Goal: Task Accomplishment & Management: Complete application form

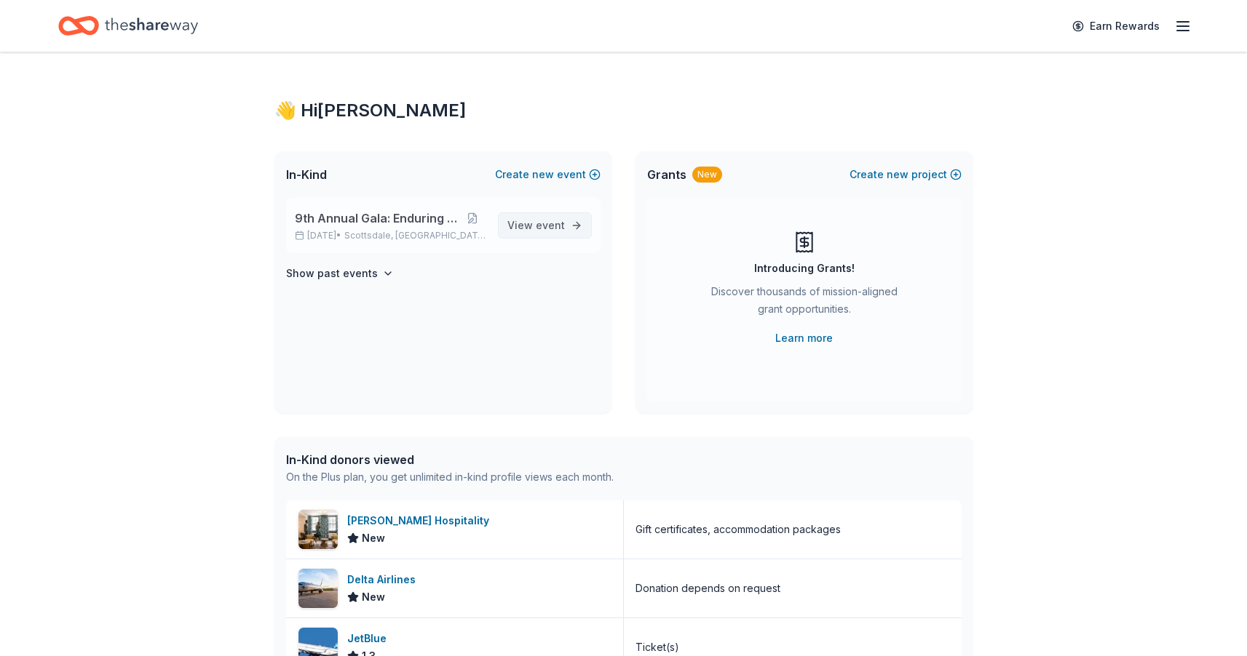
click at [531, 229] on span "View event" at bounding box center [535, 225] width 57 height 17
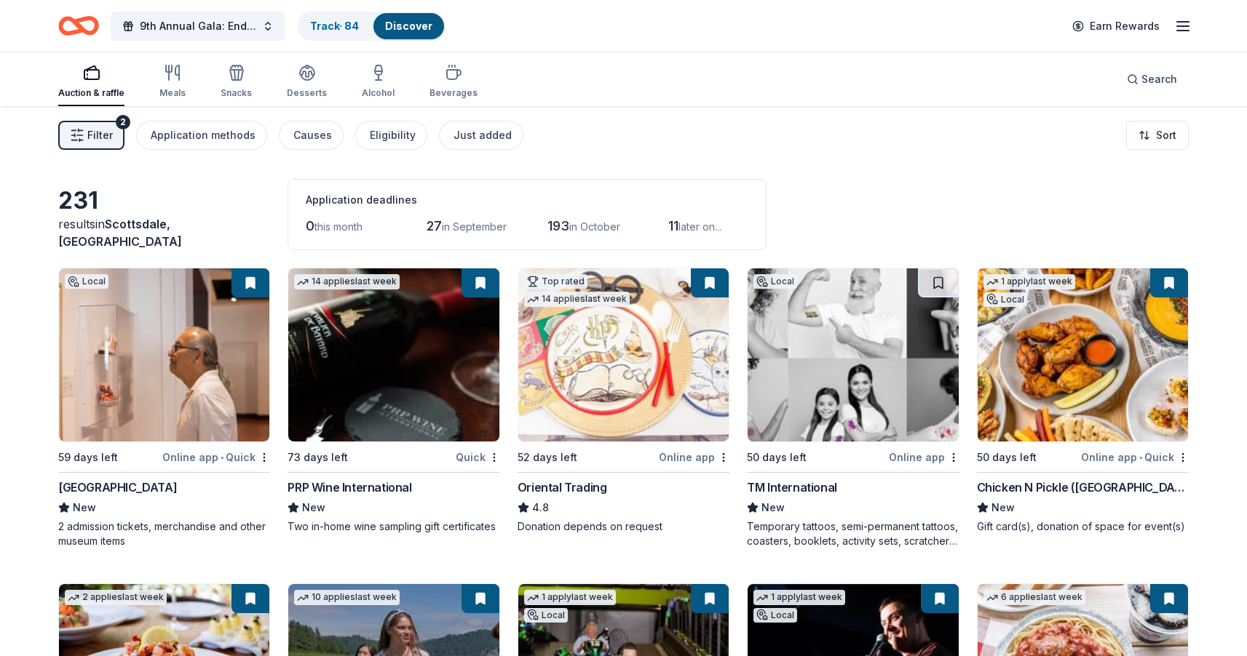
click at [366, 221] on div "0 this month" at bounding box center [346, 226] width 80 height 23
click at [441, 229] on span "27" at bounding box center [433, 225] width 15 height 15
click at [1153, 139] on html "9th Annual Gala: Enduring Hope Track · 84 Discover Earn Rewards Auction & raffl…" at bounding box center [623, 328] width 1247 height 656
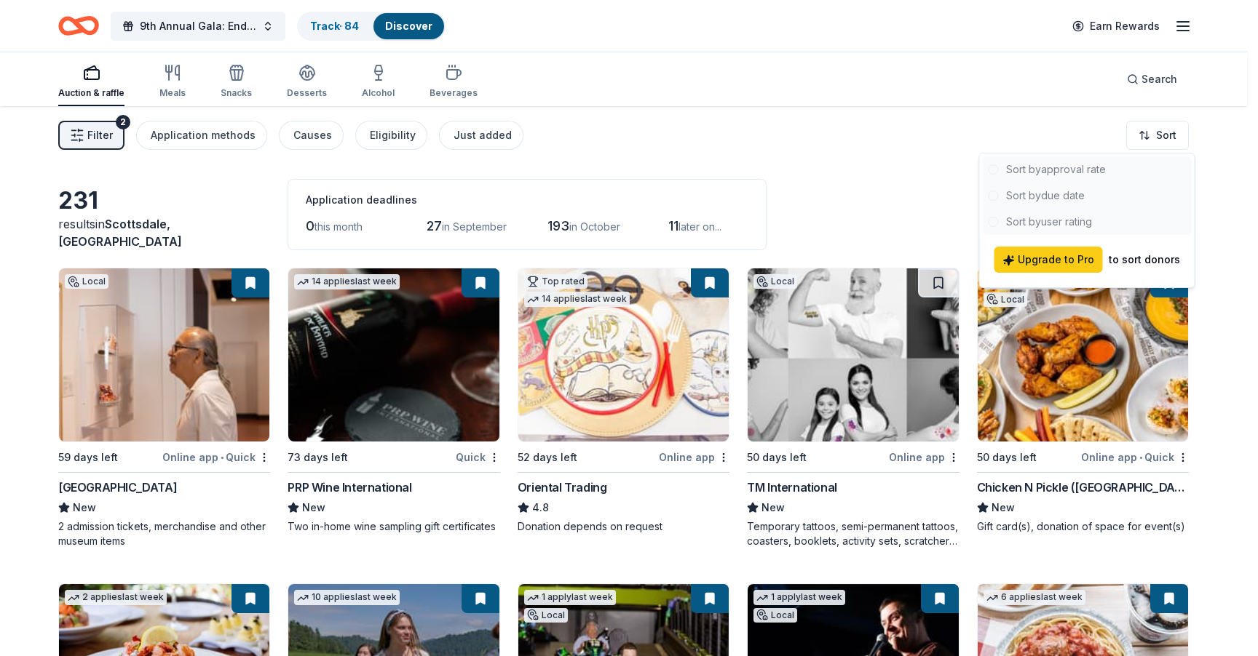
click at [877, 186] on html "9th Annual Gala: Enduring Hope Track · 84 Discover Earn Rewards Auction & raffl…" at bounding box center [629, 328] width 1258 height 656
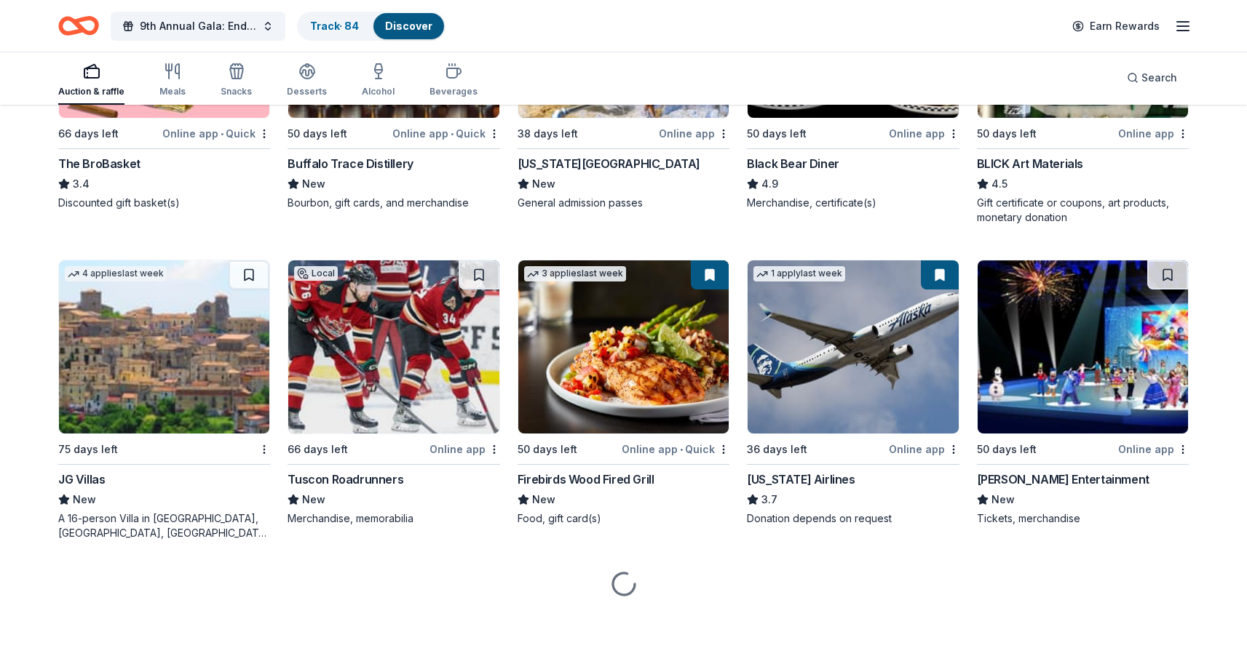
scroll to position [3454, 0]
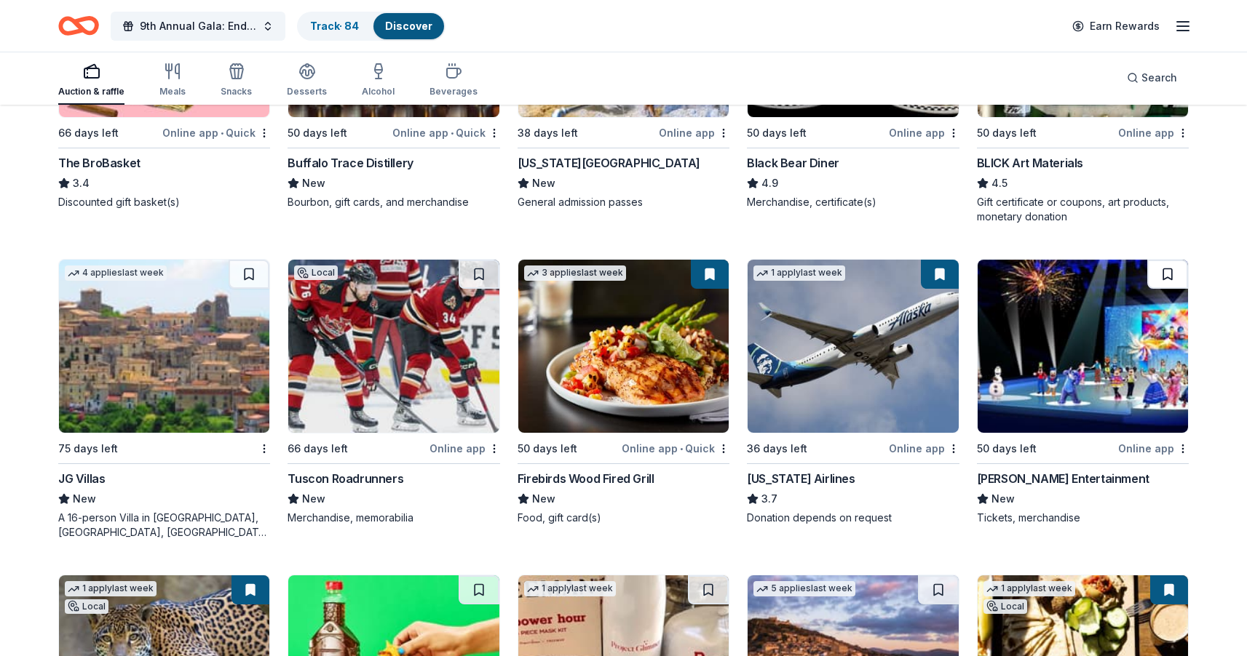
click at [1167, 274] on button at bounding box center [1167, 274] width 41 height 29
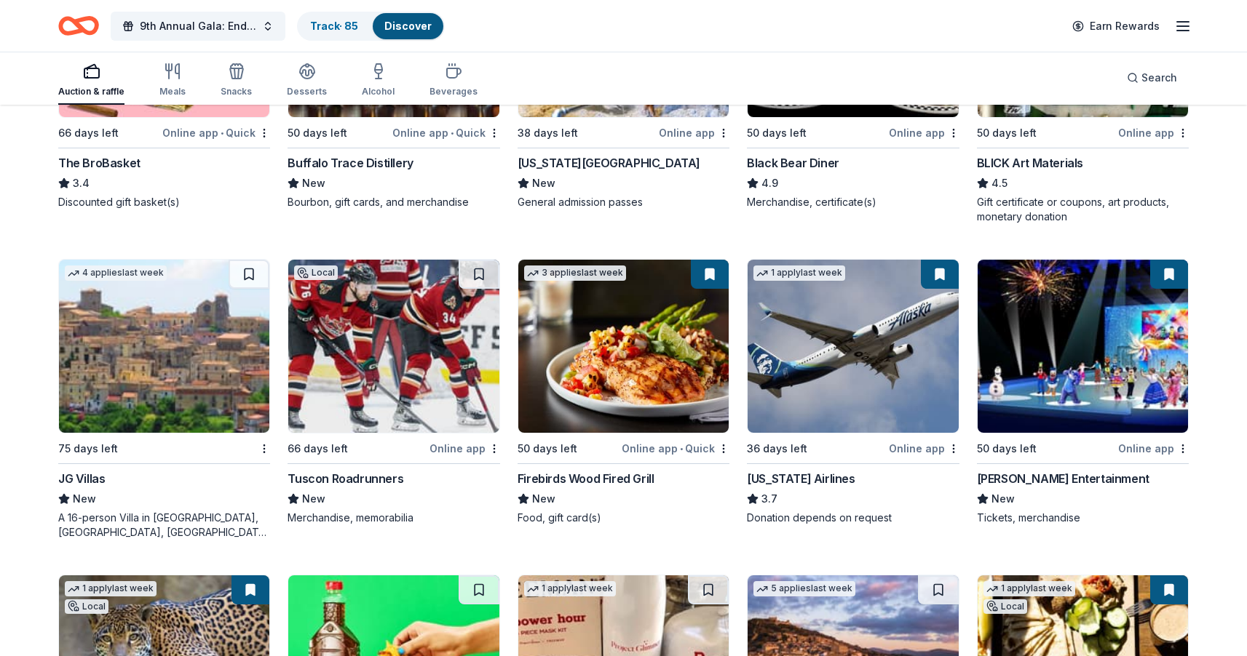
click at [1079, 346] on img at bounding box center [1082, 346] width 210 height 173
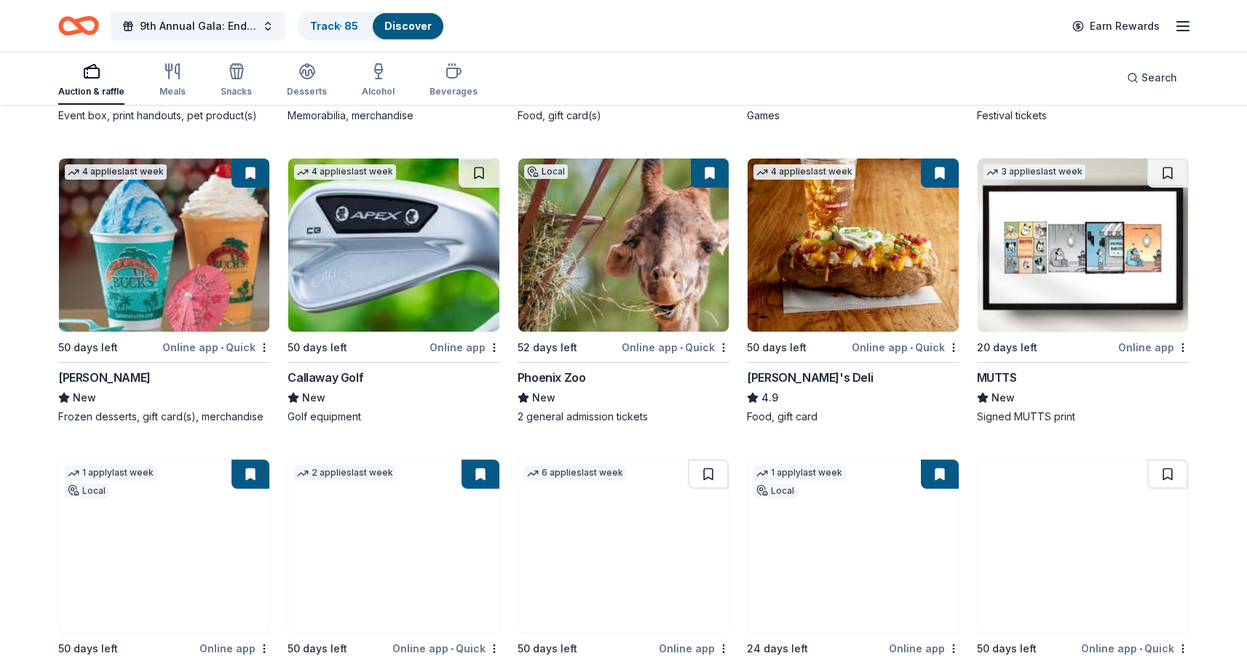
scroll to position [5108, 0]
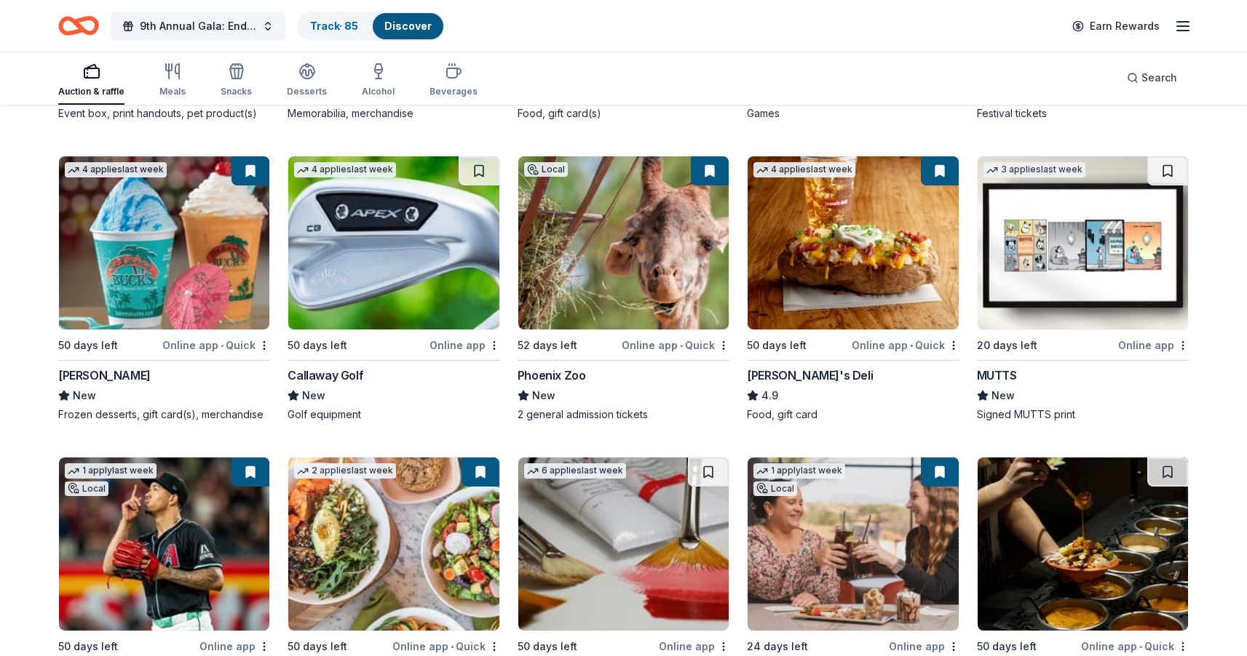
click at [231, 200] on img at bounding box center [164, 242] width 210 height 173
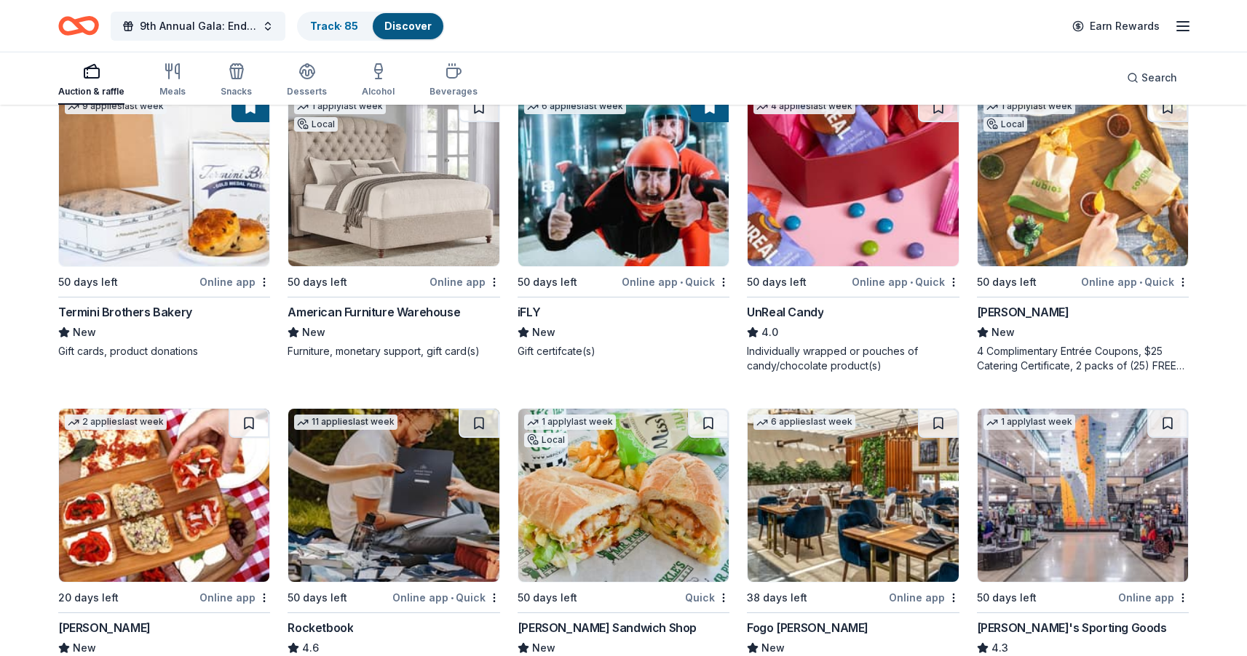
scroll to position [6799, 0]
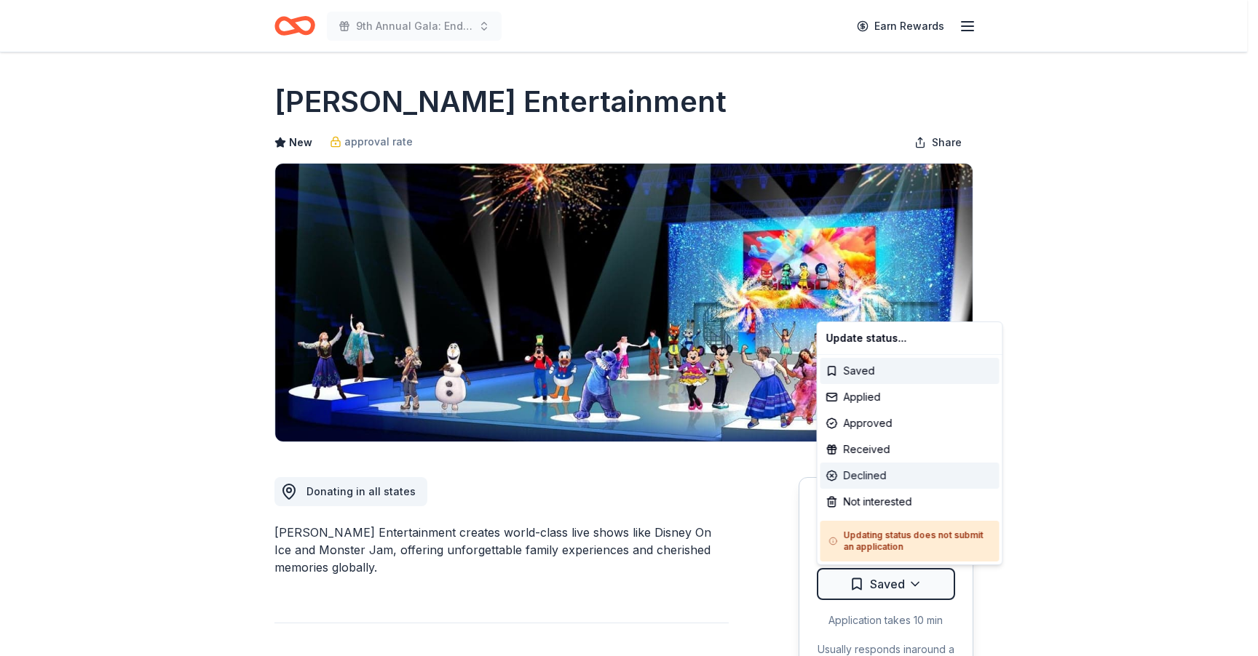
click at [862, 475] on div "Declined" at bounding box center [909, 476] width 179 height 26
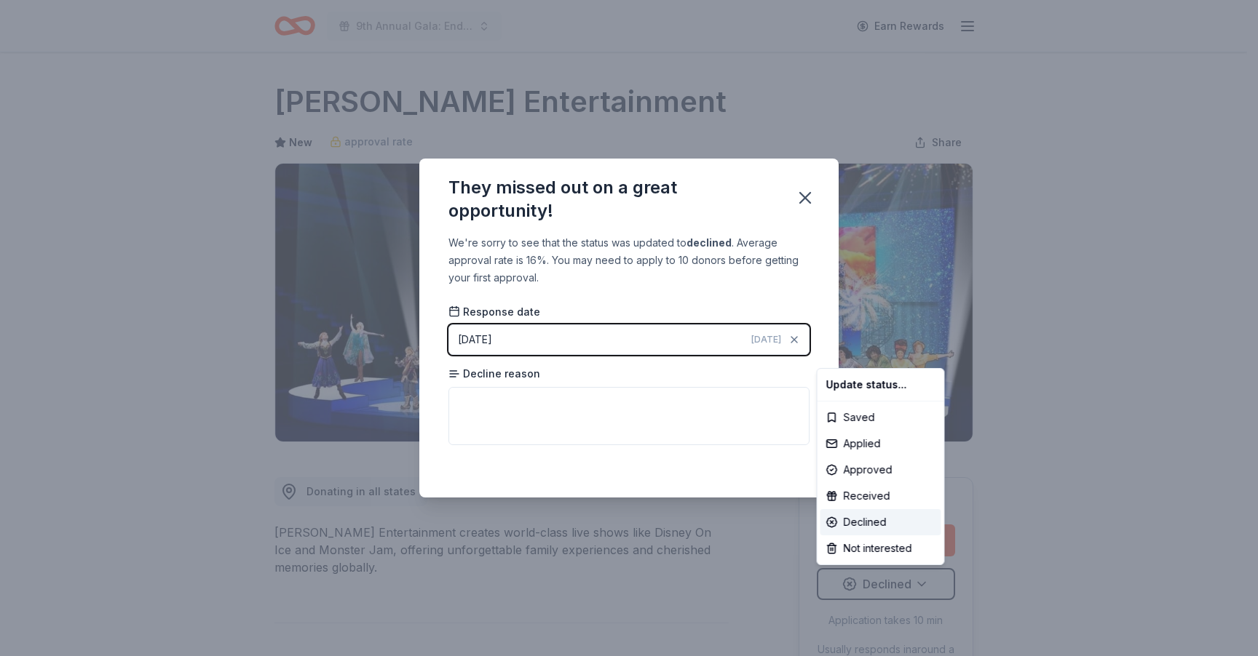
click at [664, 405] on html "9th Annual Gala: Enduring Hope Earn Rewards Due in 50 days Share Feld Entertain…" at bounding box center [629, 328] width 1258 height 656
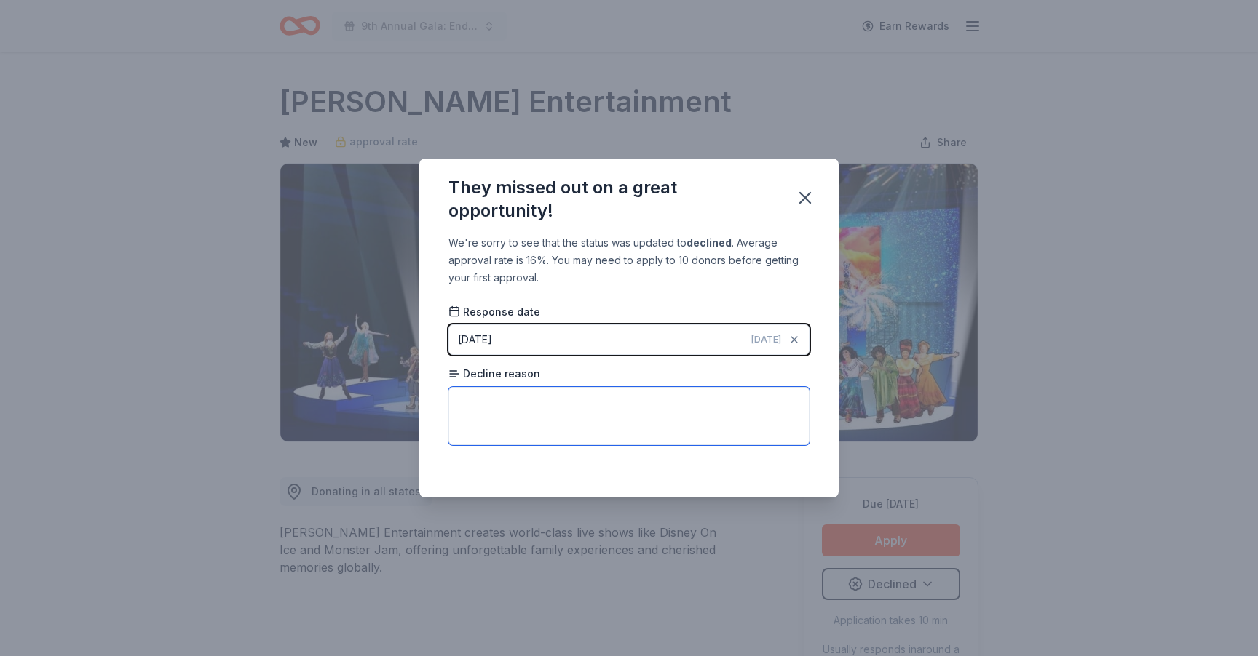
click at [664, 405] on textarea at bounding box center [628, 416] width 361 height 58
click at [636, 408] on textarea "Too many requests, not able to accomodate" at bounding box center [628, 416] width 361 height 58
type textarea "Too many requests, not able to accommodate."
click at [807, 194] on icon "button" at bounding box center [805, 198] width 20 height 20
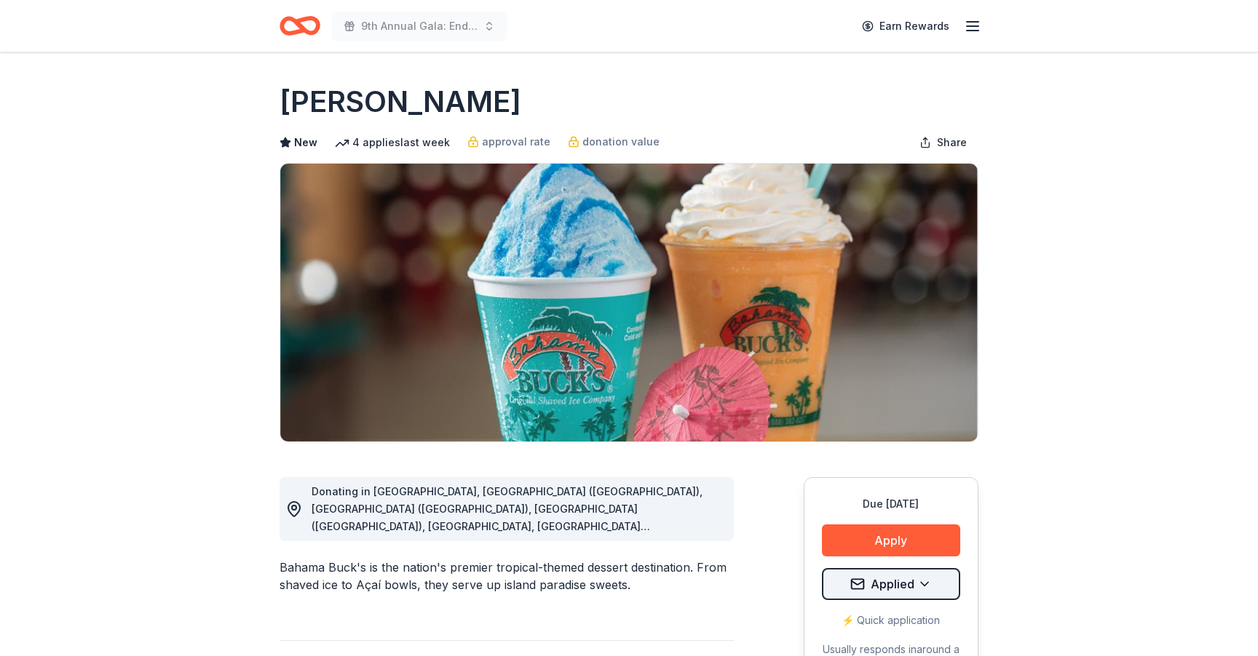
click at [940, 590] on html "9th Annual Gala: Enduring Hope Earn Rewards Due in 50 days Share Bahama Buck's …" at bounding box center [629, 328] width 1258 height 656
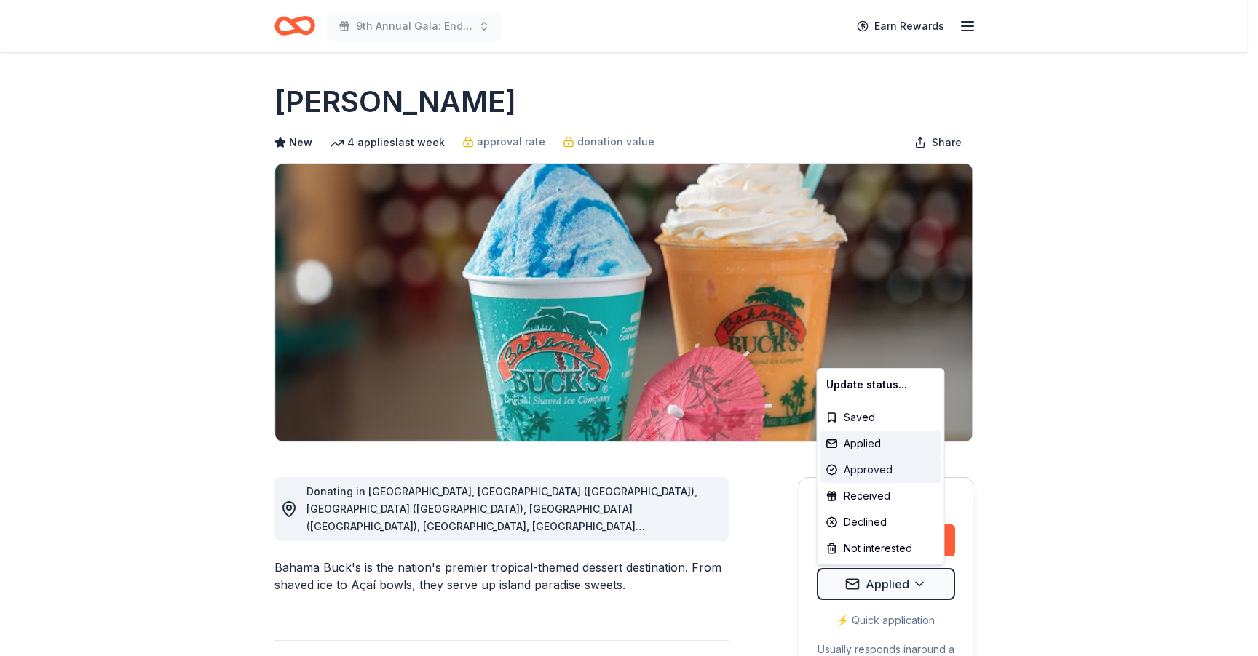
click at [865, 477] on div "Approved" at bounding box center [880, 470] width 121 height 26
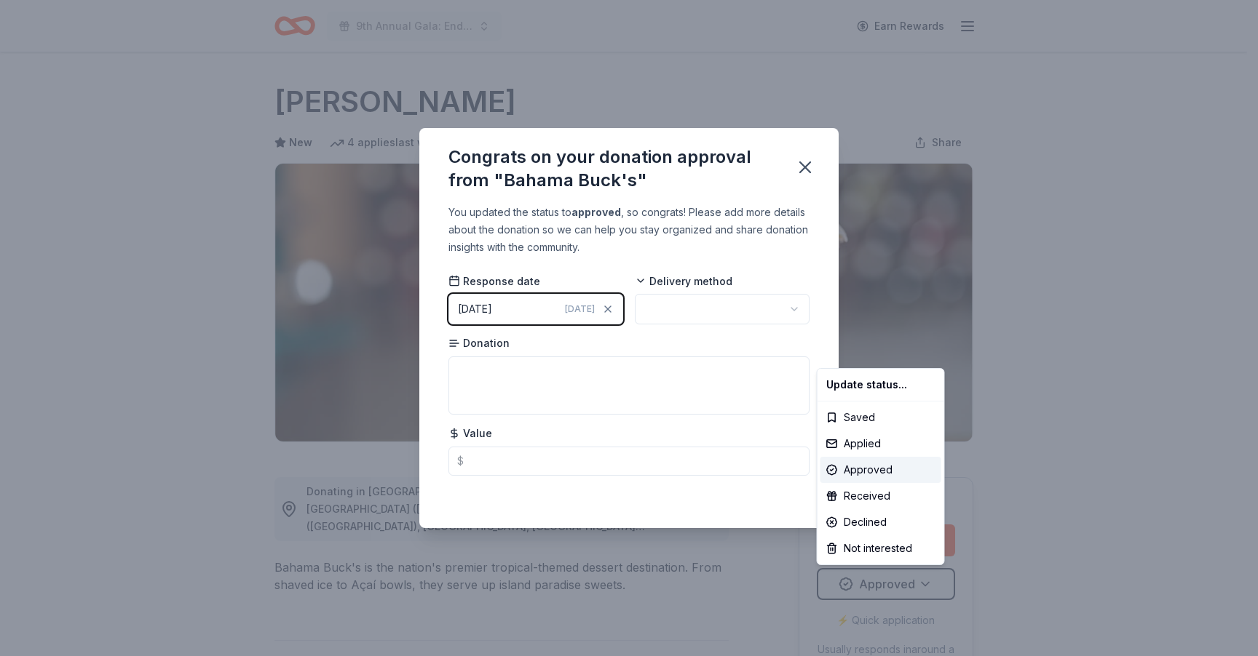
click at [694, 313] on html "9th Annual Gala: Enduring Hope Earn Rewards Due in 50 days Share Bahama Buck's …" at bounding box center [629, 328] width 1258 height 656
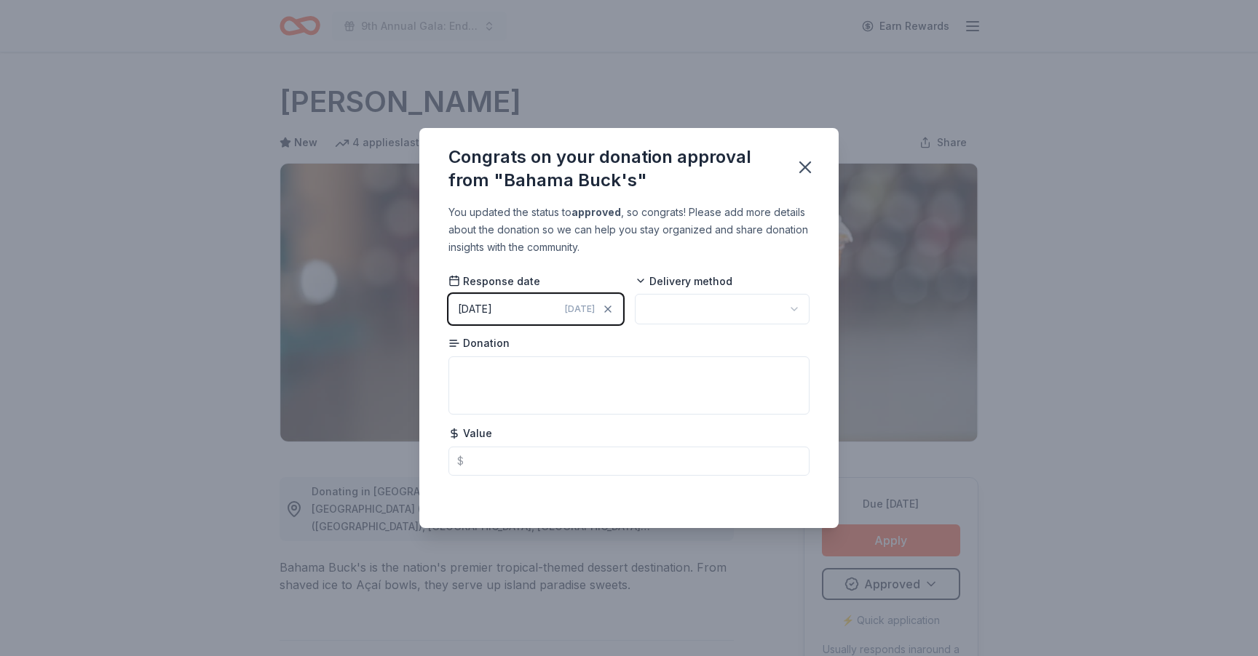
click at [729, 312] on html "9th Annual Gala: Enduring Hope Earn Rewards Due in 50 days Share Bahama Buck's …" at bounding box center [629, 328] width 1258 height 656
click at [558, 386] on textarea at bounding box center [628, 386] width 361 height 58
type textarea "15 Drink Cards"
type input "125.00"
click at [808, 166] on icon "button" at bounding box center [805, 167] width 10 height 10
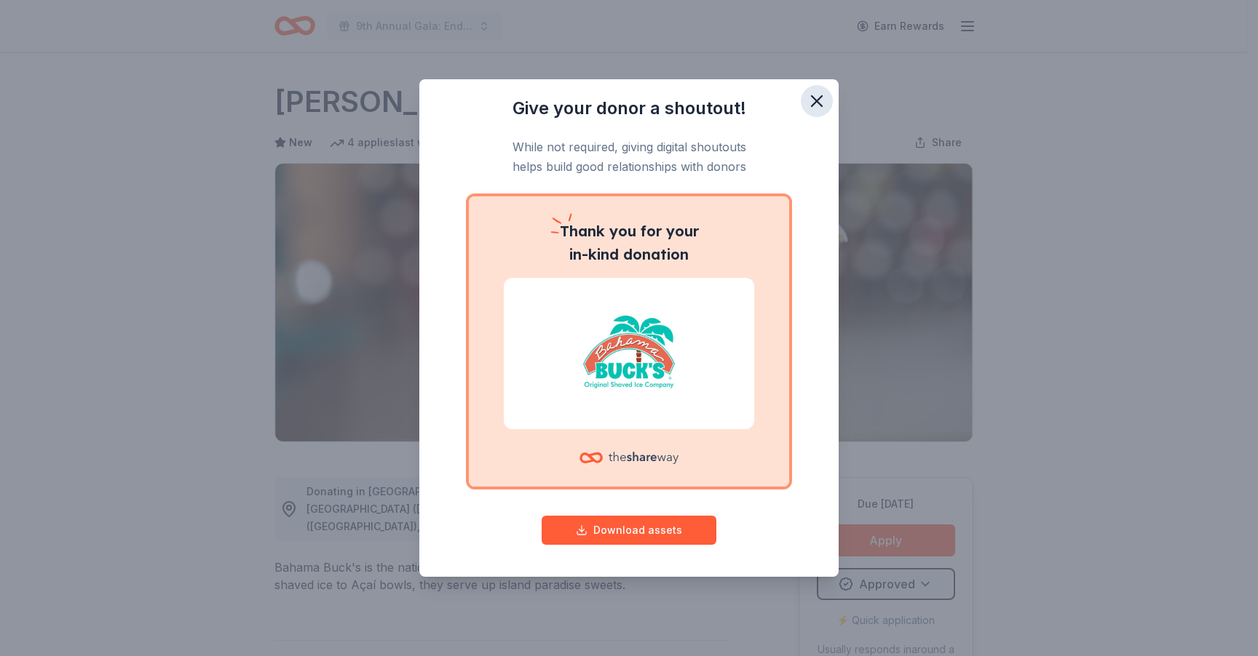
click at [816, 100] on icon "button" at bounding box center [817, 101] width 10 height 10
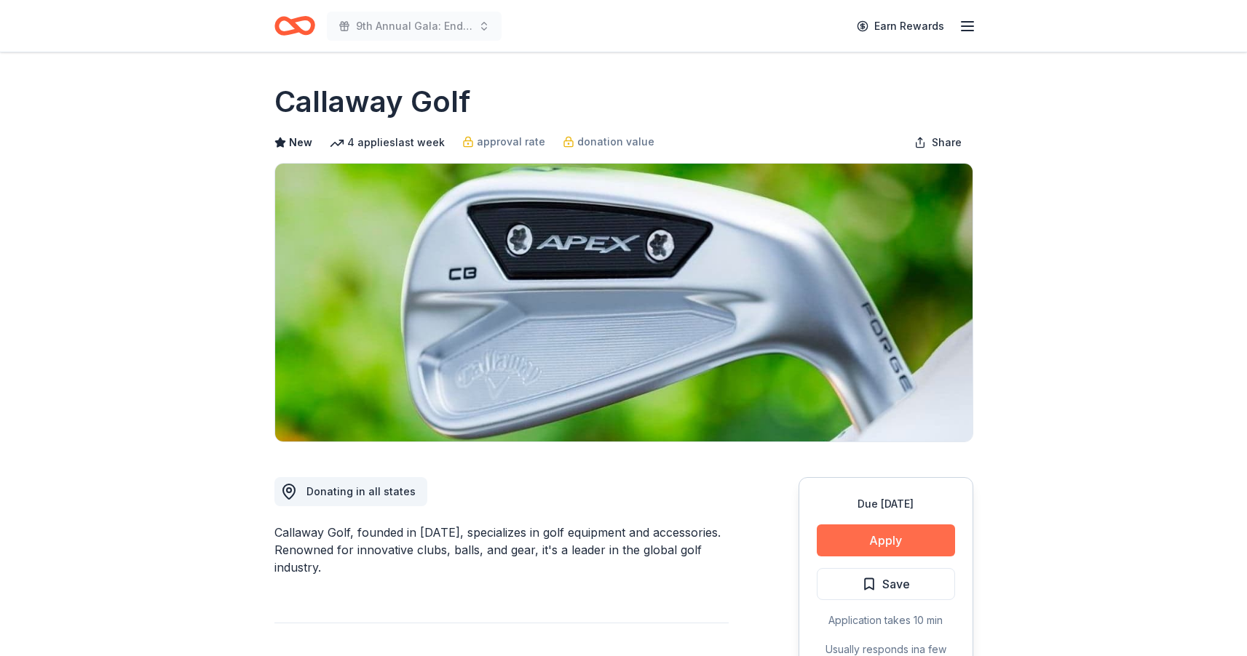
click at [884, 540] on button "Apply" at bounding box center [886, 541] width 138 height 32
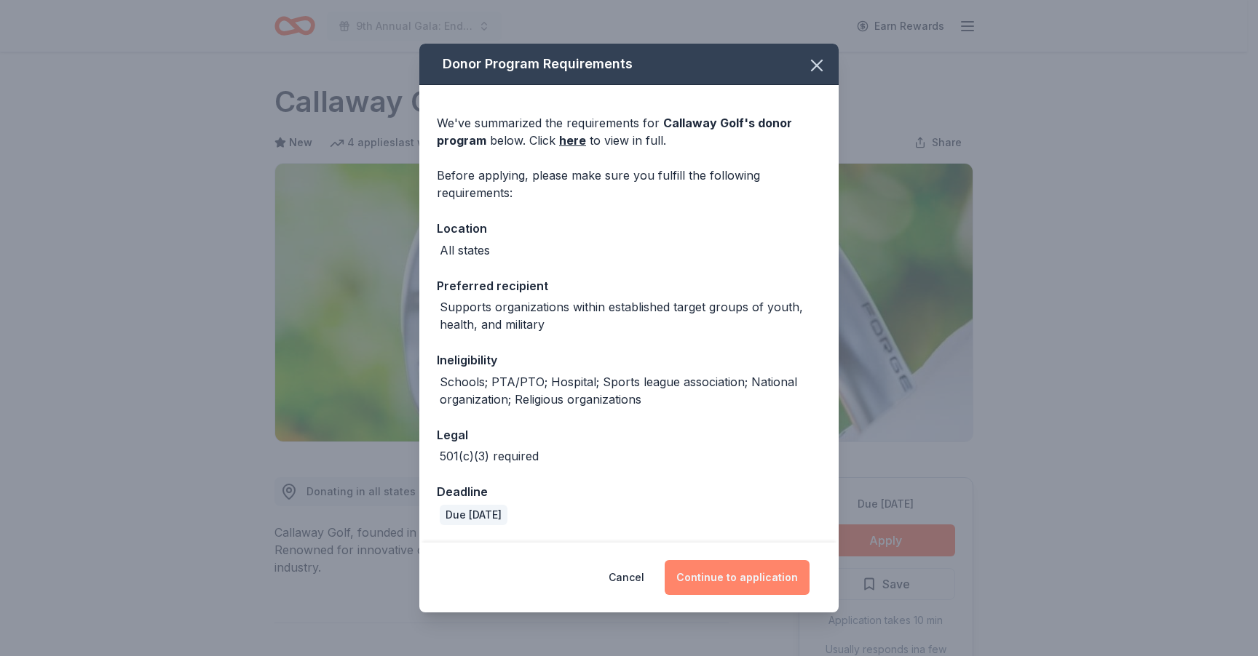
click at [746, 577] on button "Continue to application" at bounding box center [736, 577] width 145 height 35
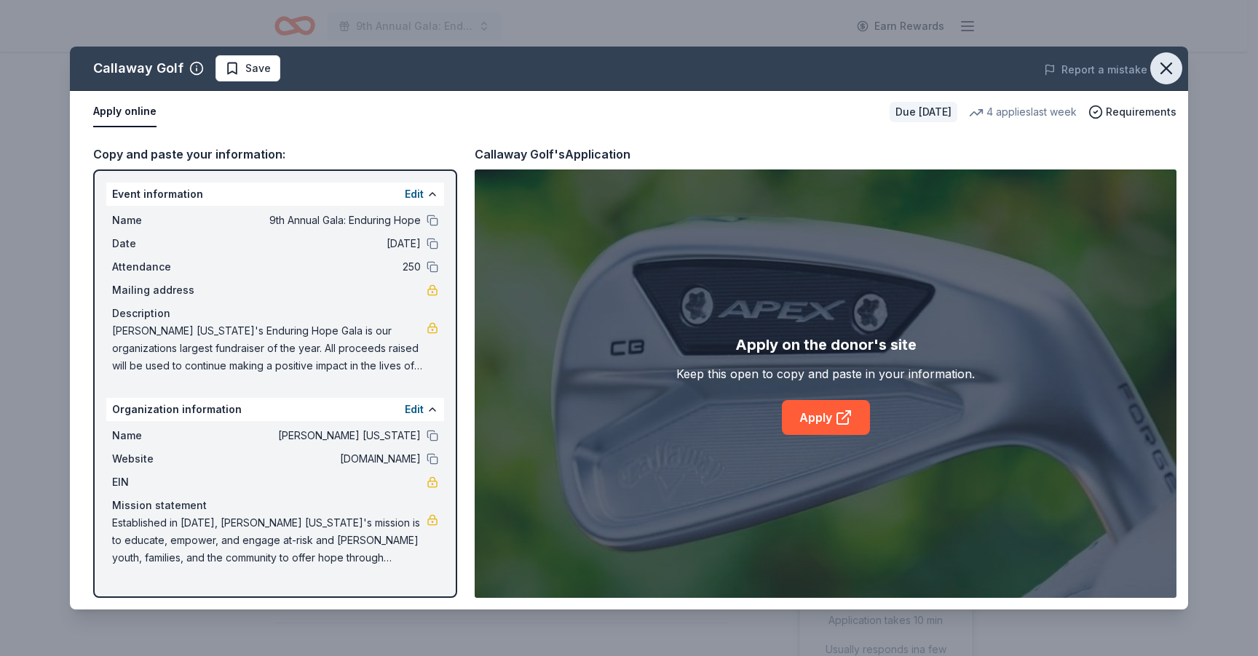
click at [1164, 71] on icon "button" at bounding box center [1166, 68] width 10 height 10
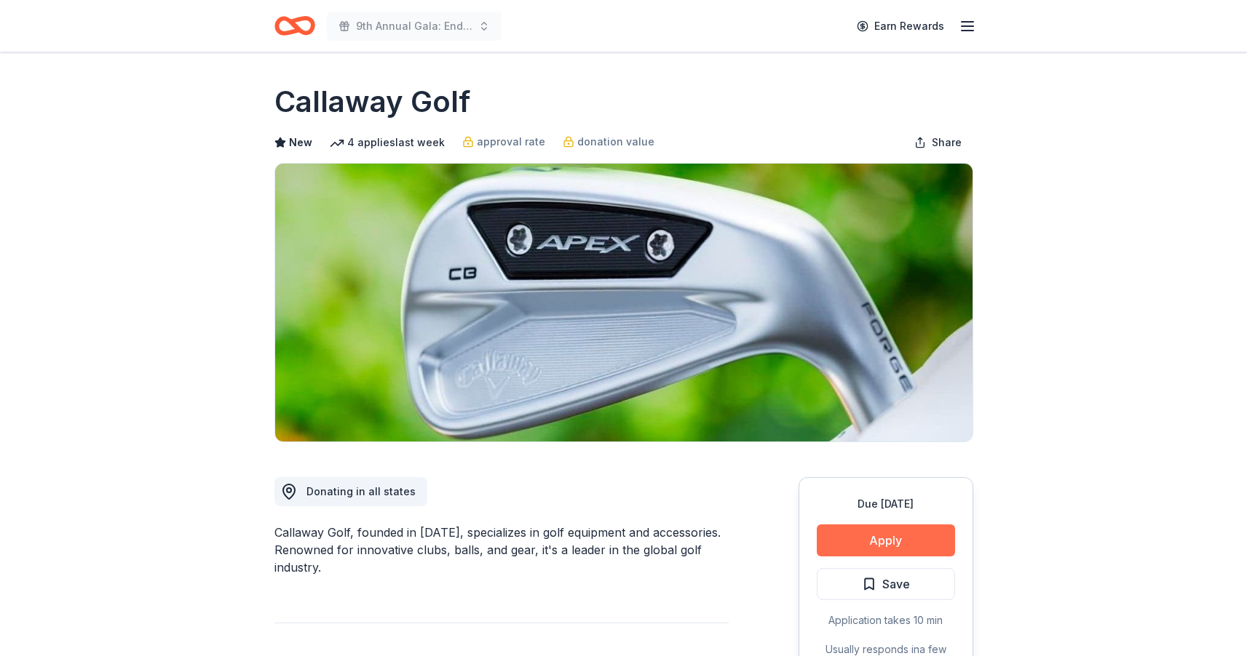
click at [860, 548] on button "Apply" at bounding box center [886, 541] width 138 height 32
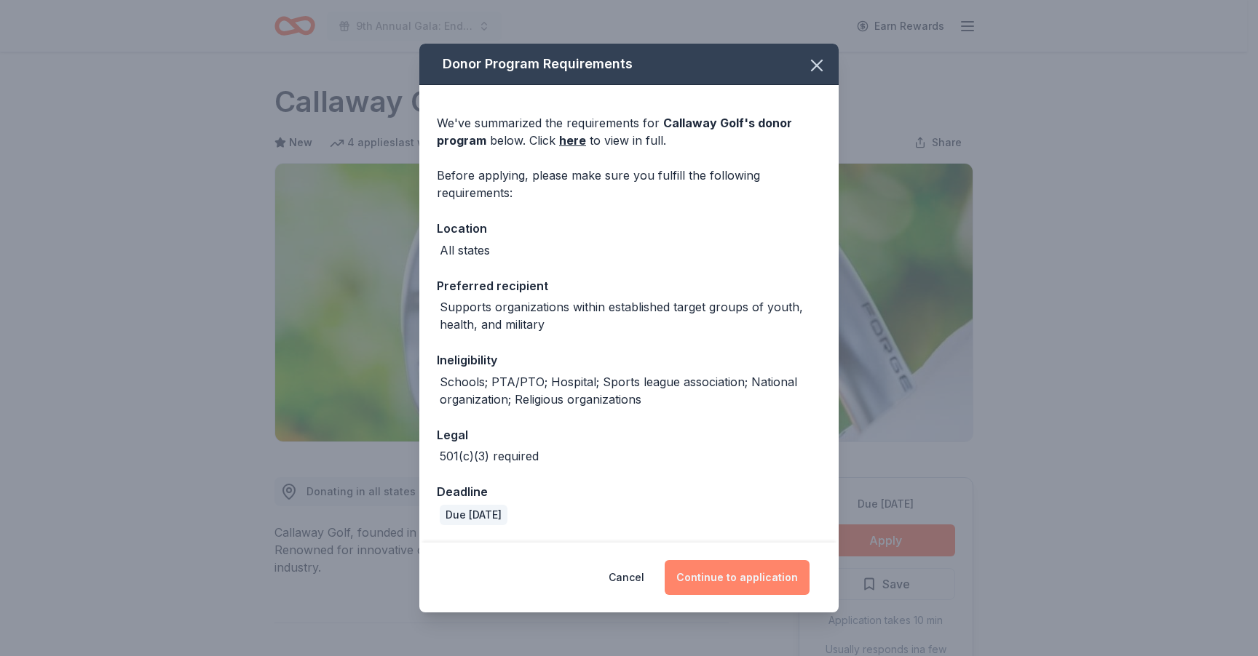
click at [734, 571] on button "Continue to application" at bounding box center [736, 577] width 145 height 35
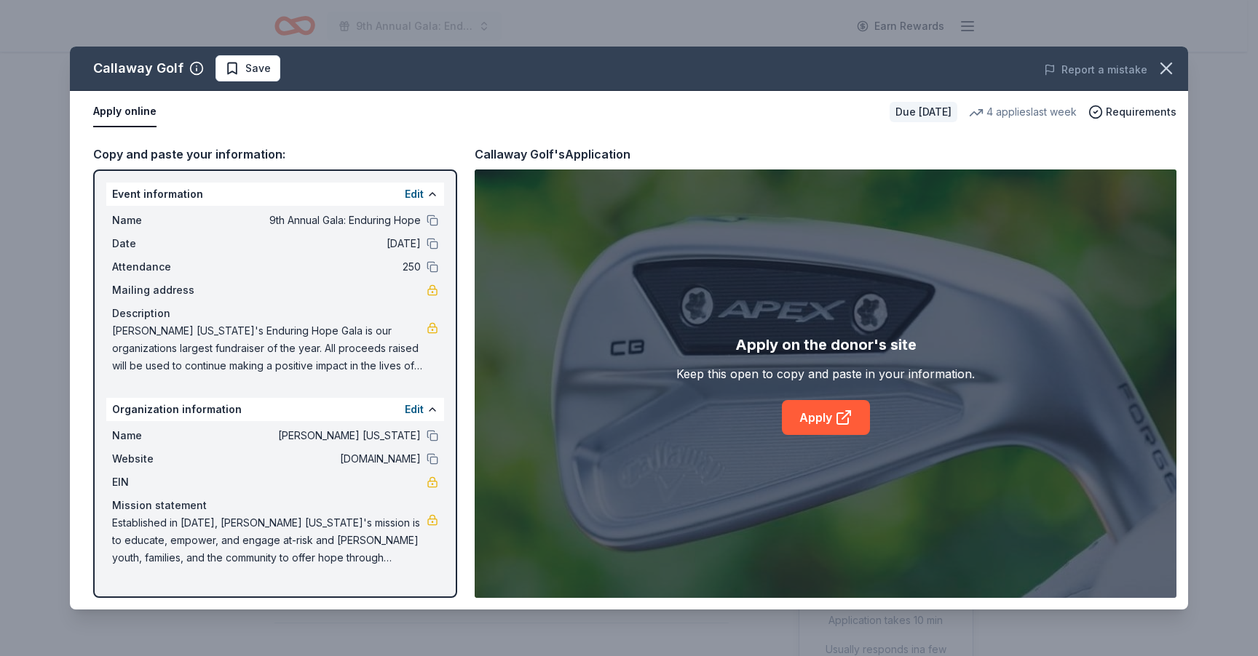
click at [114, 111] on button "Apply online" at bounding box center [124, 112] width 63 height 31
click at [133, 118] on button "Apply online" at bounding box center [124, 112] width 63 height 31
click at [843, 422] on icon at bounding box center [843, 417] width 17 height 17
click at [245, 62] on span "Save" at bounding box center [257, 68] width 25 height 17
click at [269, 68] on html "9th Annual Gala: Enduring Hope Earn Rewards Due in 50 days Share Callaway Golf …" at bounding box center [629, 328] width 1258 height 656
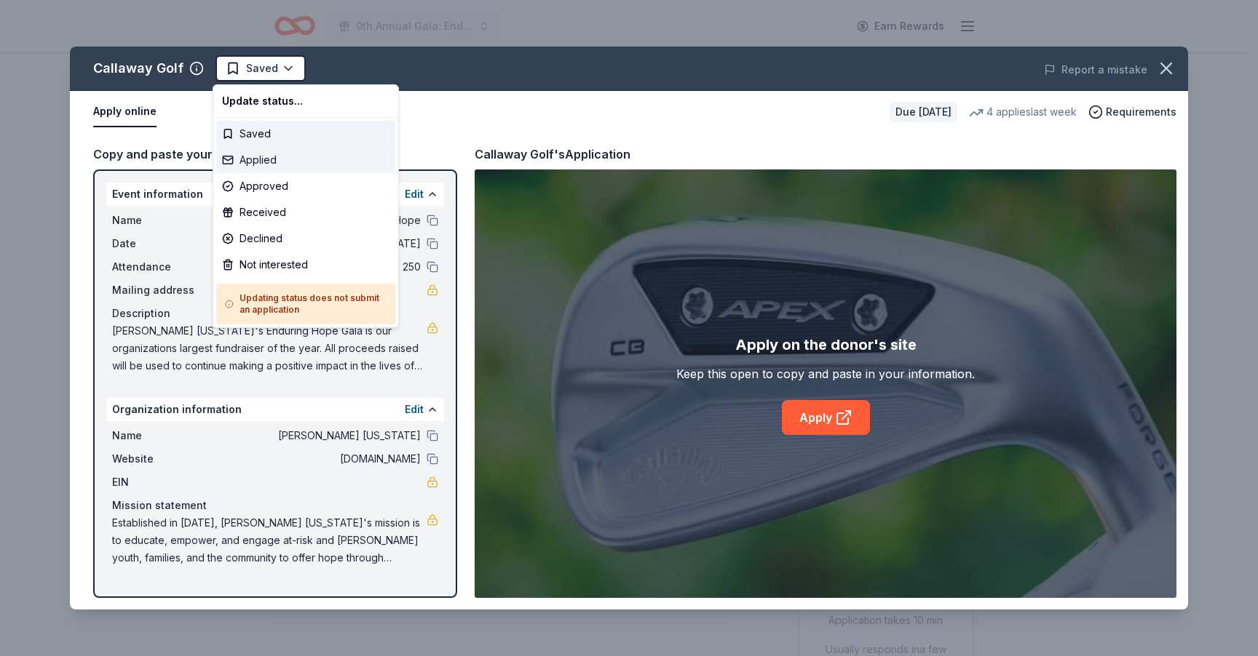
click at [274, 157] on div "Applied" at bounding box center [305, 160] width 179 height 26
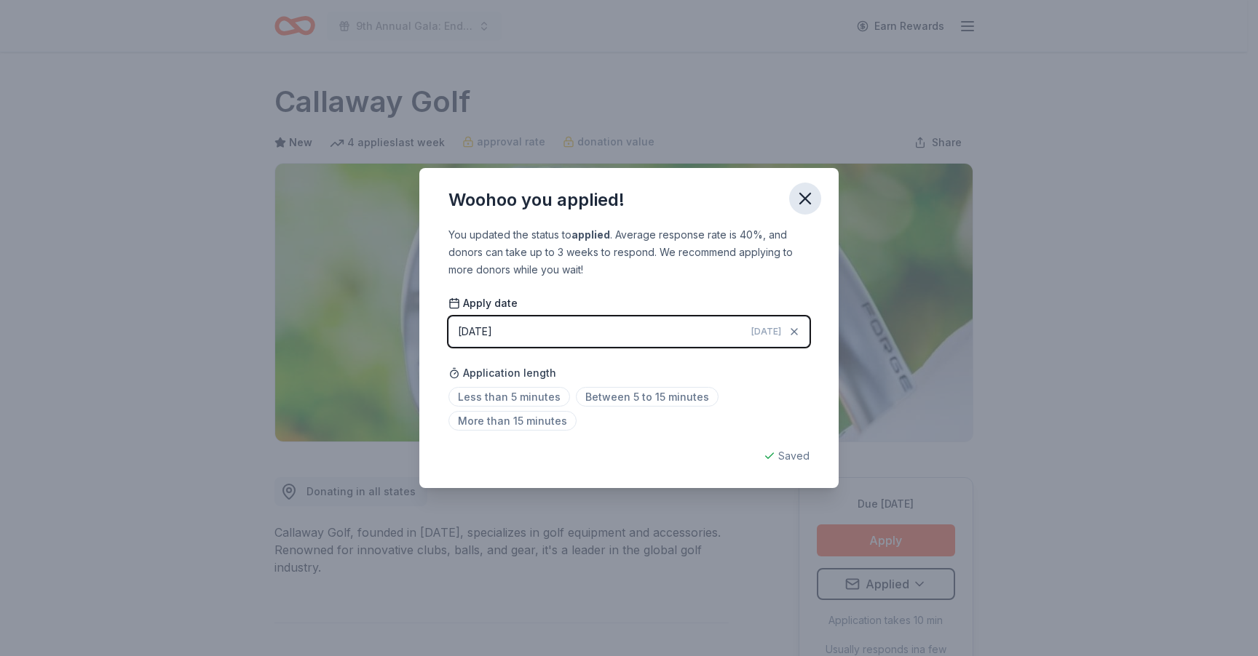
click at [808, 200] on icon "button" at bounding box center [805, 199] width 20 height 20
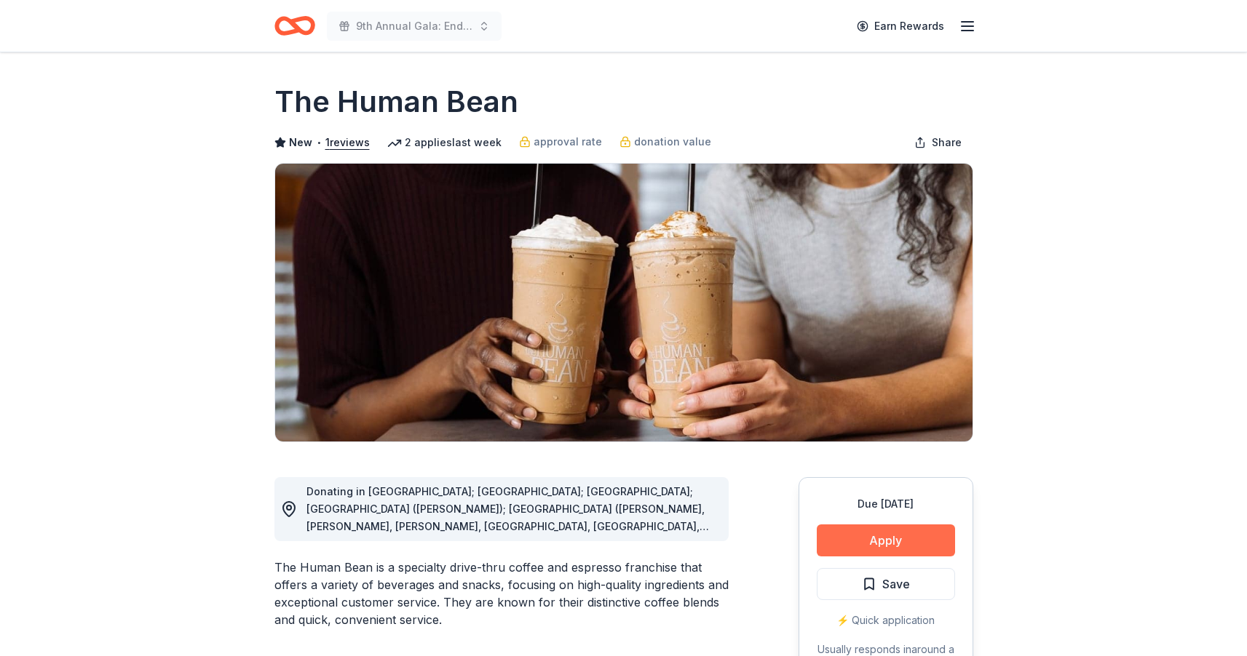
click at [884, 541] on button "Apply" at bounding box center [886, 541] width 138 height 32
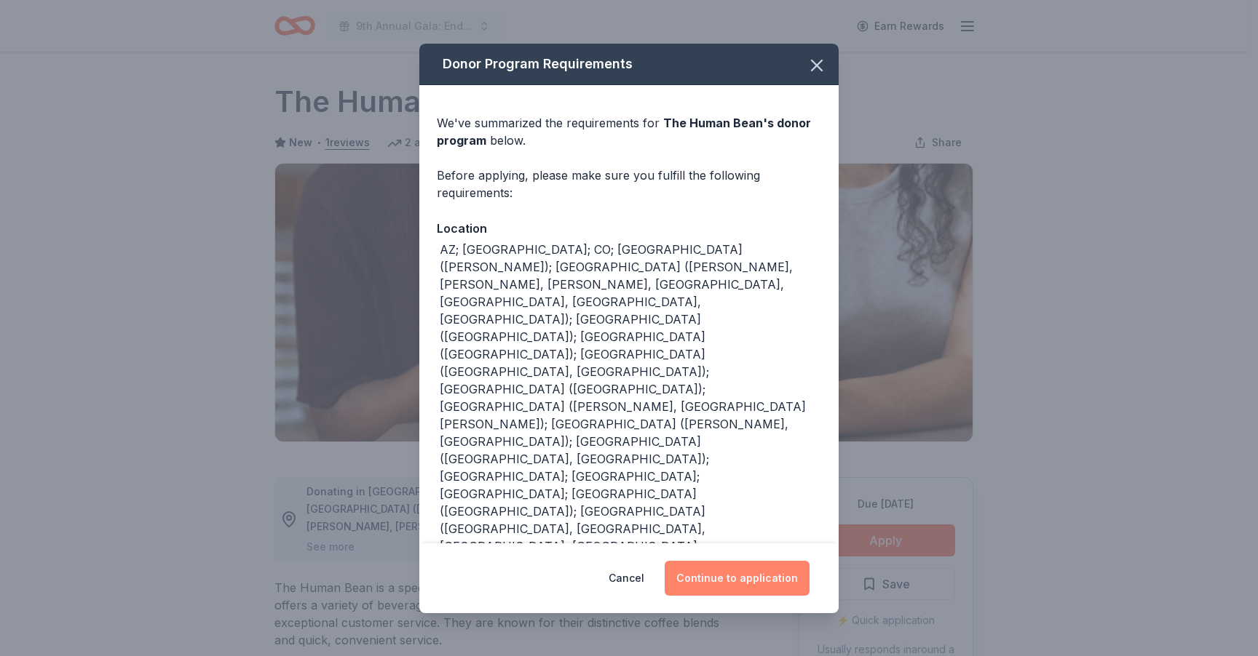
click at [749, 561] on button "Continue to application" at bounding box center [736, 578] width 145 height 35
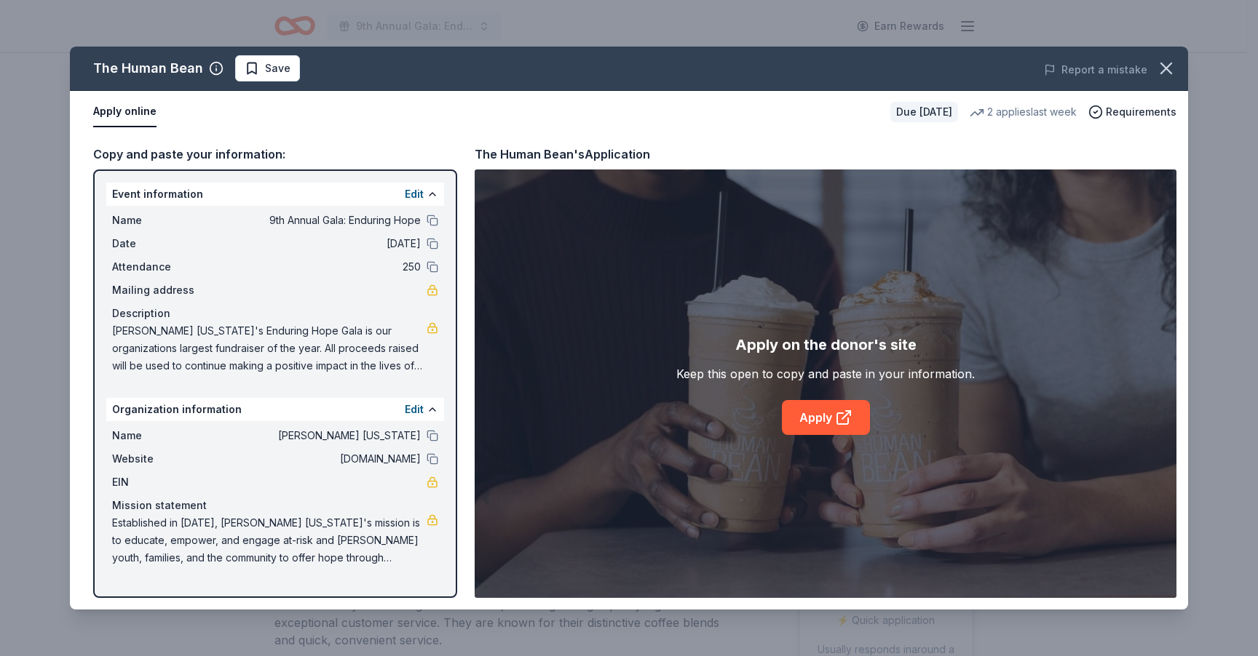
click at [820, 420] on link "Apply" at bounding box center [826, 417] width 88 height 35
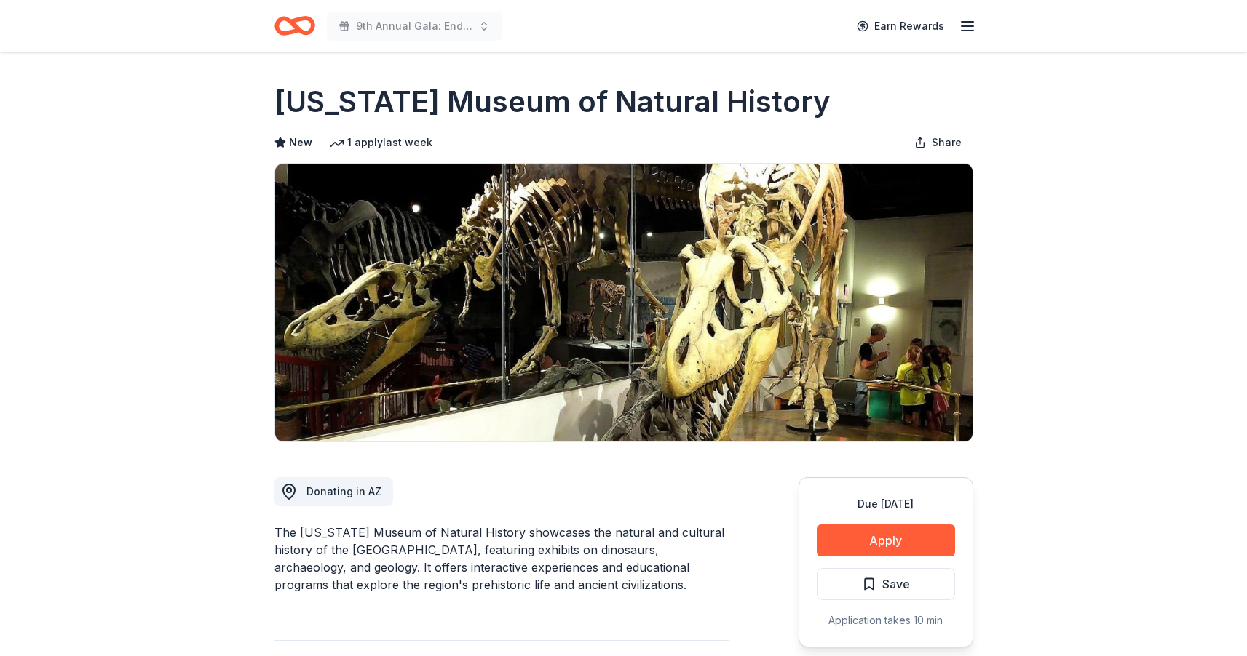
click at [882, 547] on button "Apply" at bounding box center [886, 541] width 138 height 32
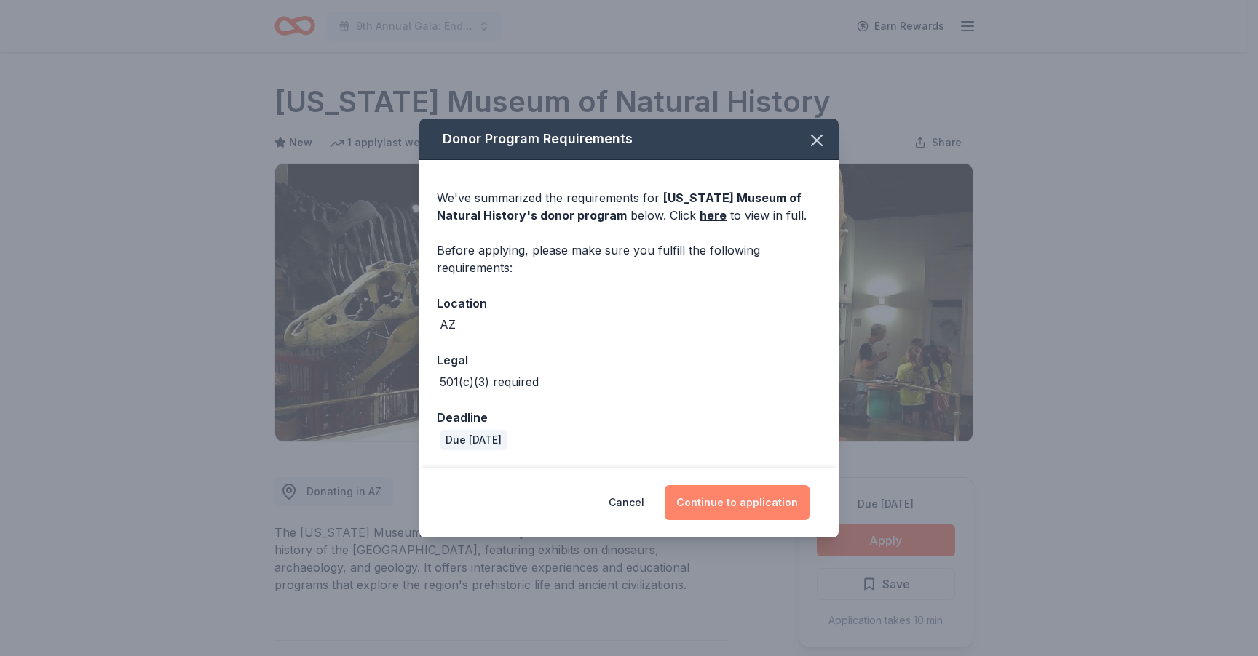
click at [750, 503] on button "Continue to application" at bounding box center [736, 502] width 145 height 35
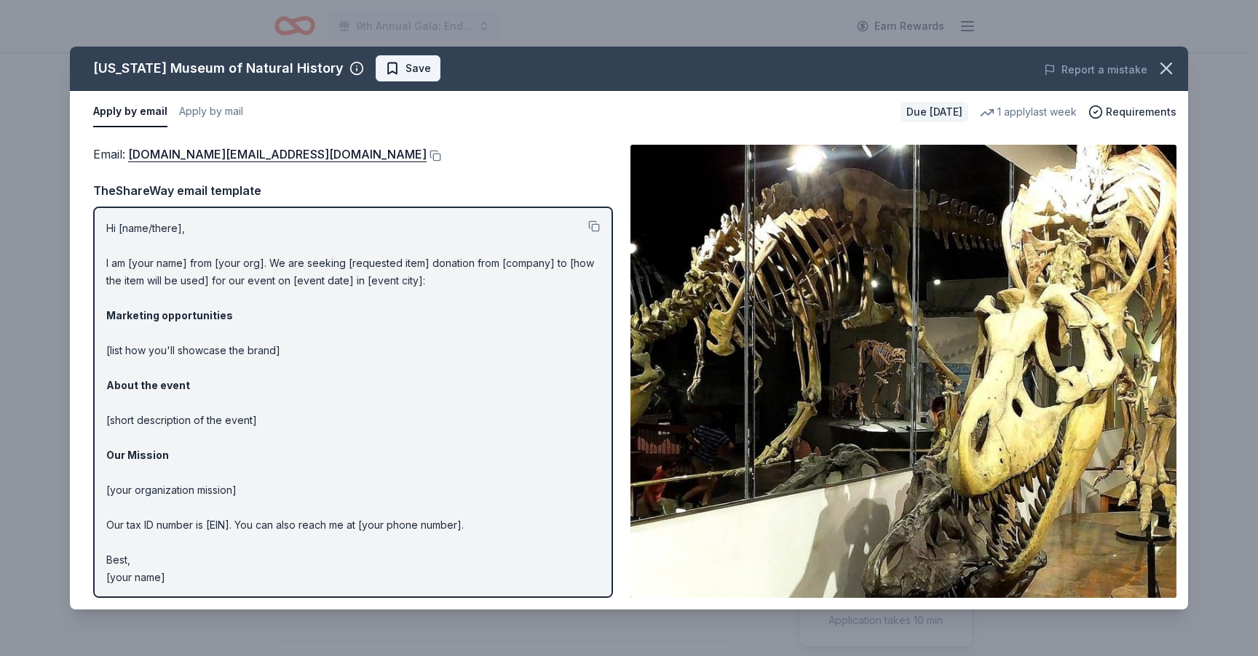
click at [385, 71] on span "Save" at bounding box center [408, 68] width 46 height 17
click at [410, 70] on html "9th Annual Gala: Enduring Hope Earn Rewards Due in 20 days Share Arizona Museum…" at bounding box center [629, 328] width 1258 height 656
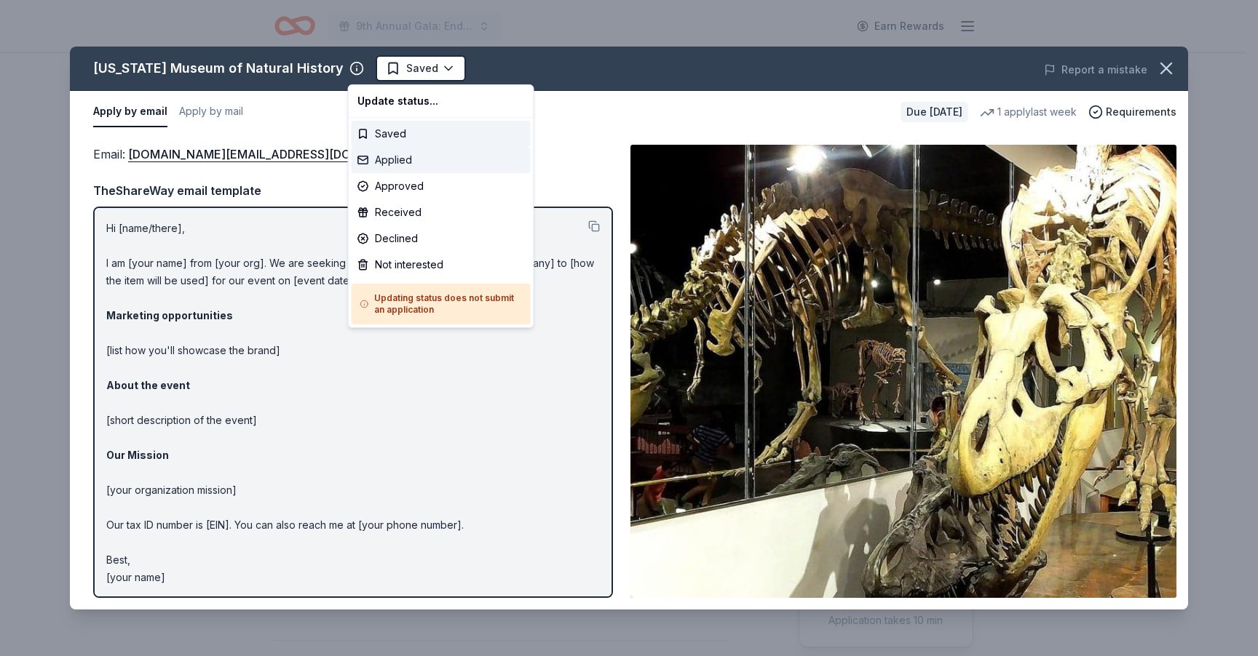
click at [425, 159] on div "Applied" at bounding box center [441, 160] width 179 height 26
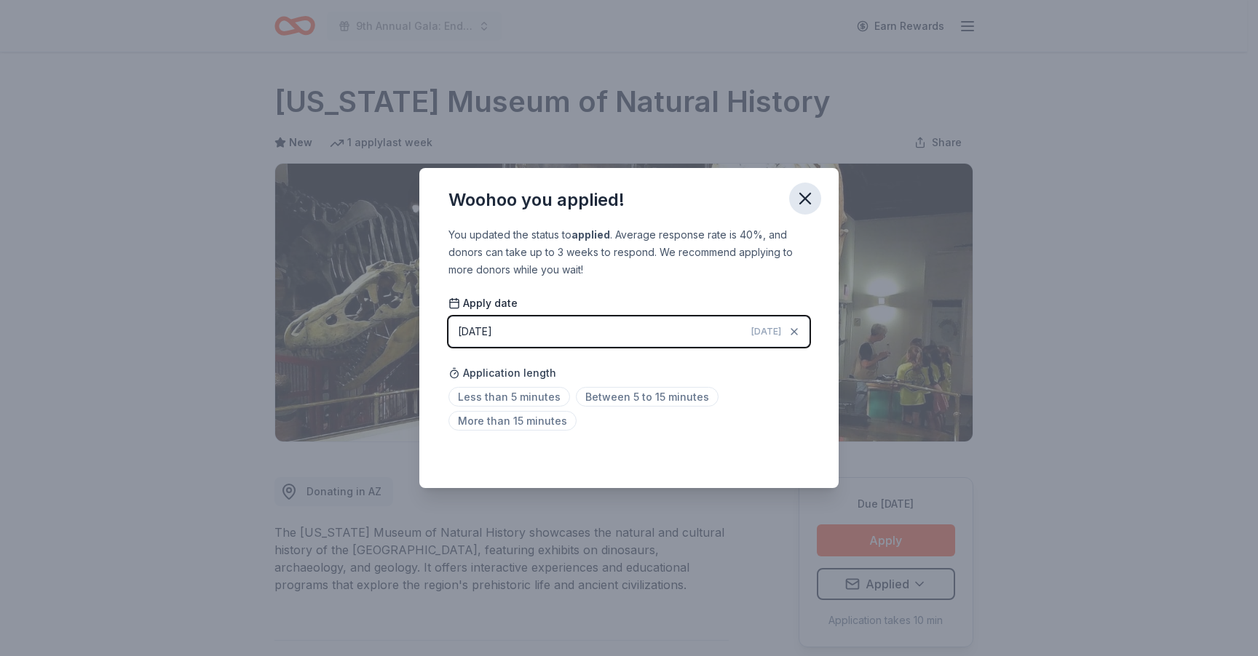
click at [809, 197] on icon "button" at bounding box center [805, 199] width 10 height 10
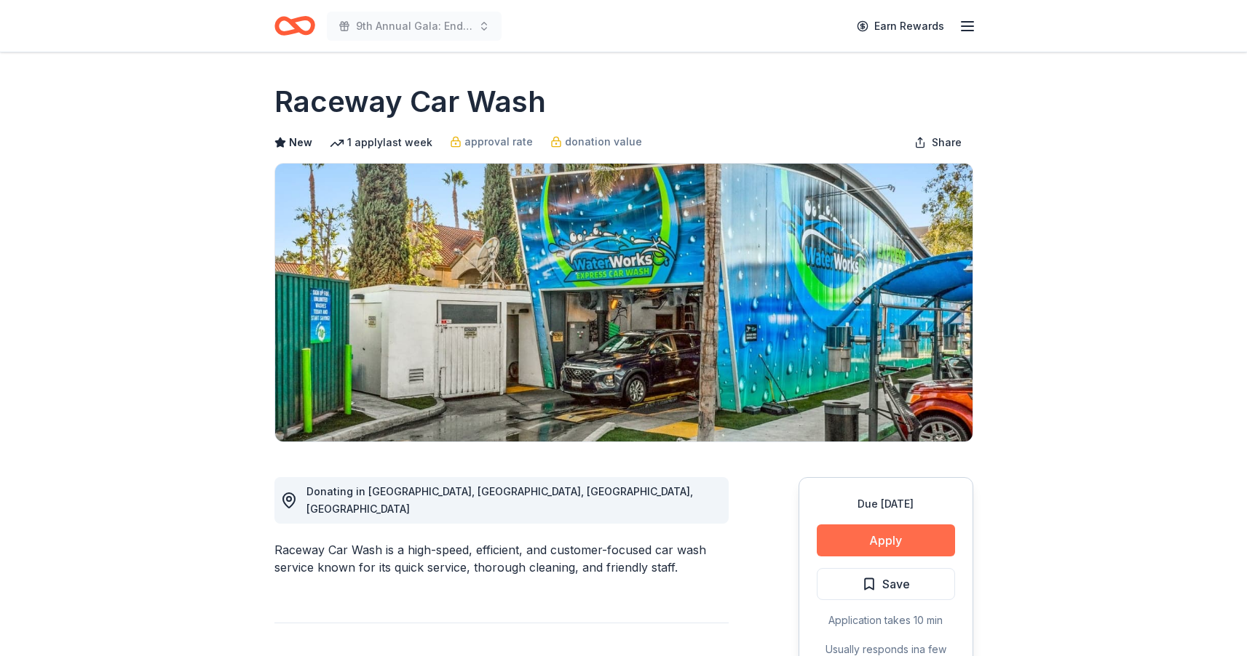
click at [855, 547] on button "Apply" at bounding box center [886, 541] width 138 height 32
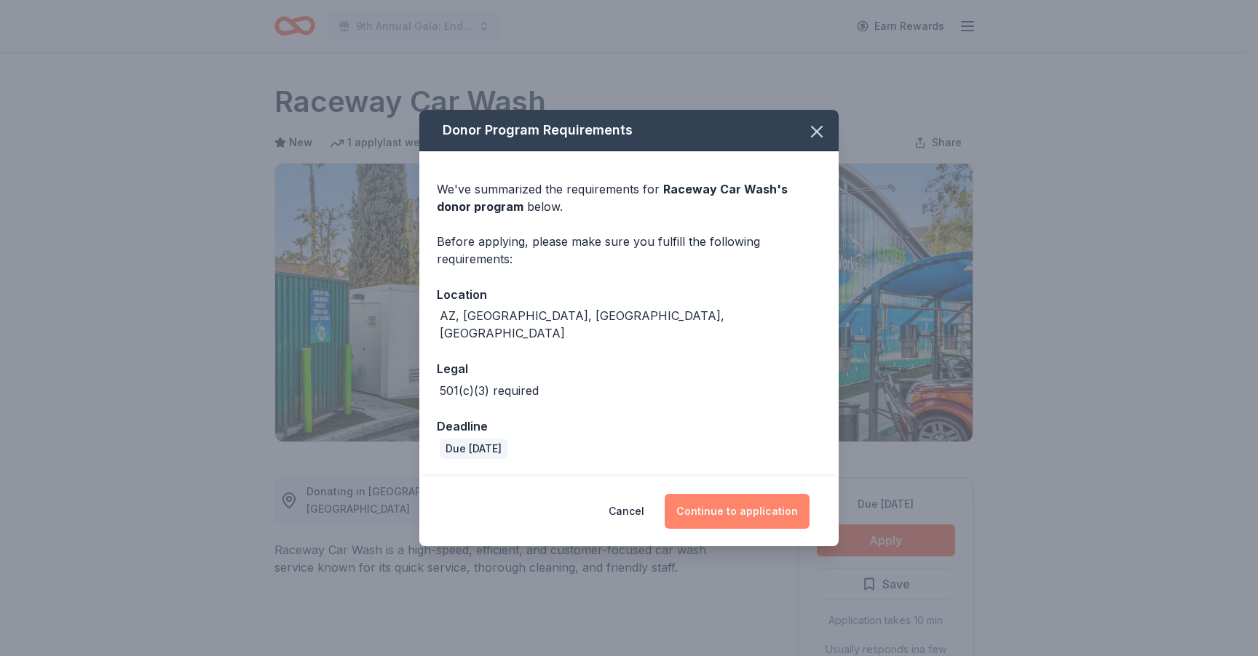
click at [737, 515] on button "Continue to application" at bounding box center [736, 511] width 145 height 35
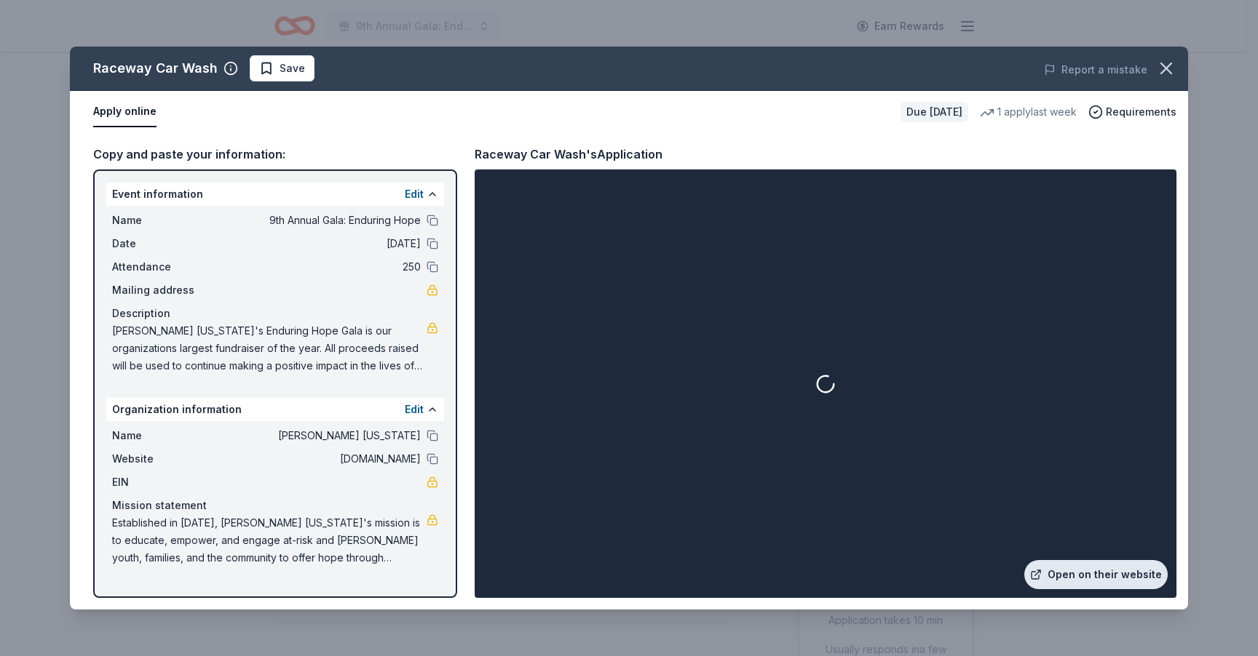
click at [1086, 573] on link "Open on their website" at bounding box center [1095, 574] width 143 height 29
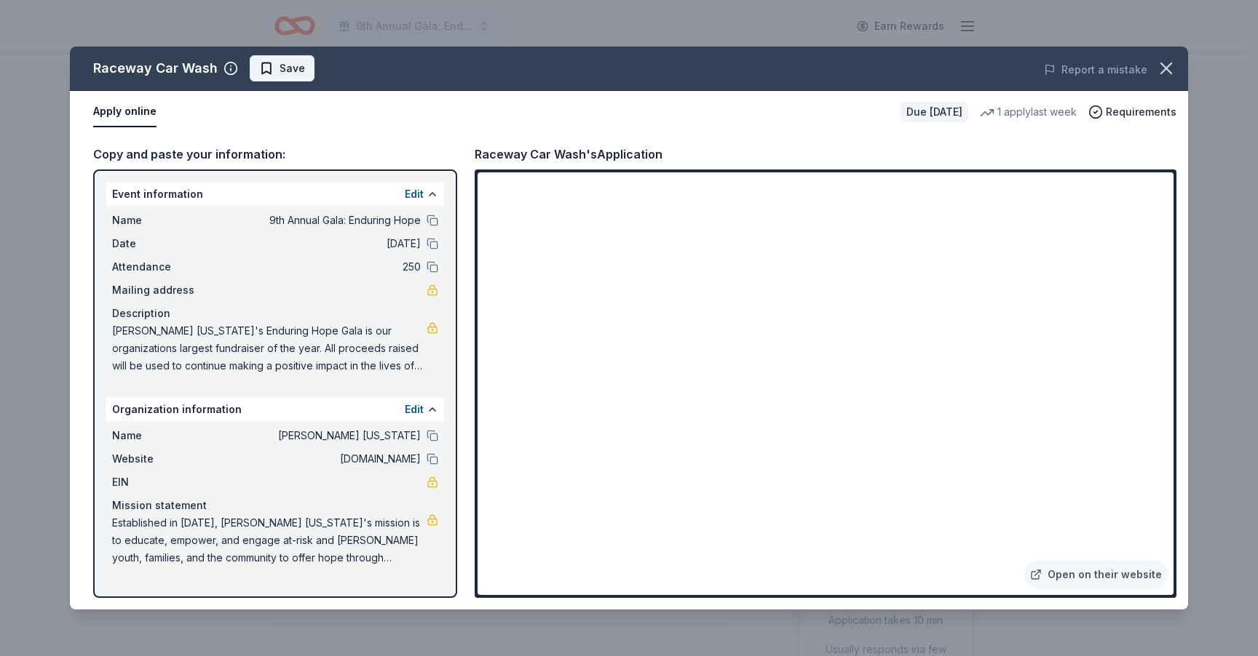
click at [282, 68] on span "Save" at bounding box center [291, 68] width 25 height 17
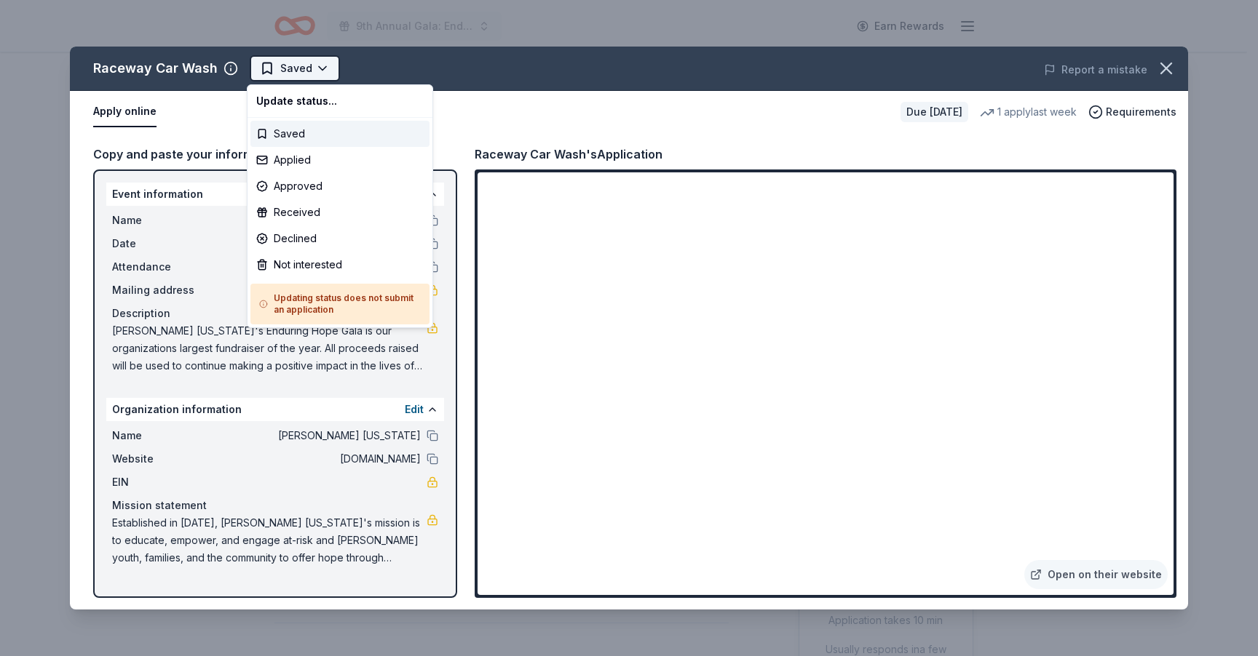
click at [299, 64] on html "9th Annual Gala: Enduring Hope Earn Rewards Due in 50 days Share Raceway Car Wa…" at bounding box center [629, 328] width 1258 height 656
click at [312, 162] on div "Applied" at bounding box center [339, 160] width 179 height 26
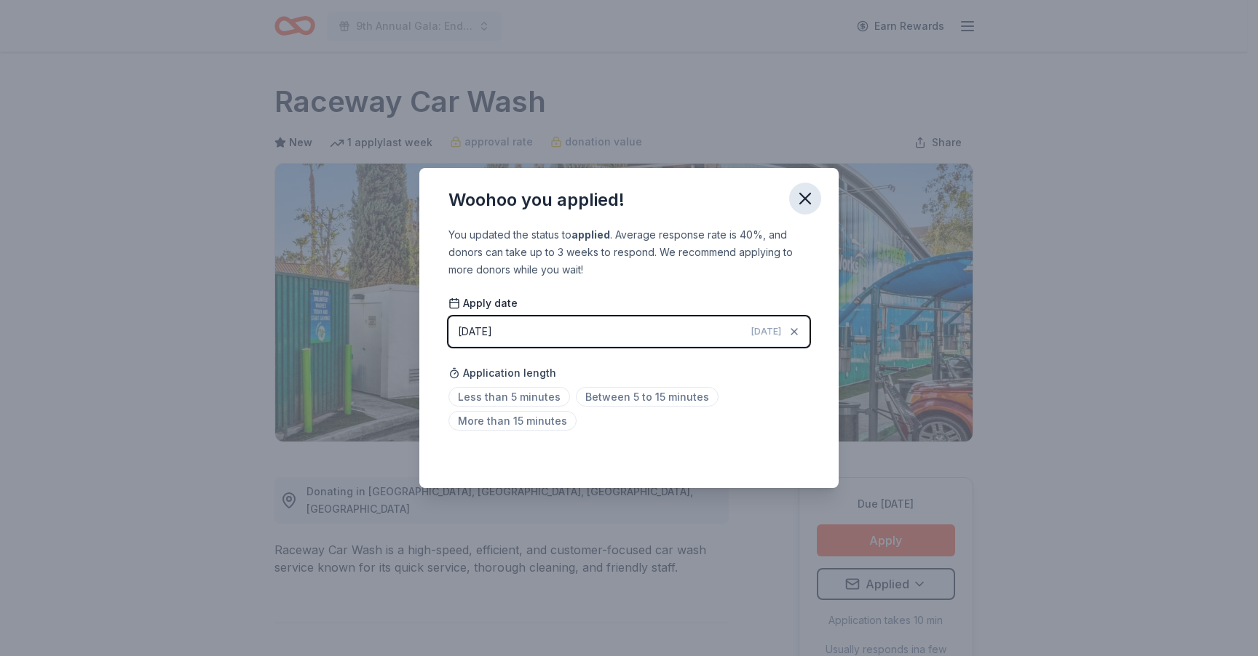
click at [803, 203] on icon "button" at bounding box center [805, 199] width 20 height 20
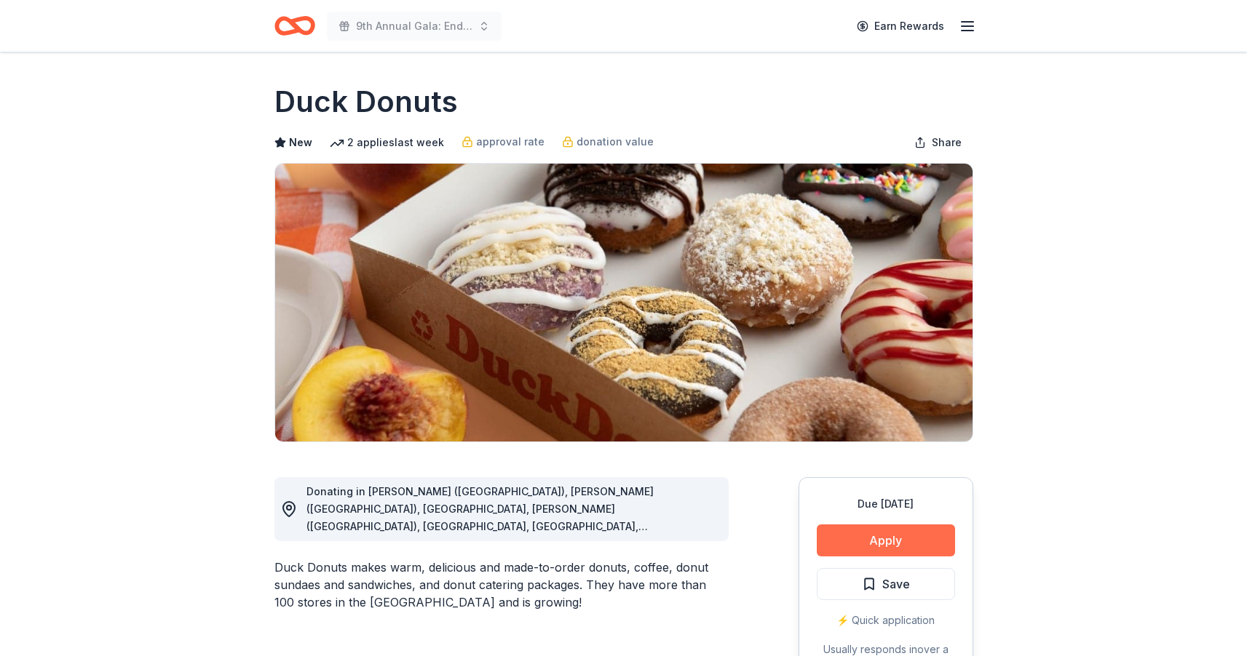
click at [879, 545] on button "Apply" at bounding box center [886, 541] width 138 height 32
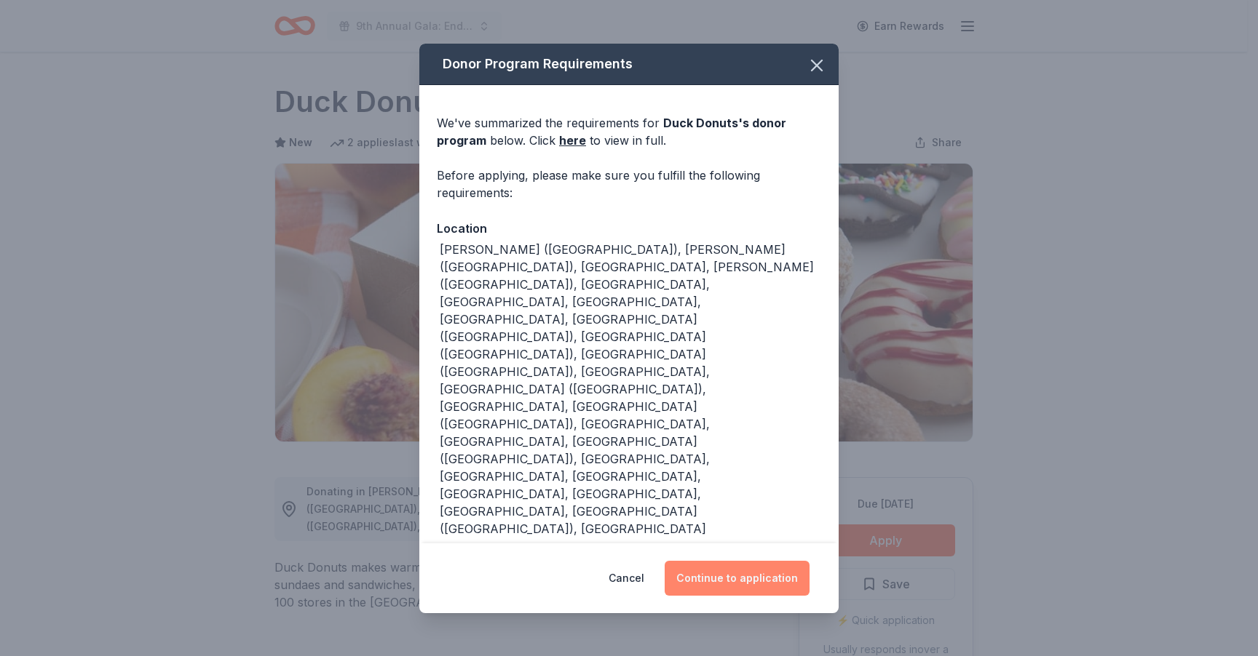
click at [756, 561] on button "Continue to application" at bounding box center [736, 578] width 145 height 35
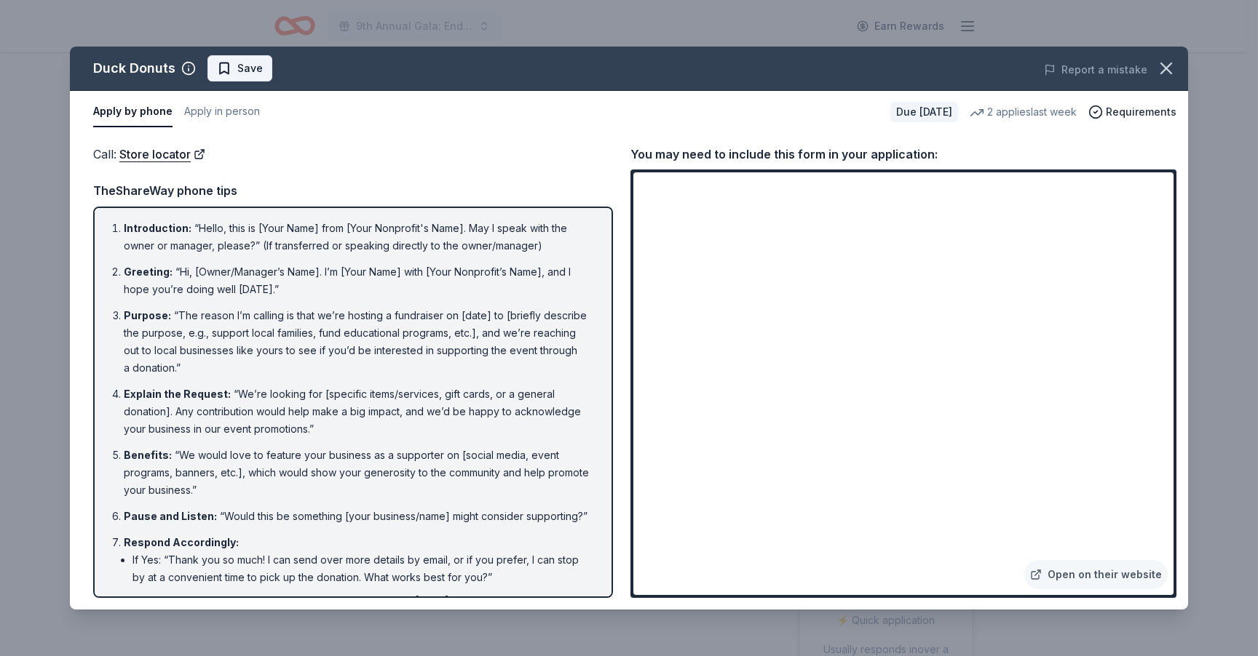
click at [223, 72] on span "Save" at bounding box center [240, 68] width 46 height 17
click at [258, 71] on html "9th Annual Gala: Enduring Hope Earn Rewards Due [DATE] Share Duck Donuts New 2 …" at bounding box center [629, 328] width 1258 height 656
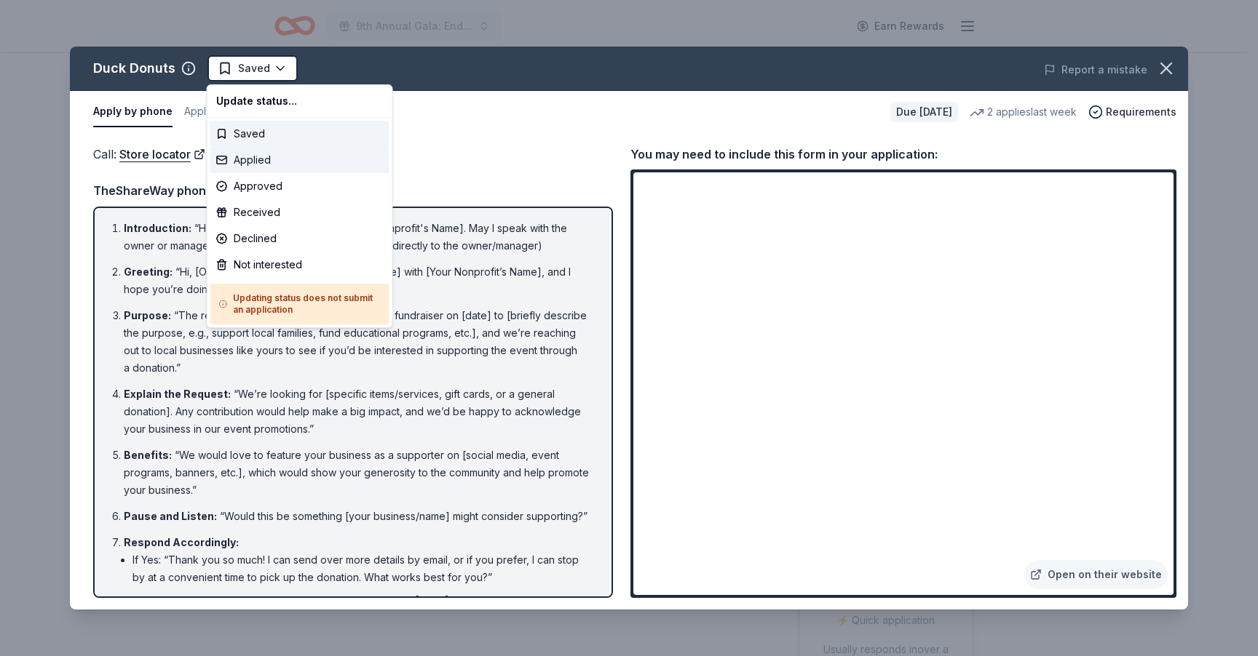
click at [261, 165] on div "Applied" at bounding box center [299, 160] width 179 height 26
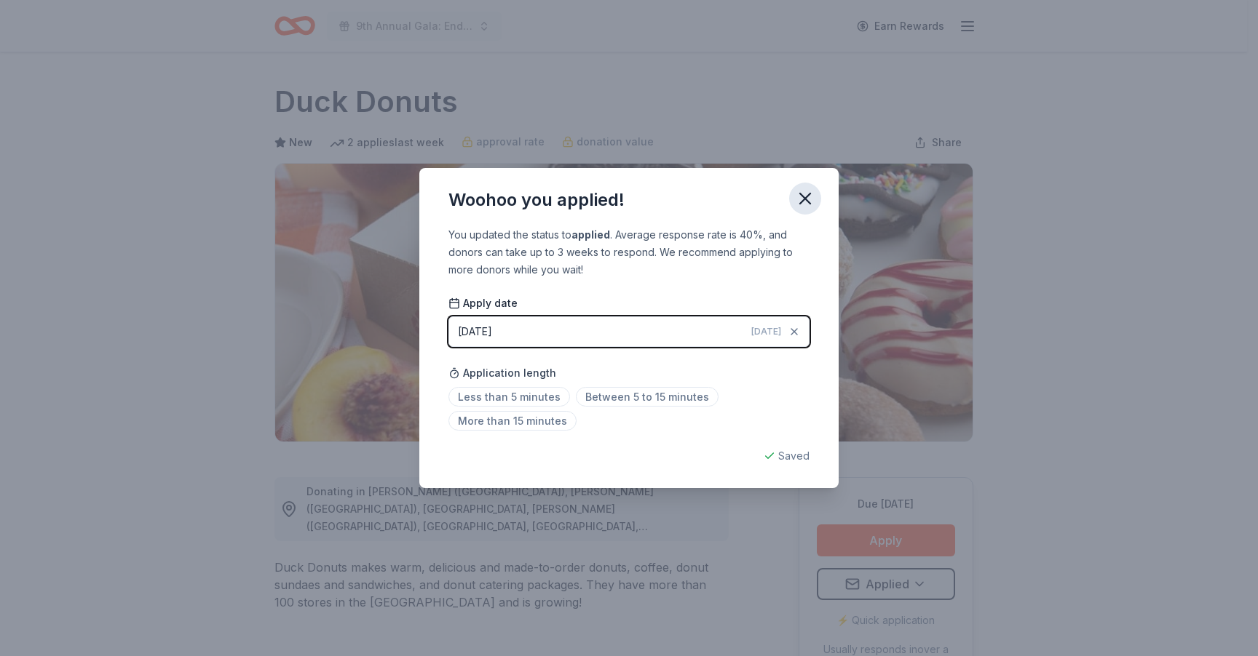
click at [800, 200] on icon "button" at bounding box center [805, 199] width 20 height 20
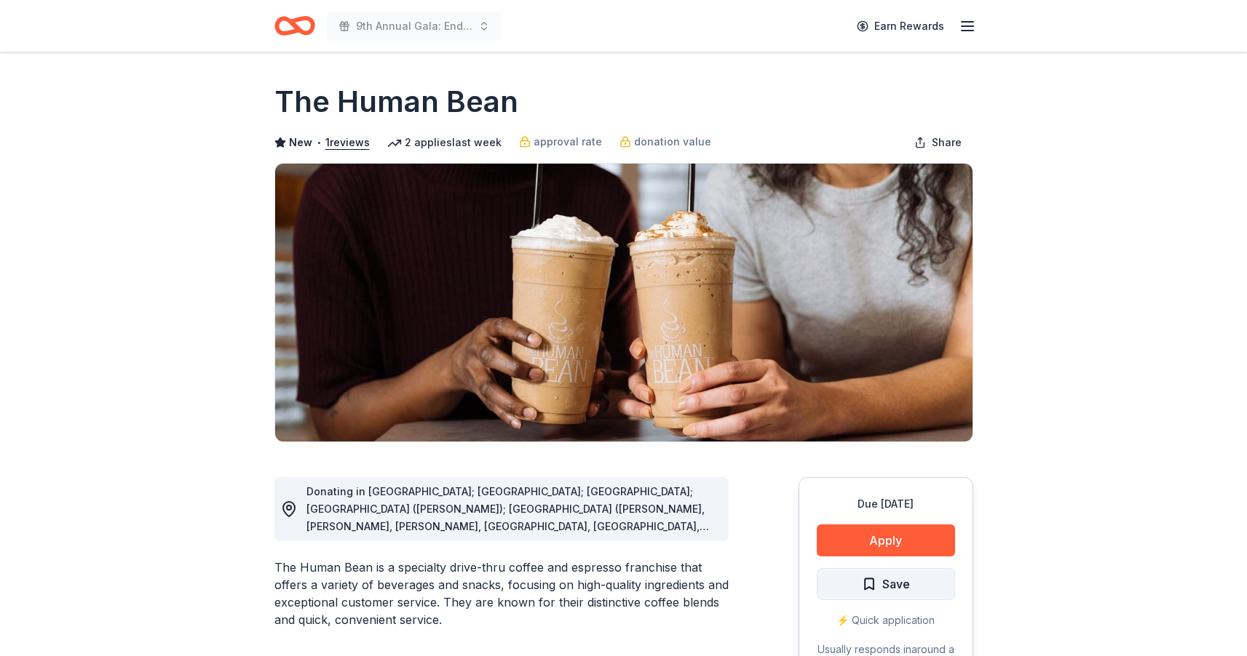
click at [900, 589] on span "Save" at bounding box center [896, 584] width 28 height 19
click at [897, 592] on html "9th Annual Gala: Enduring Hope Earn Rewards Due in 50 days Share The Human Bean…" at bounding box center [623, 328] width 1247 height 656
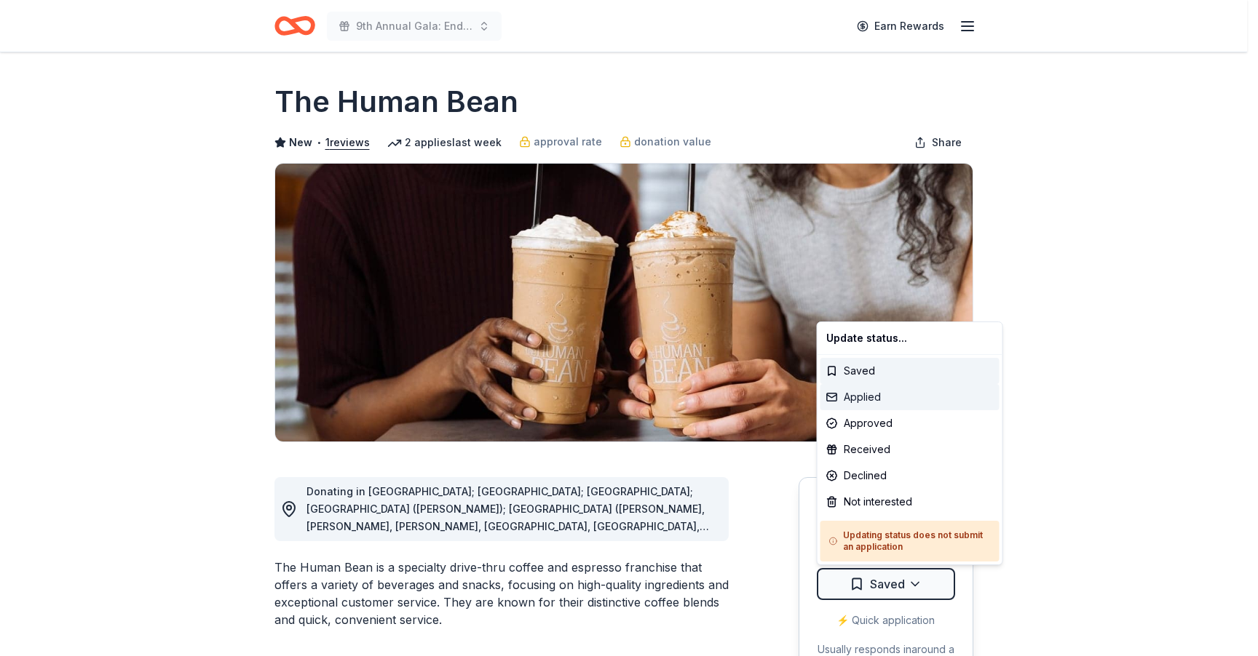
click at [860, 400] on div "Applied" at bounding box center [909, 397] width 179 height 26
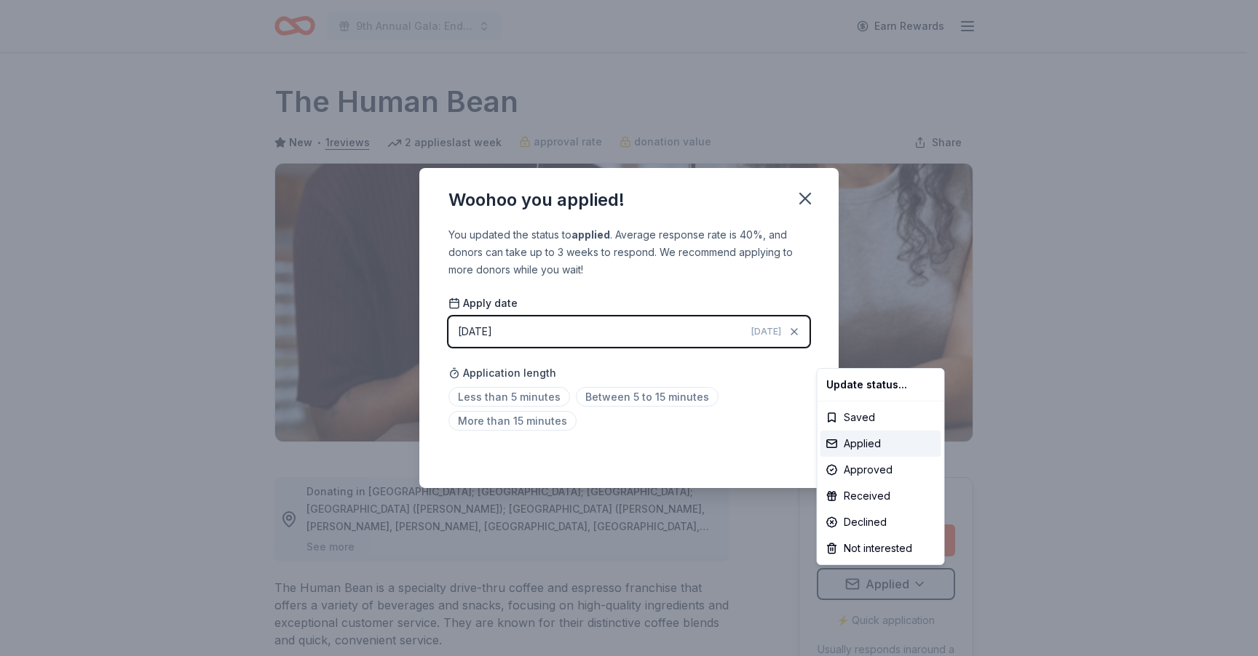
click at [795, 202] on html "9th Annual Gala: Enduring Hope Earn Rewards Due in 50 days Share The Human Bean…" at bounding box center [629, 328] width 1258 height 656
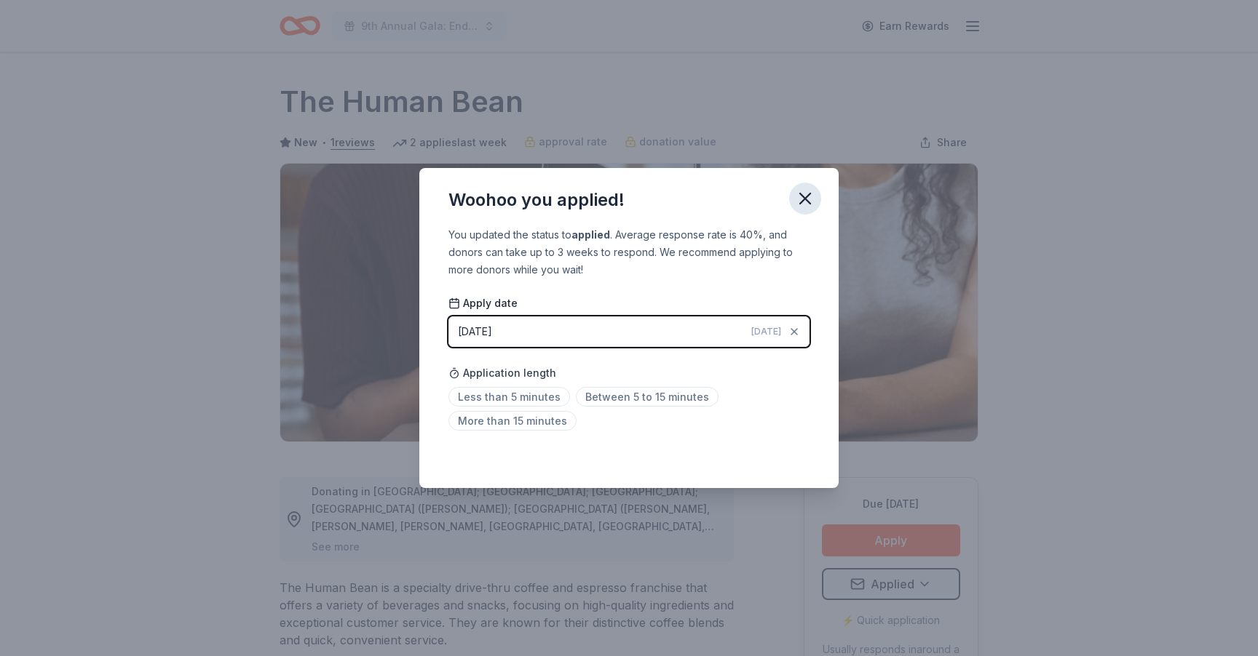
click at [798, 202] on icon "button" at bounding box center [805, 199] width 20 height 20
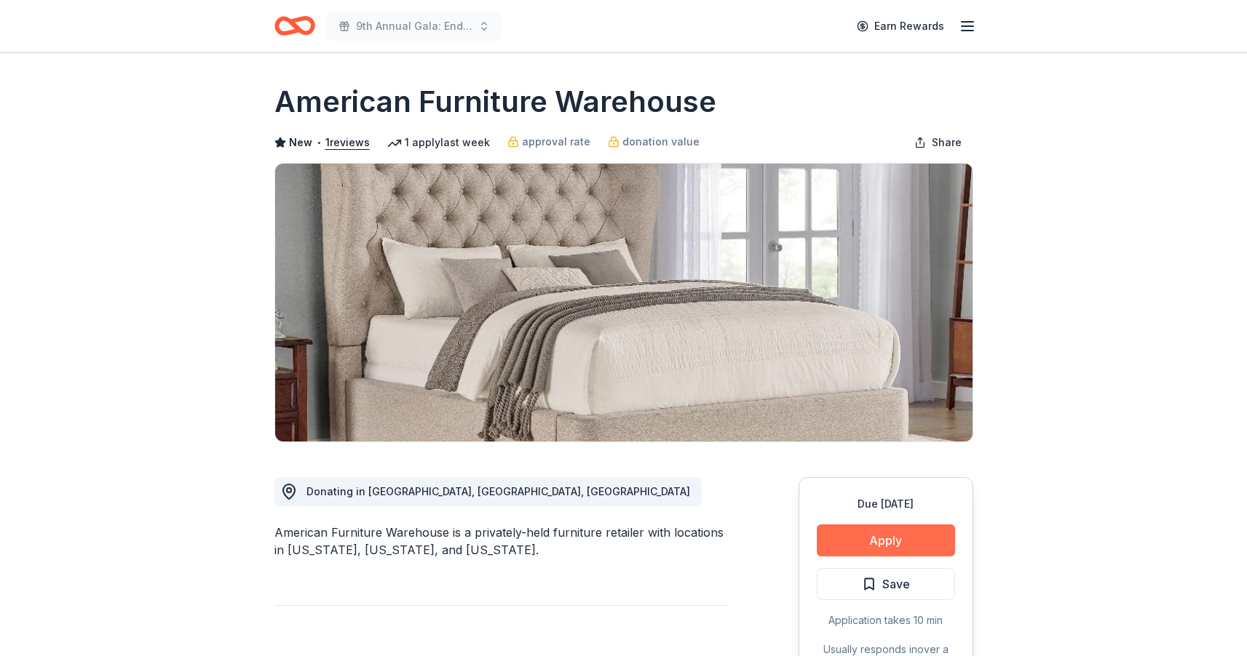
click at [895, 540] on button "Apply" at bounding box center [886, 541] width 138 height 32
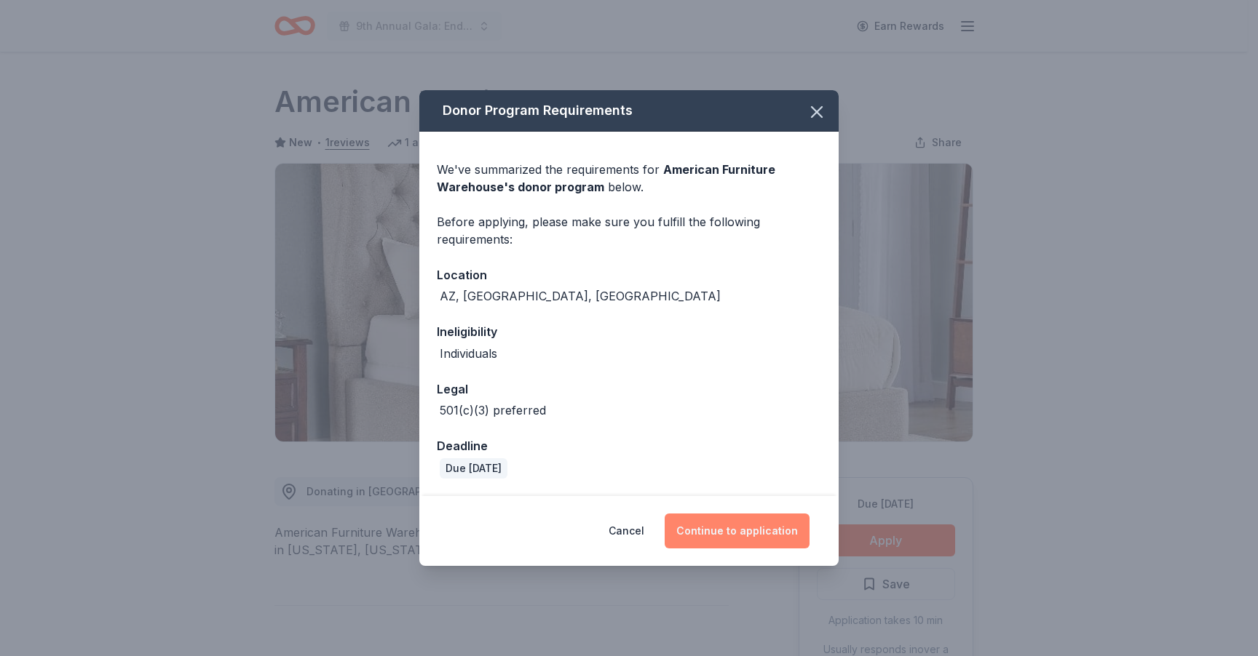
click at [762, 534] on button "Continue to application" at bounding box center [736, 531] width 145 height 35
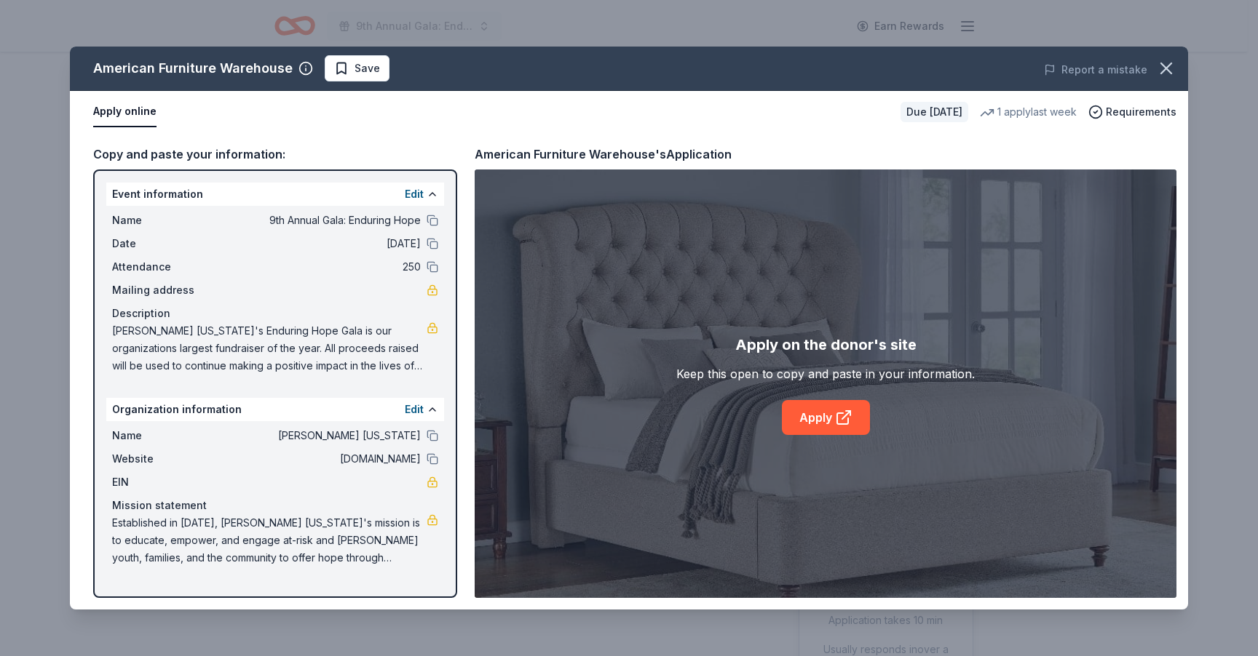
click at [129, 113] on button "Apply online" at bounding box center [124, 112] width 63 height 31
click at [837, 416] on icon at bounding box center [842, 418] width 11 height 11
click at [337, 68] on span "Save" at bounding box center [357, 68] width 46 height 17
click at [384, 64] on html "9th Annual Gala: Enduring Hope Earn Rewards Due in 50 days Share American Furni…" at bounding box center [629, 328] width 1258 height 656
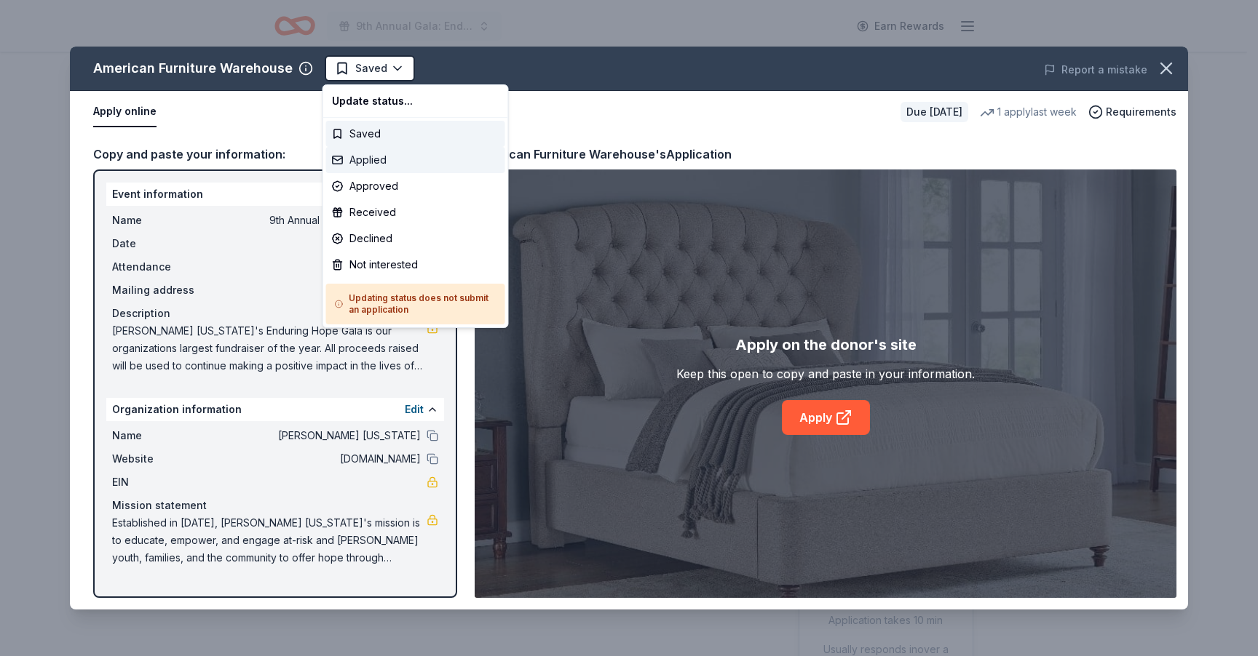
click at [377, 154] on div "Applied" at bounding box center [415, 160] width 179 height 26
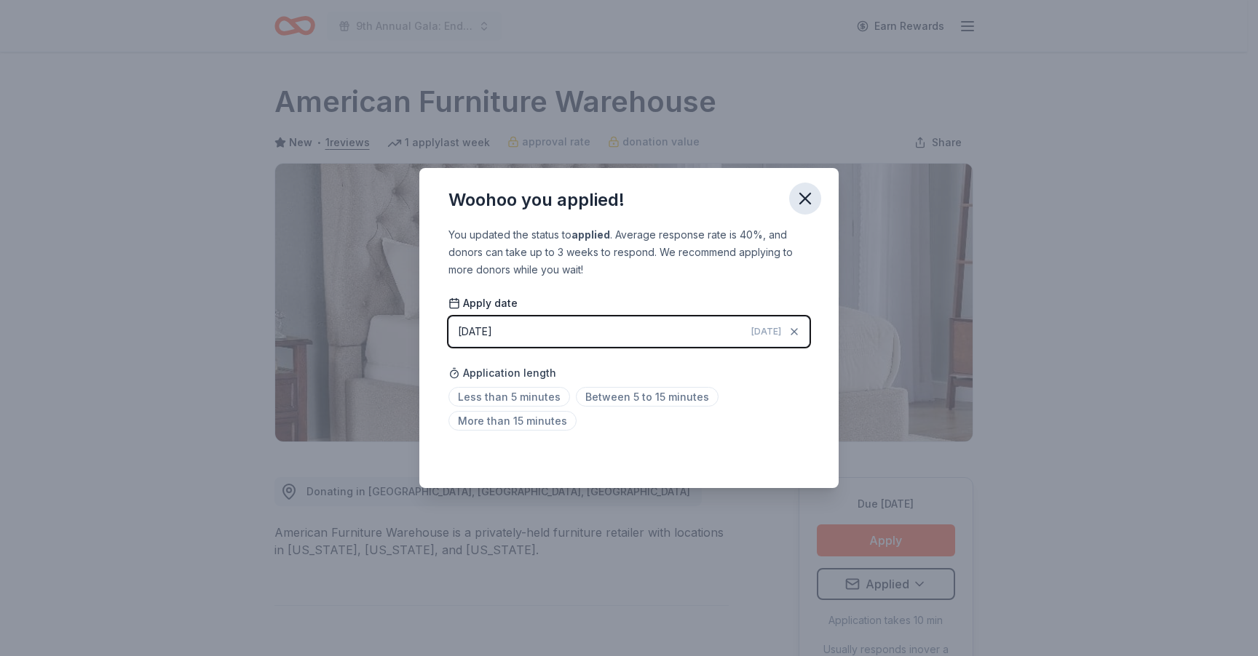
click at [807, 206] on icon "button" at bounding box center [805, 199] width 20 height 20
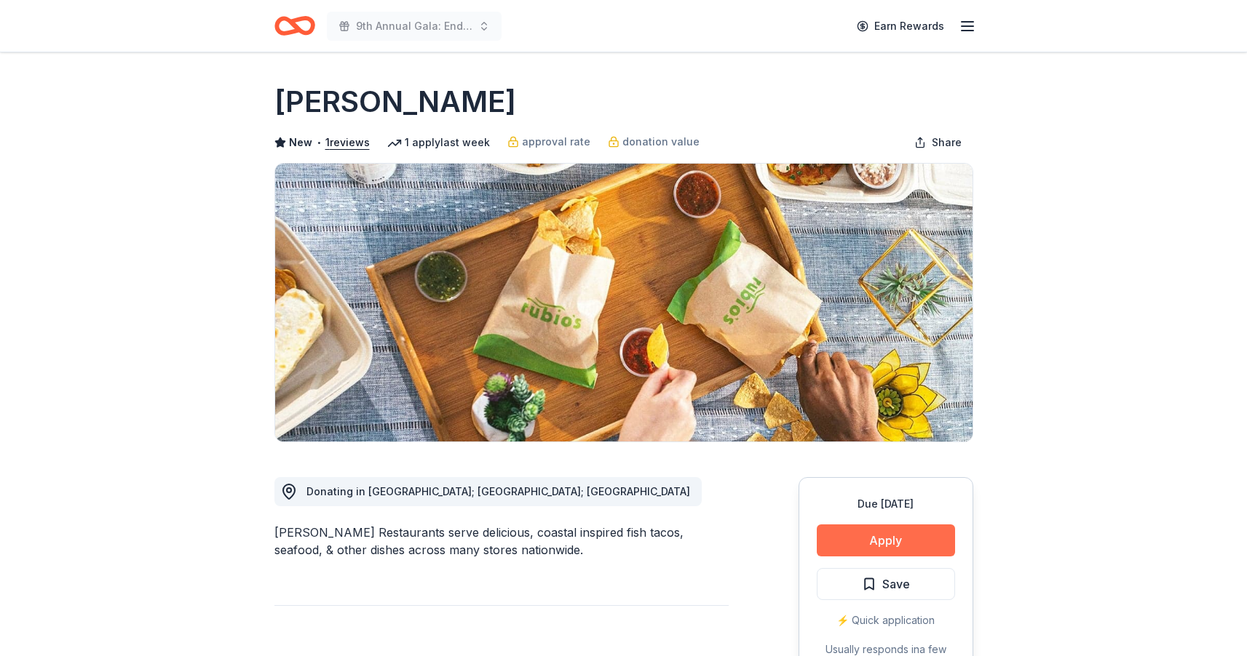
click at [908, 542] on button "Apply" at bounding box center [886, 541] width 138 height 32
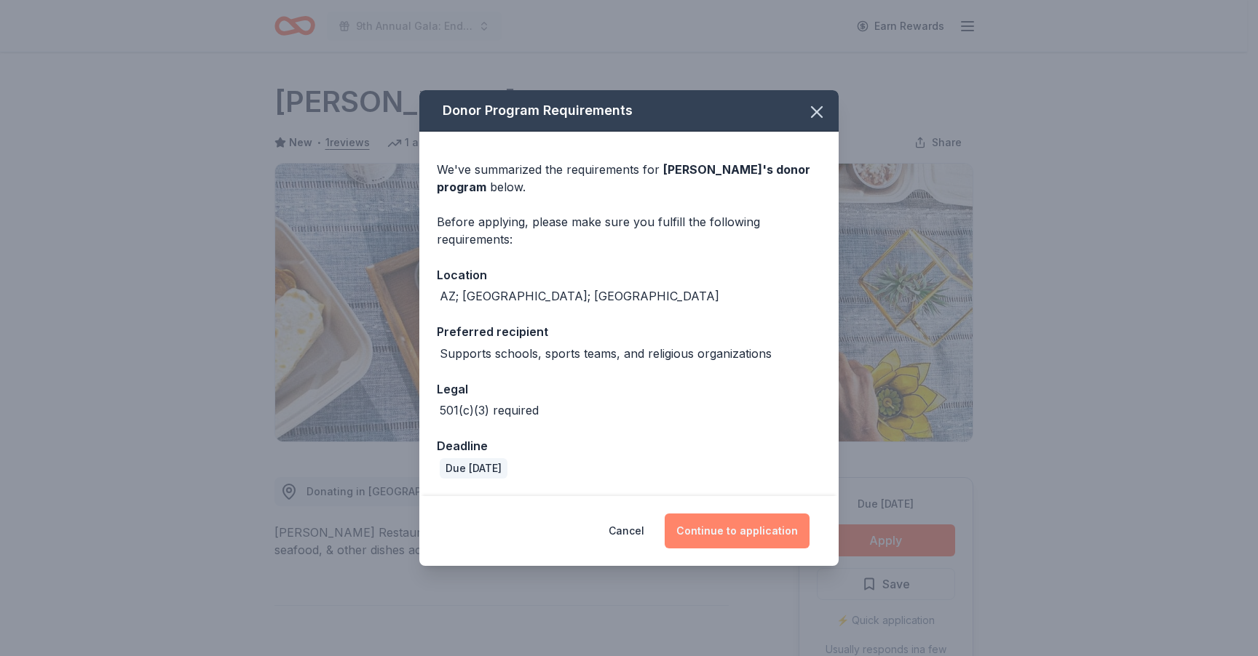
click at [750, 536] on button "Continue to application" at bounding box center [736, 531] width 145 height 35
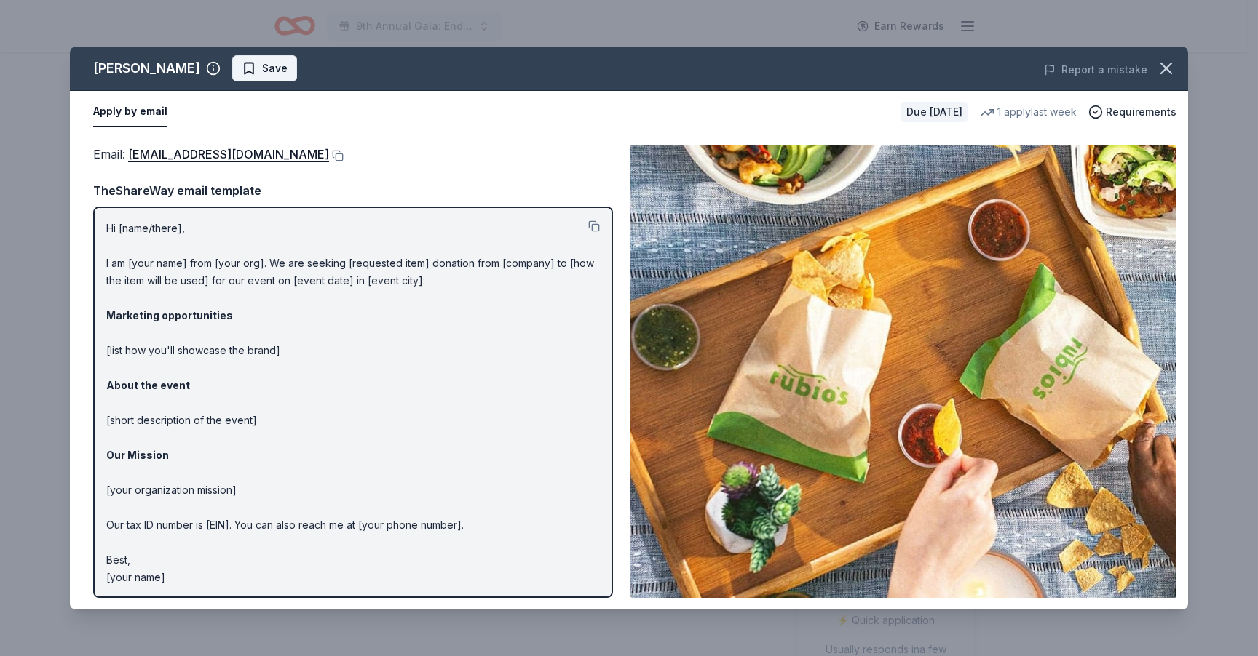
click at [262, 67] on span "Save" at bounding box center [274, 68] width 25 height 17
click at [234, 69] on html "9th Annual Gala: Enduring Hope Earn Rewards Due [DATE] Share [PERSON_NAME] New …" at bounding box center [629, 328] width 1258 height 656
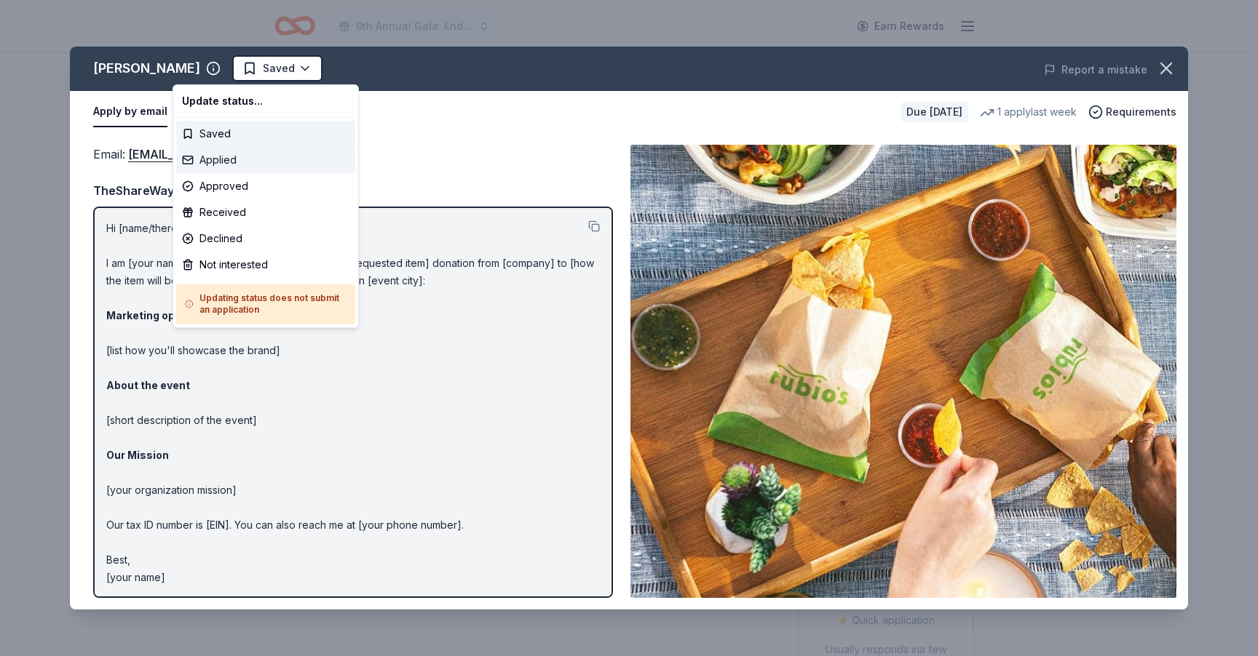
click at [234, 157] on div "Applied" at bounding box center [265, 160] width 179 height 26
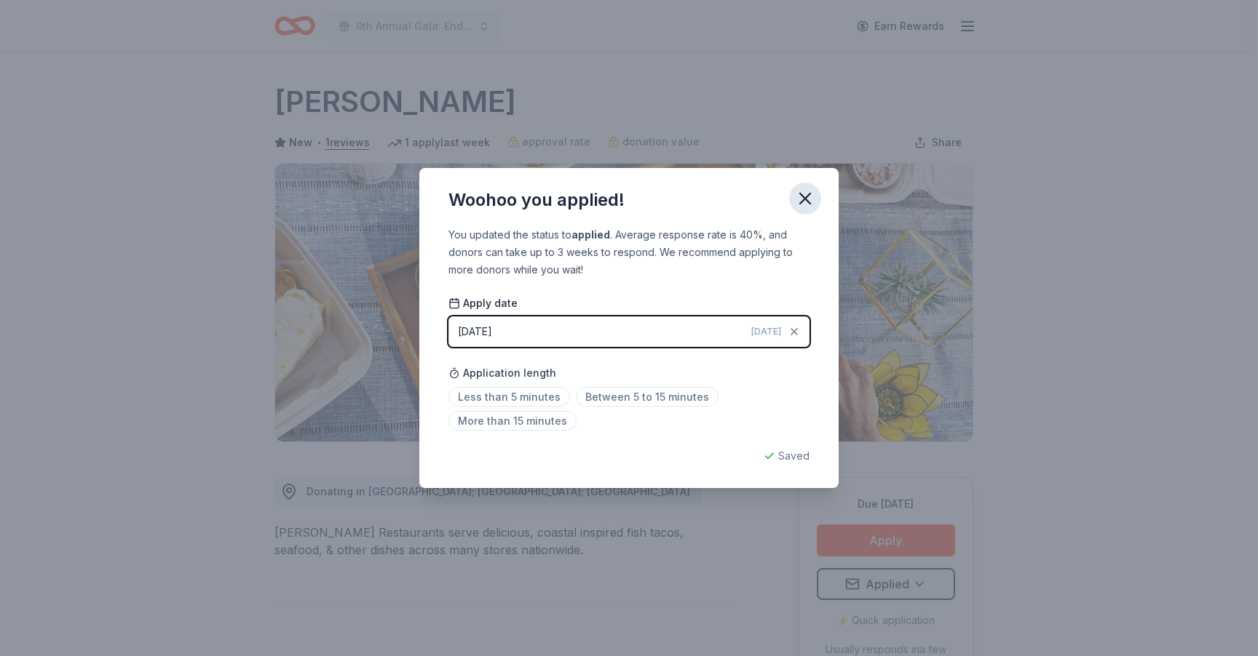
click at [807, 202] on icon "button" at bounding box center [805, 199] width 10 height 10
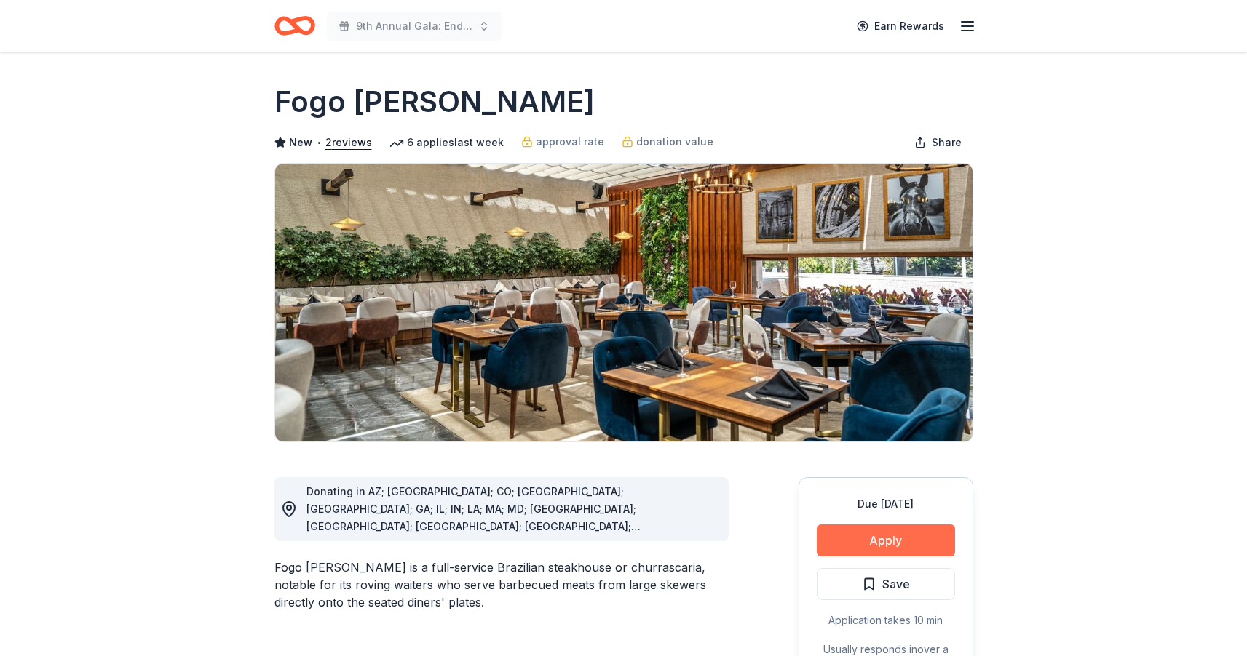
click at [889, 536] on button "Apply" at bounding box center [886, 541] width 138 height 32
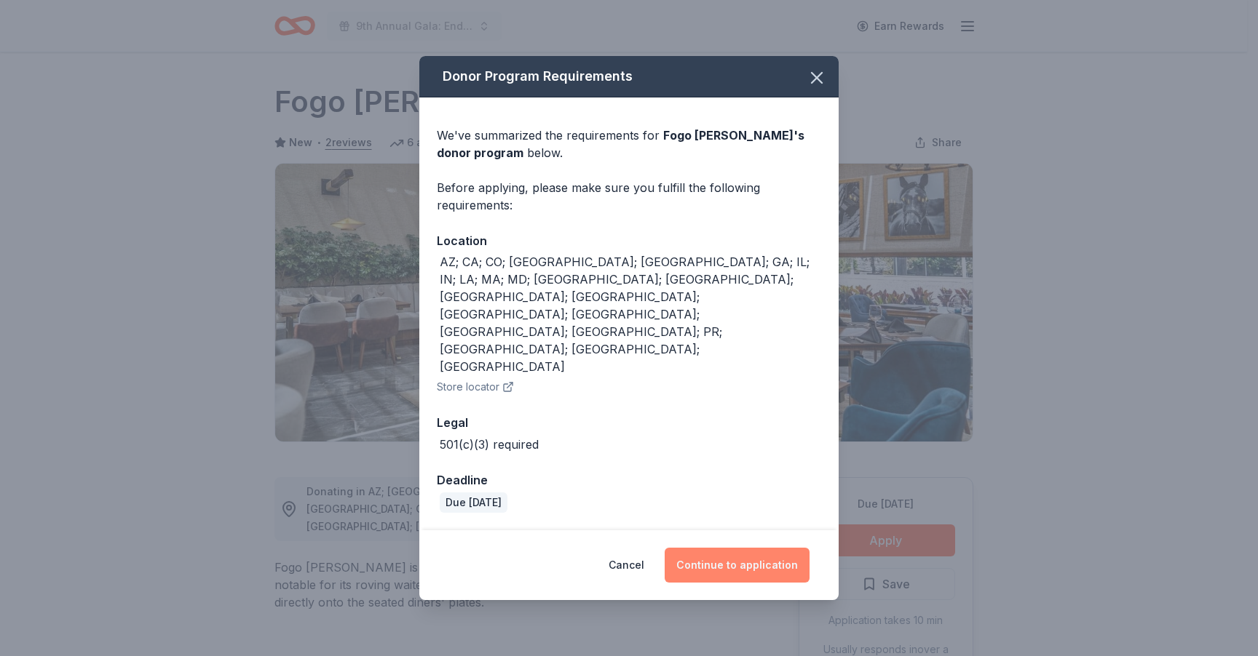
click at [788, 548] on button "Continue to application" at bounding box center [736, 565] width 145 height 35
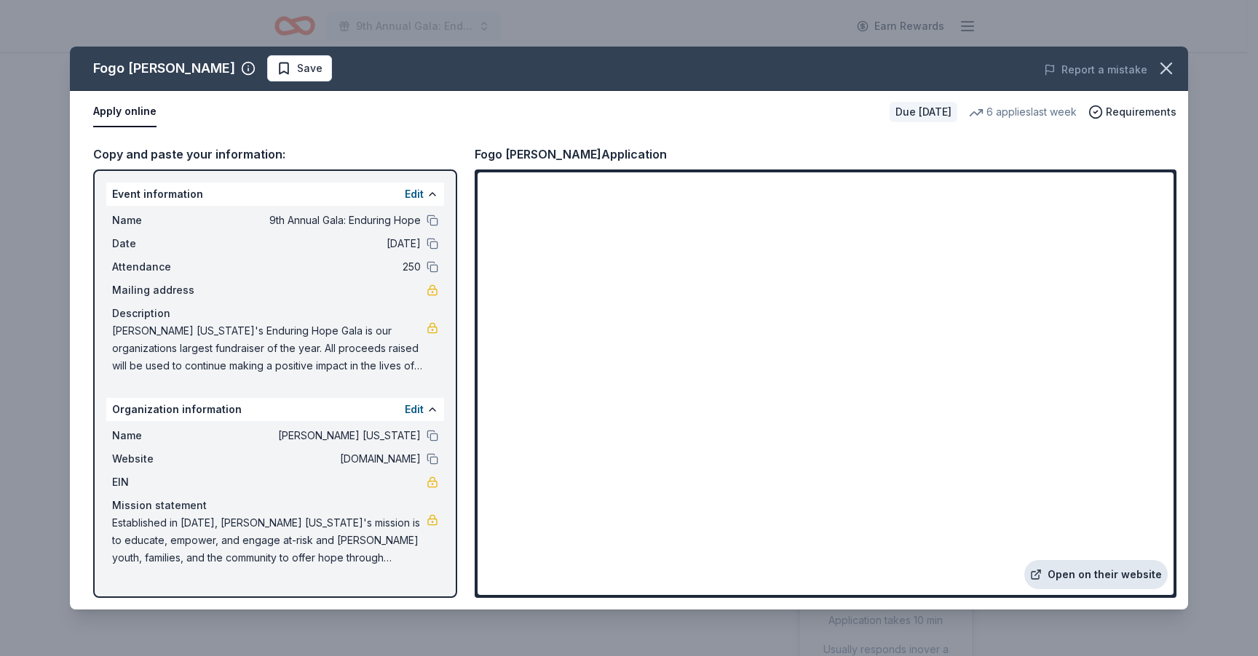
click at [1084, 573] on link "Open on their website" at bounding box center [1095, 574] width 143 height 29
click at [277, 76] on span "Save" at bounding box center [300, 68] width 46 height 17
click at [236, 74] on html "9th Annual Gala: Enduring Hope Earn Rewards Due in 38 days Share Fogo de Chao N…" at bounding box center [629, 328] width 1258 height 656
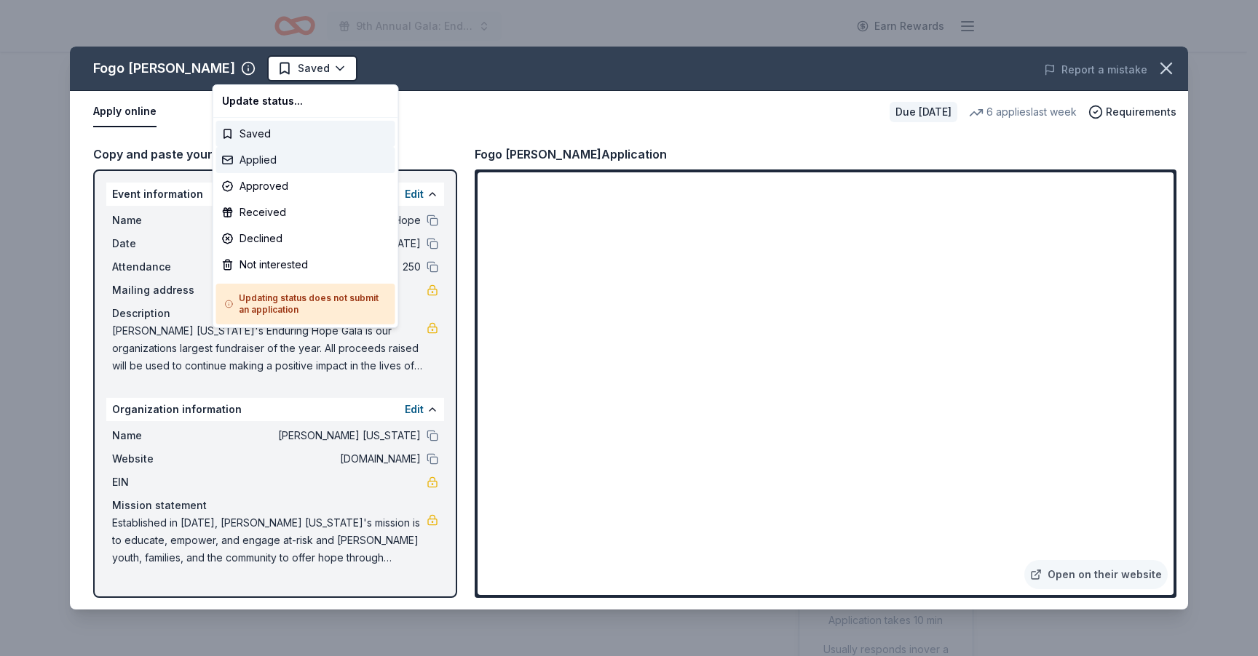
click at [262, 162] on div "Applied" at bounding box center [305, 160] width 179 height 26
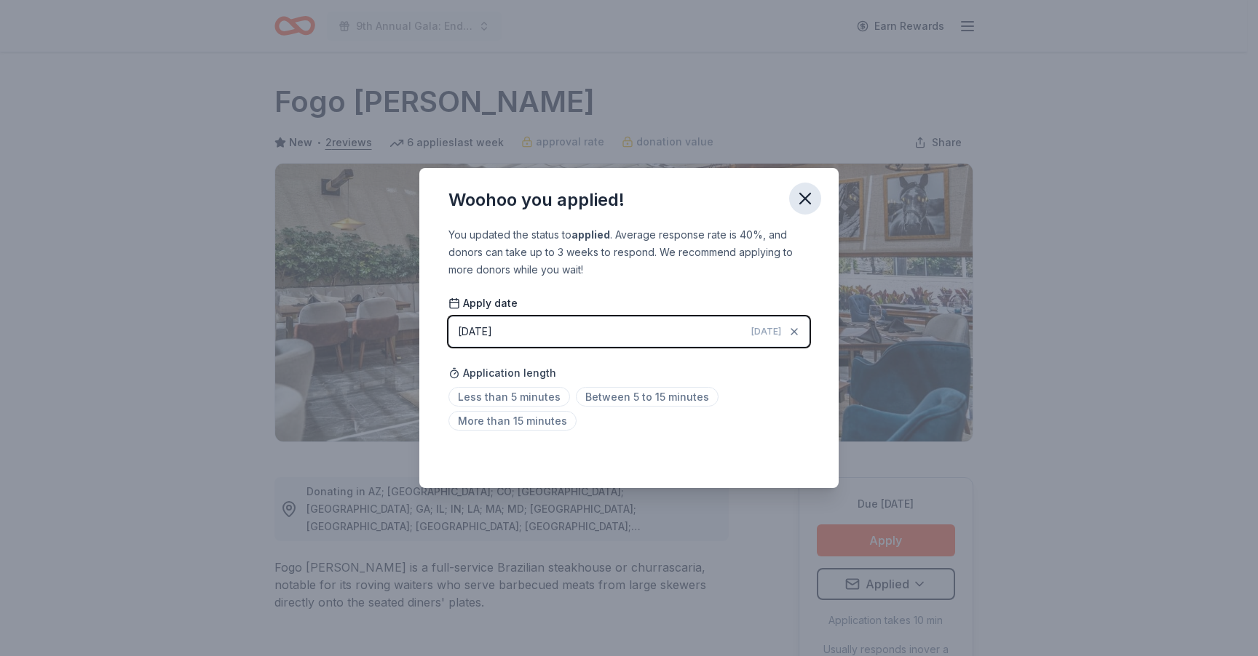
click at [810, 199] on icon "button" at bounding box center [805, 199] width 20 height 20
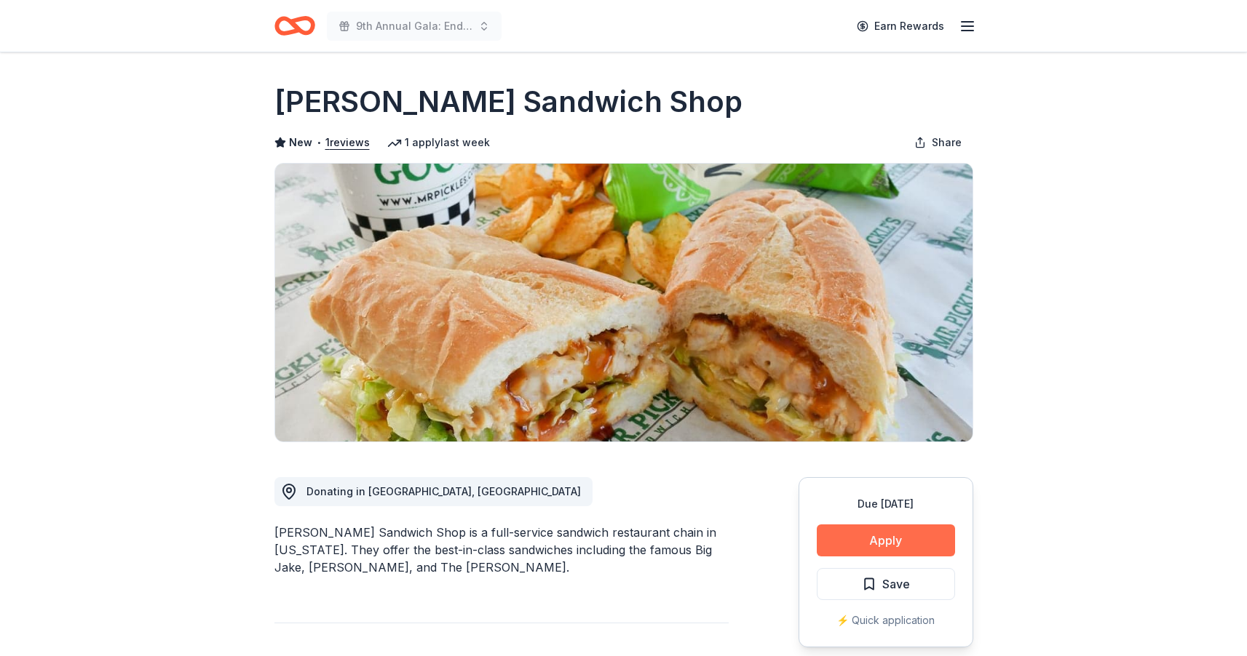
click at [916, 533] on button "Apply" at bounding box center [886, 541] width 138 height 32
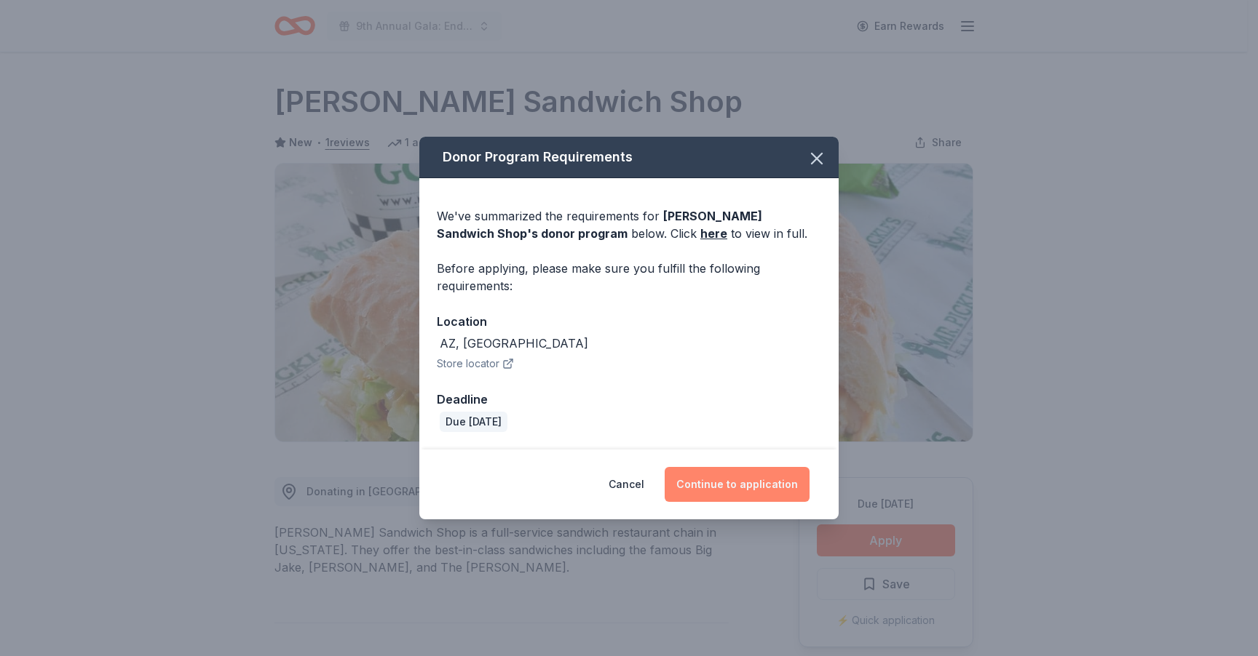
click at [747, 492] on button "Continue to application" at bounding box center [736, 484] width 145 height 35
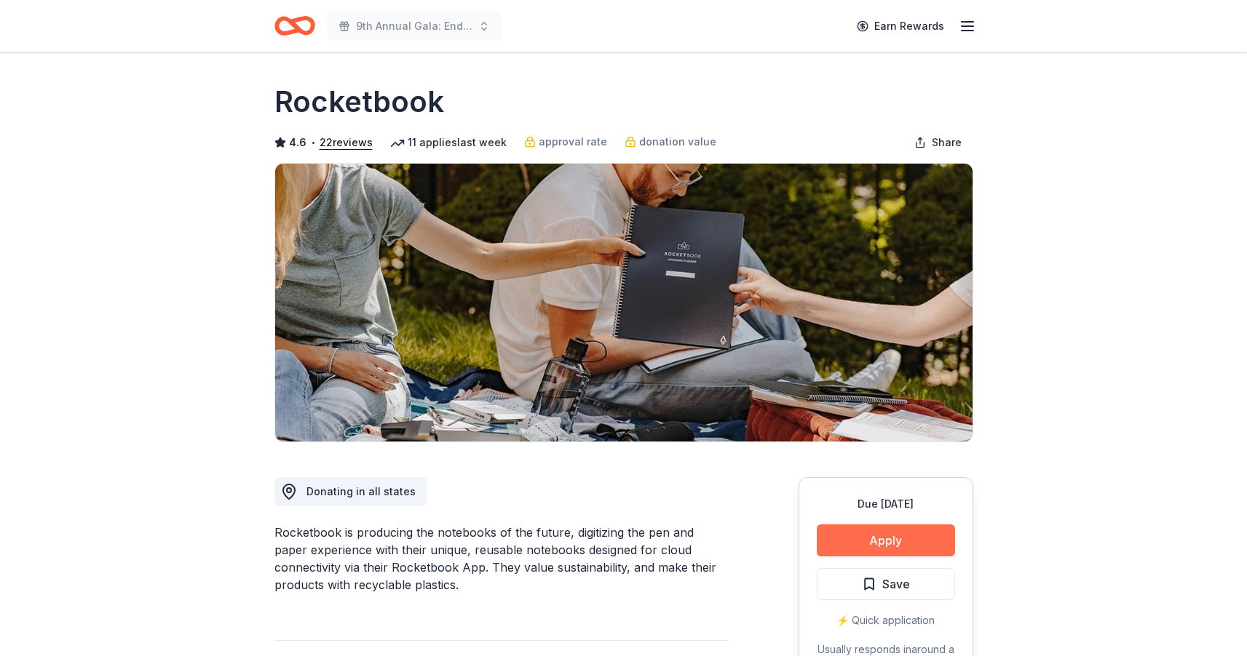
click at [887, 541] on button "Apply" at bounding box center [886, 541] width 138 height 32
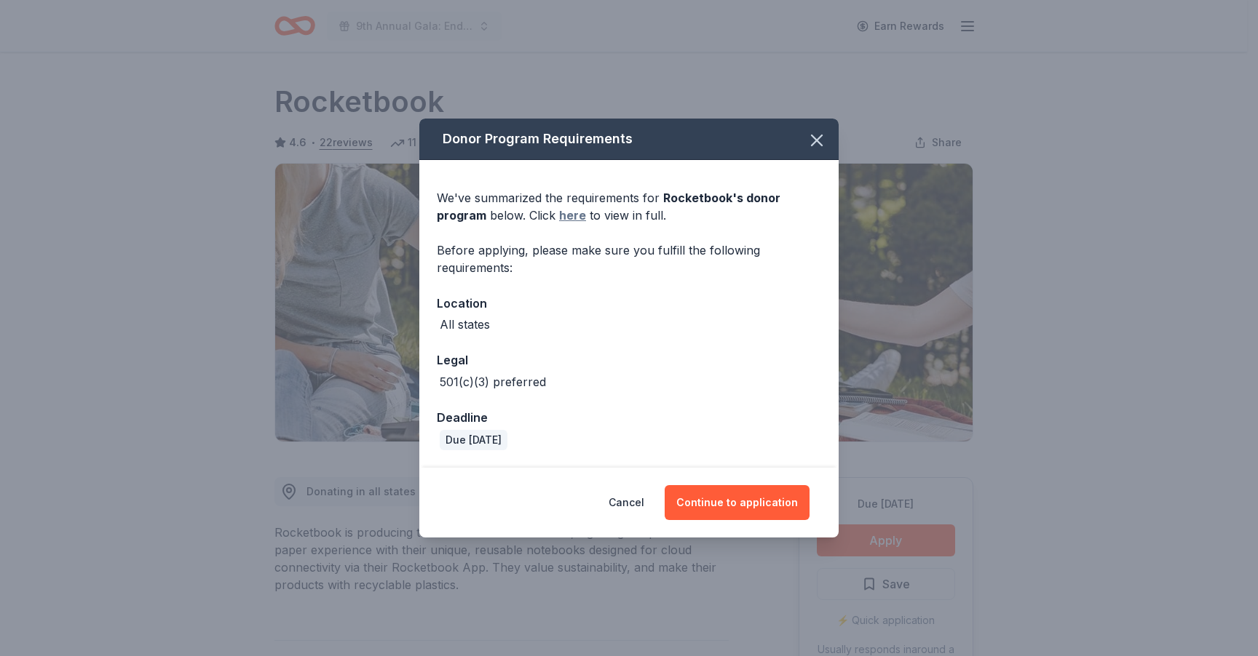
click at [572, 218] on link "here" at bounding box center [572, 215] width 27 height 17
click at [726, 510] on button "Continue to application" at bounding box center [736, 502] width 145 height 35
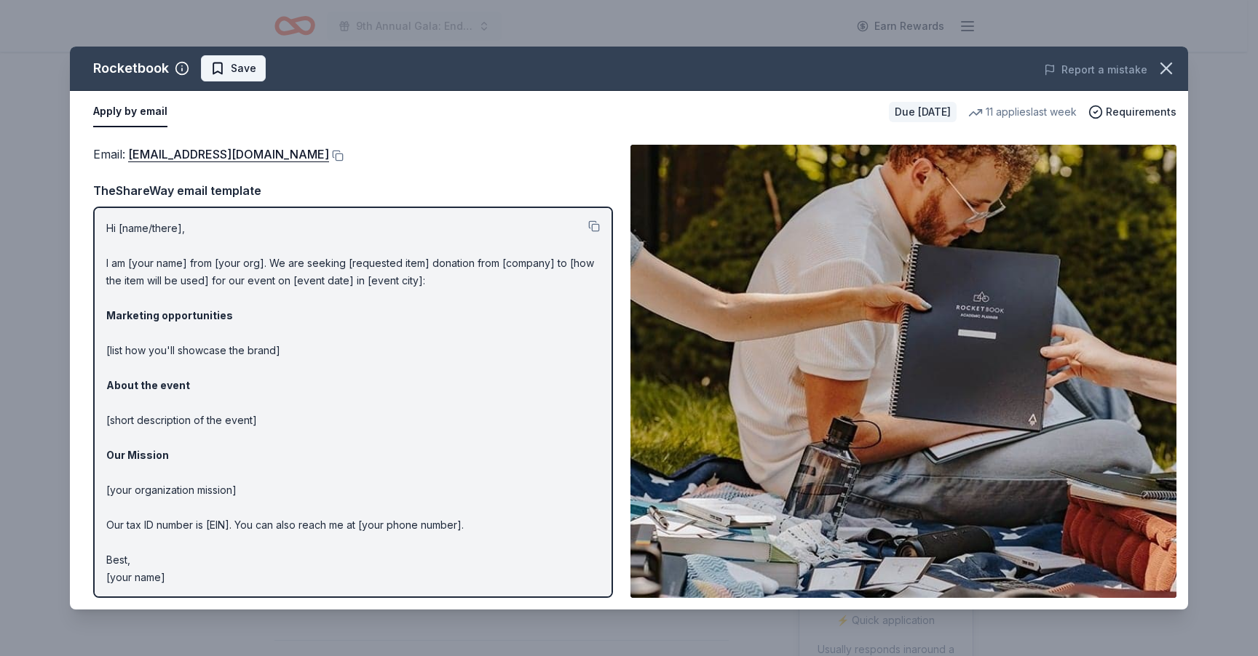
click at [221, 70] on span "Save" at bounding box center [233, 68] width 46 height 17
click at [264, 71] on html "9th Annual Gala: Enduring Hope Earn Rewards Due in 50 days Share Rocketbook 4.6…" at bounding box center [629, 328] width 1258 height 656
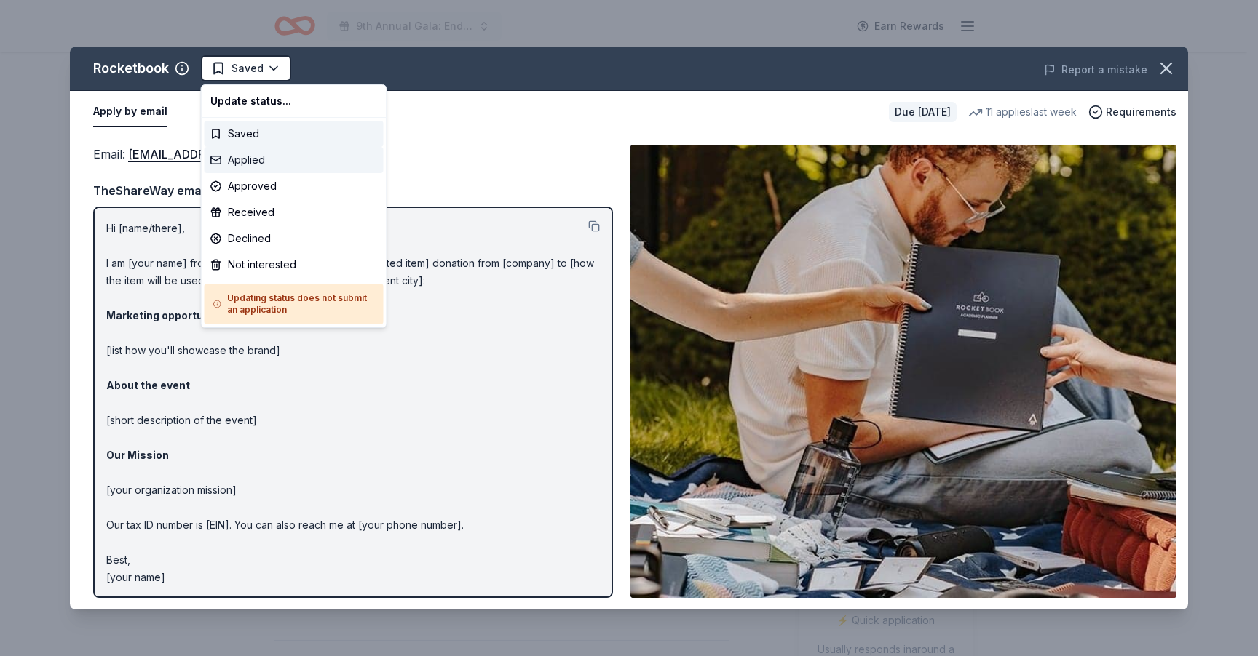
click at [253, 165] on div "Applied" at bounding box center [294, 160] width 179 height 26
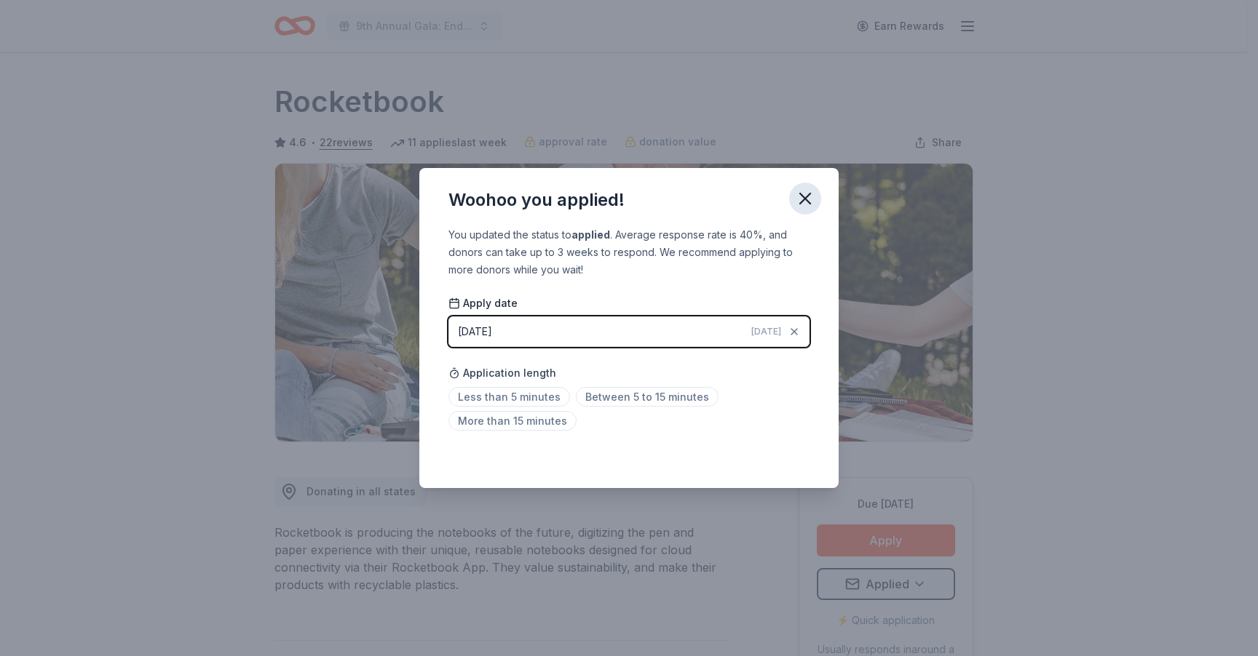
click at [812, 201] on icon "button" at bounding box center [805, 199] width 20 height 20
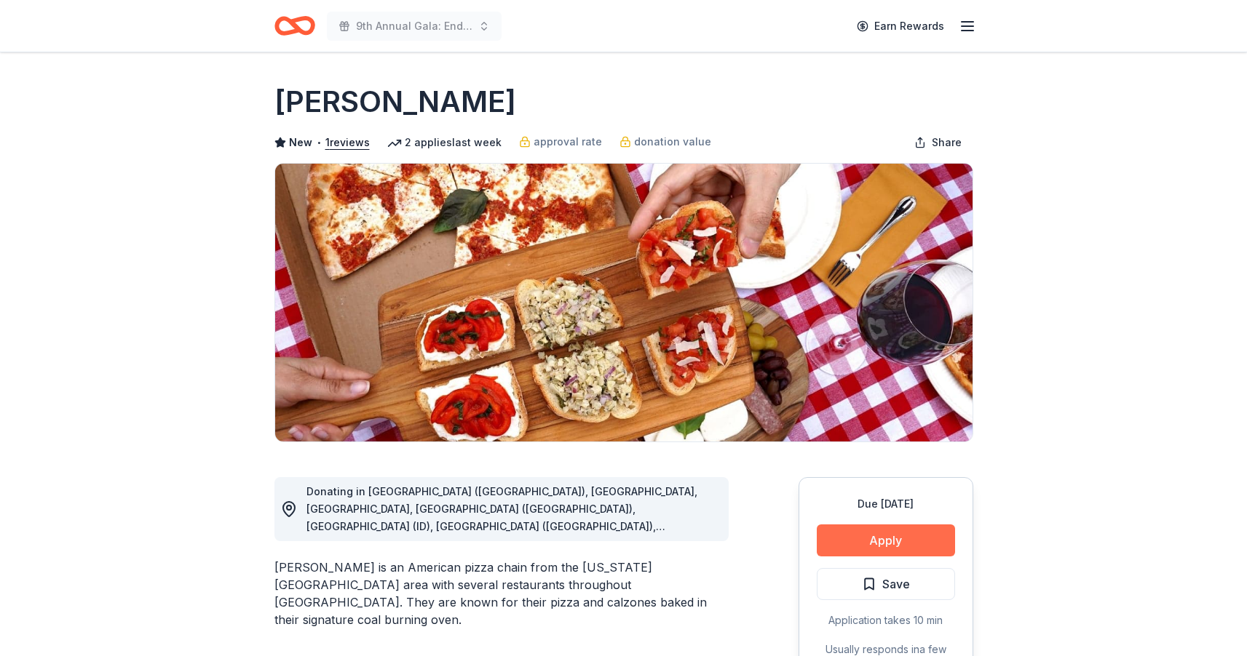
click at [873, 541] on button "Apply" at bounding box center [886, 541] width 138 height 32
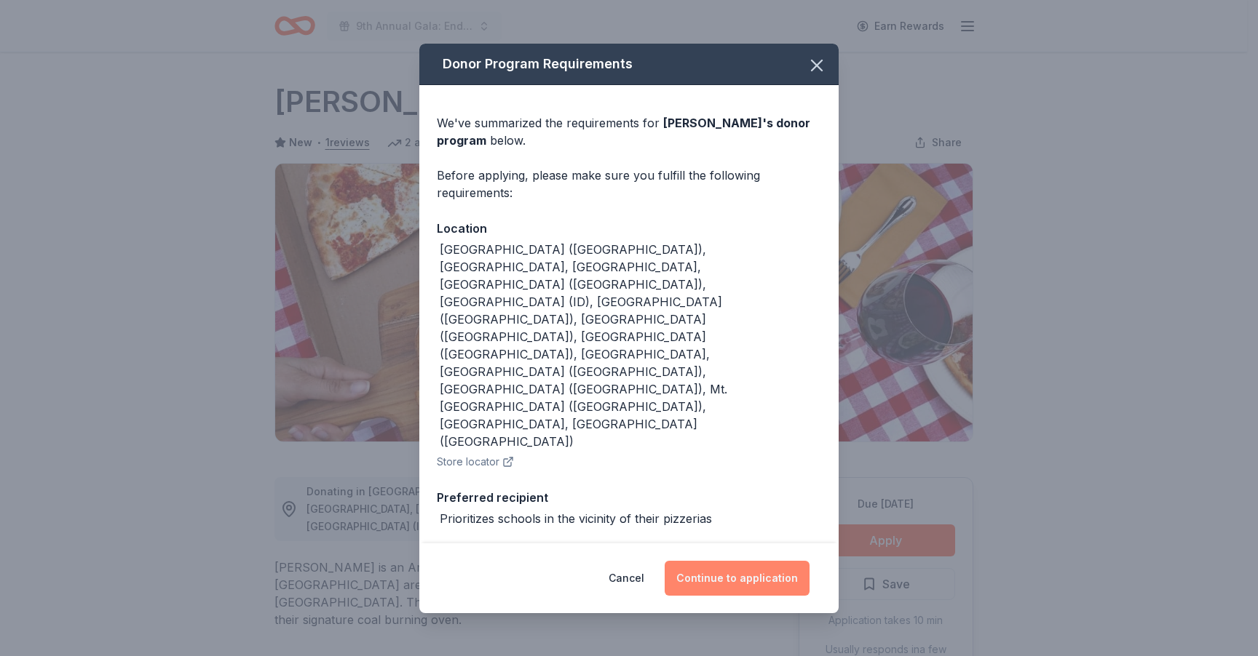
click at [749, 574] on button "Continue to application" at bounding box center [736, 578] width 145 height 35
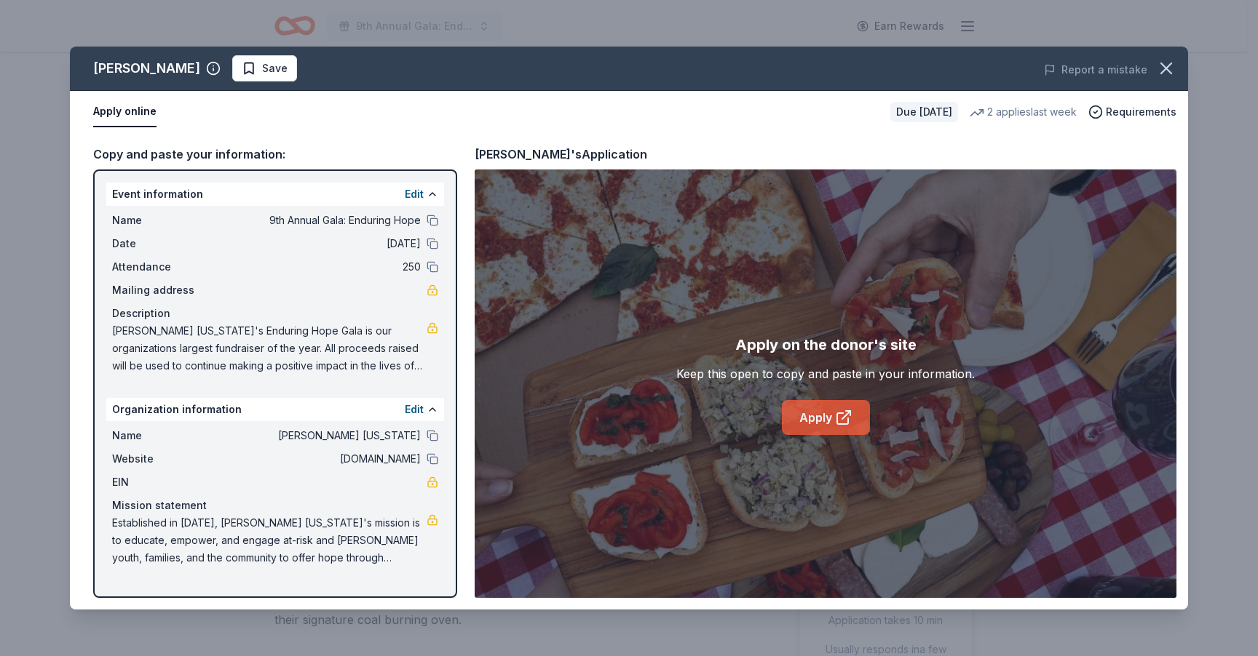
click at [815, 421] on link "Apply" at bounding box center [826, 417] width 88 height 35
click at [242, 75] on span "Save" at bounding box center [265, 68] width 46 height 17
click at [235, 76] on html "9th Annual Gala: Enduring Hope Earn Rewards Due [DATE] [PERSON_NAME] New • 1 re…" at bounding box center [629, 328] width 1258 height 656
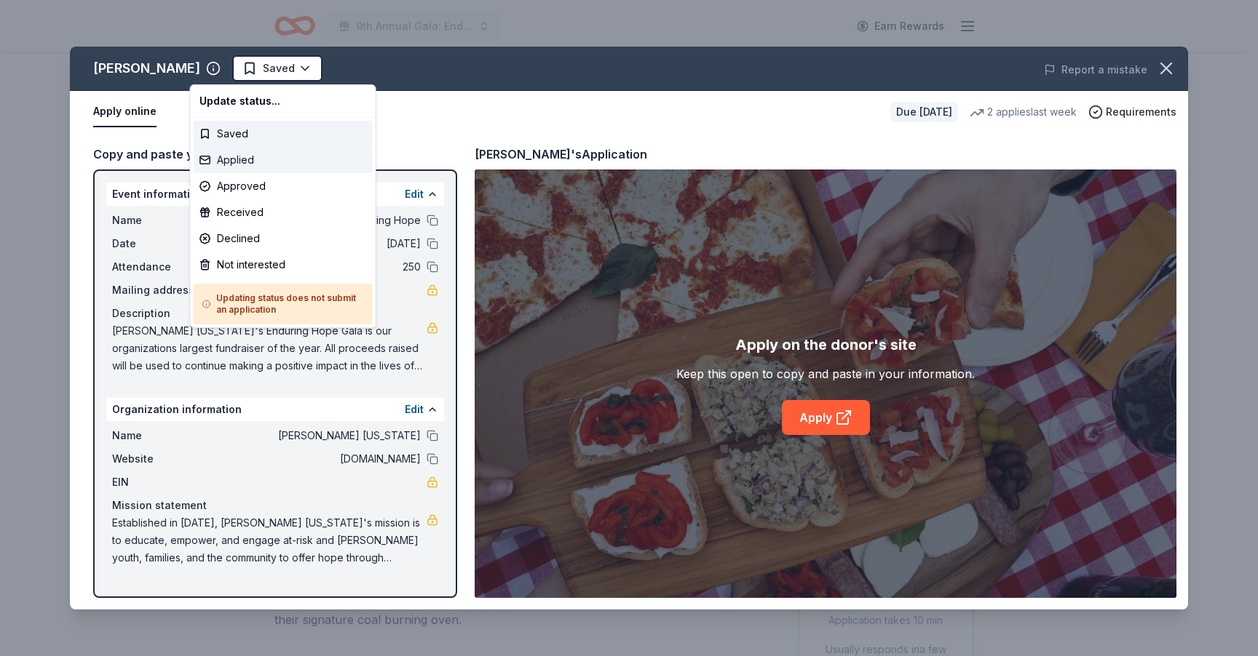
click at [254, 163] on div "Applied" at bounding box center [283, 160] width 179 height 26
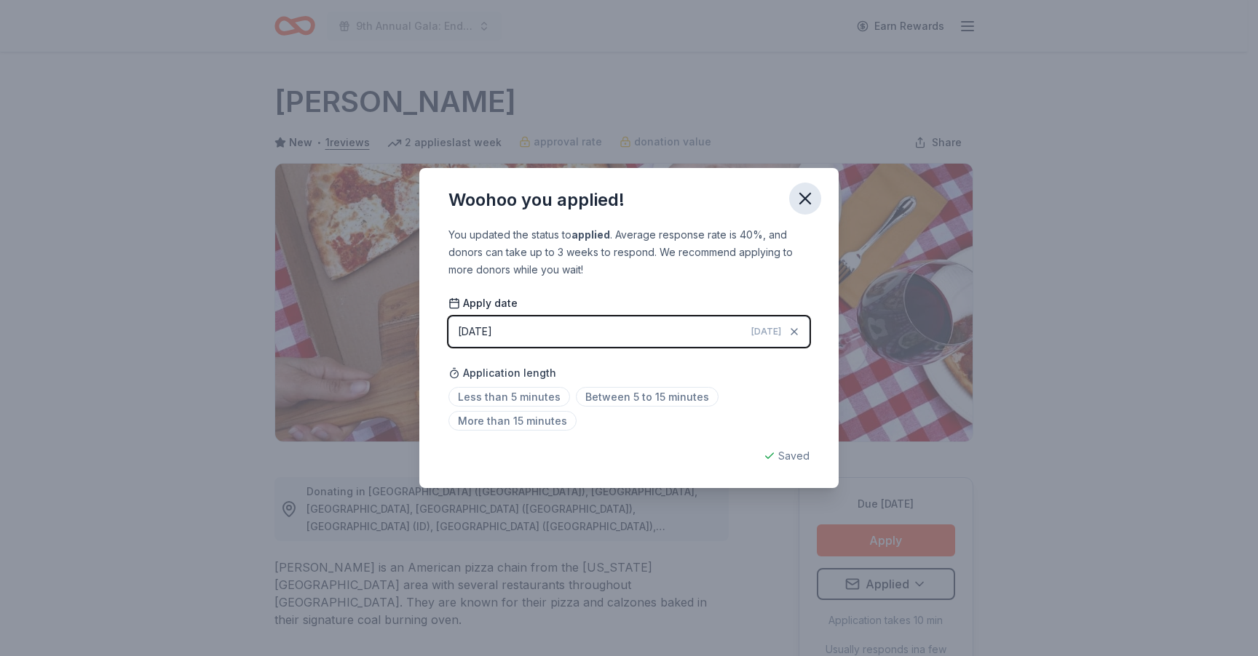
click at [814, 198] on icon "button" at bounding box center [805, 199] width 20 height 20
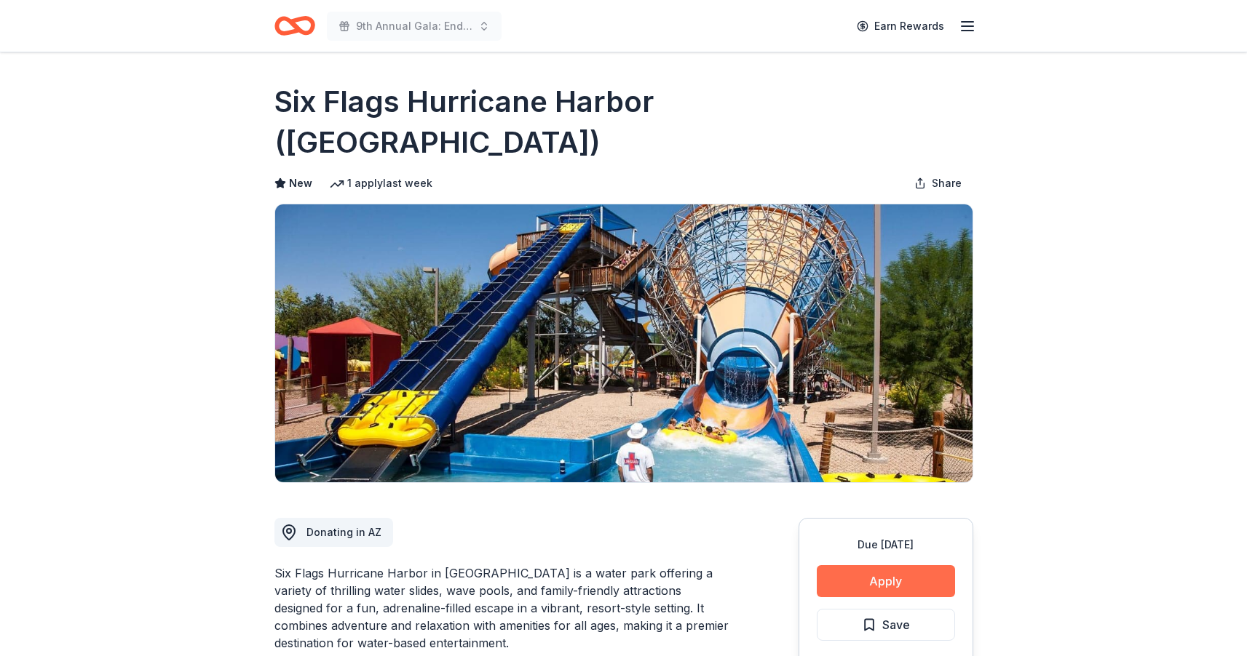
click at [890, 566] on button "Apply" at bounding box center [886, 582] width 138 height 32
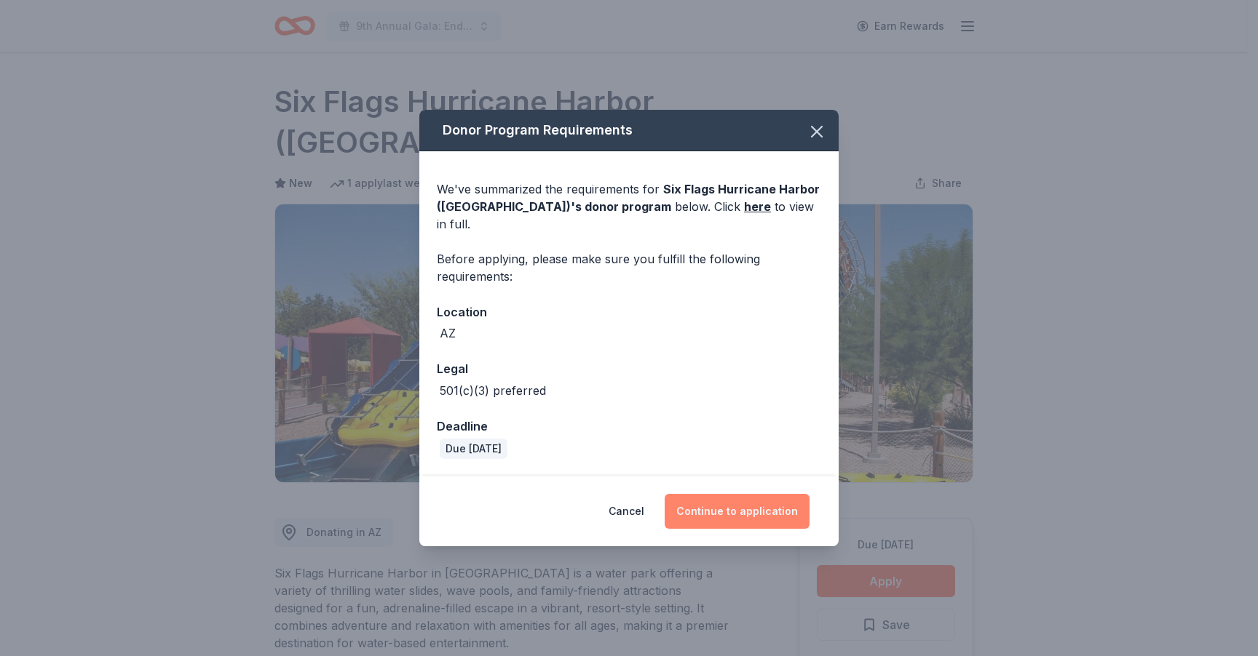
click at [777, 505] on button "Continue to application" at bounding box center [736, 511] width 145 height 35
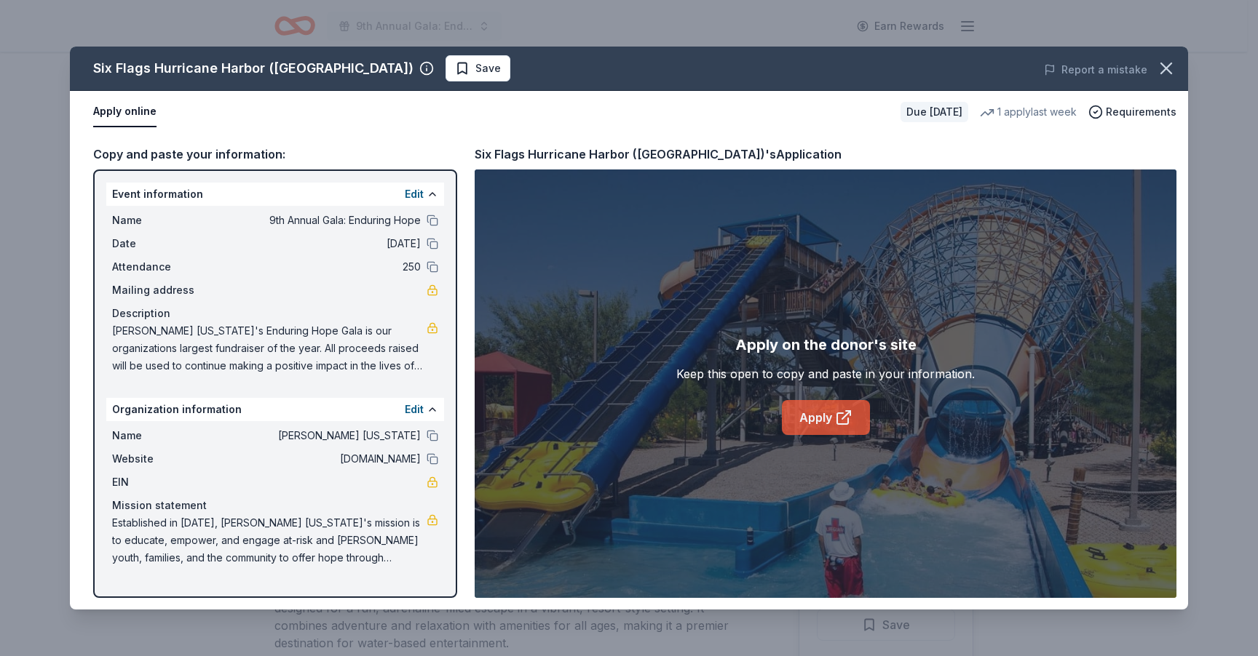
click at [812, 417] on link "Apply" at bounding box center [826, 417] width 88 height 35
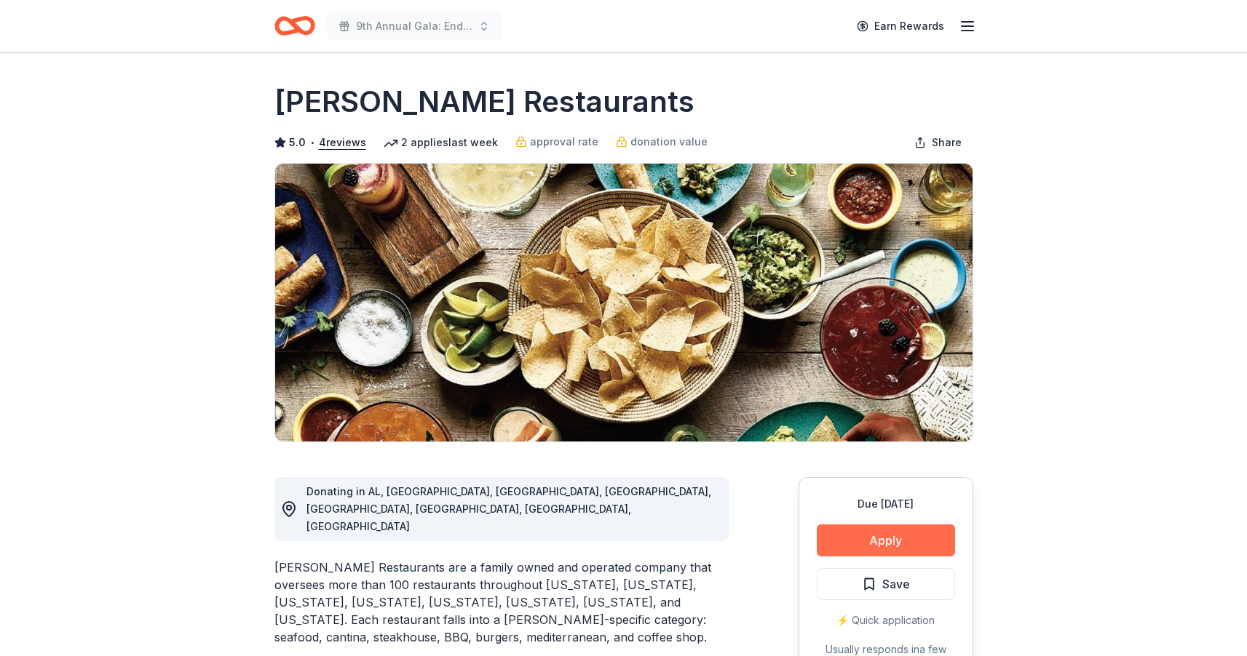
click at [887, 539] on button "Apply" at bounding box center [886, 541] width 138 height 32
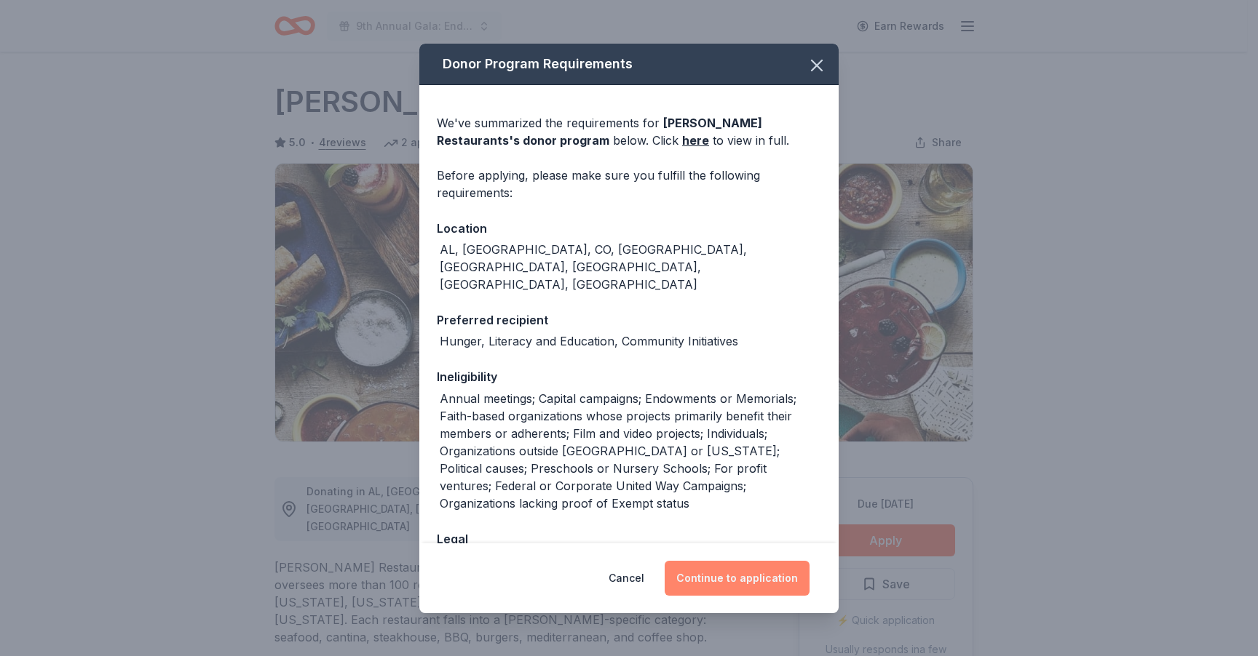
click at [736, 572] on button "Continue to application" at bounding box center [736, 578] width 145 height 35
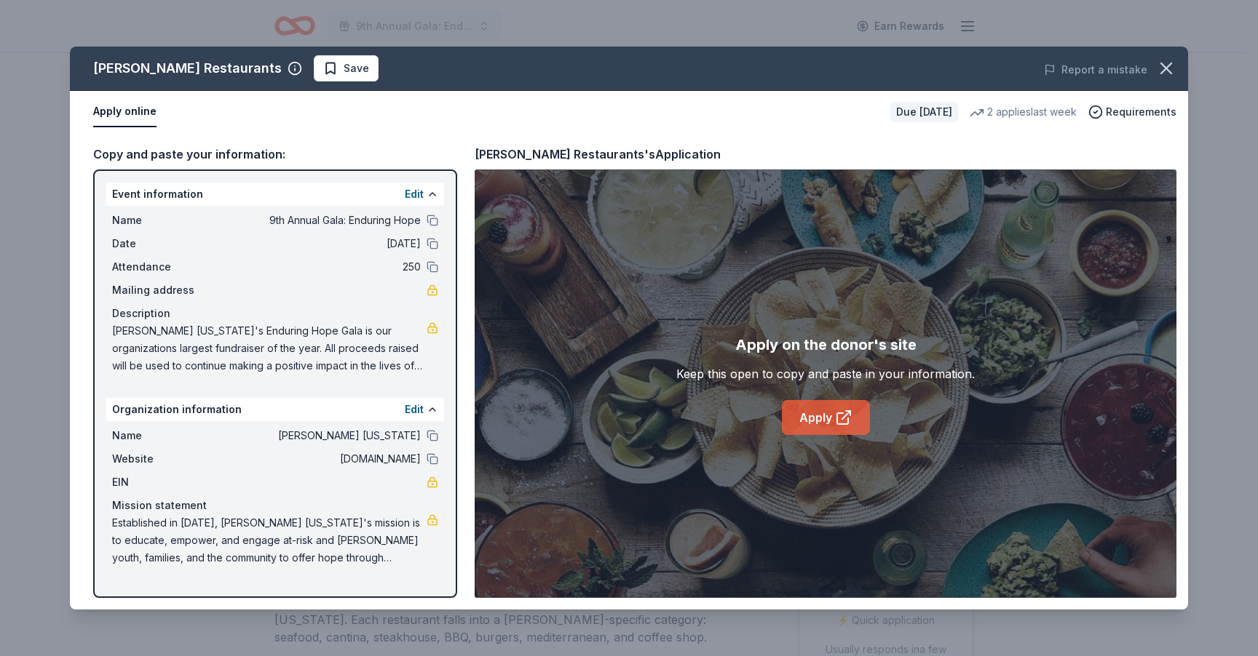
click at [834, 405] on link "Apply" at bounding box center [826, 417] width 88 height 35
click at [344, 67] on span "Save" at bounding box center [356, 68] width 25 height 17
click at [298, 68] on html "9th Annual Gala: Enduring Hope Earn Rewards Due in 20 days Share Pappas Restaur…" at bounding box center [629, 328] width 1258 height 656
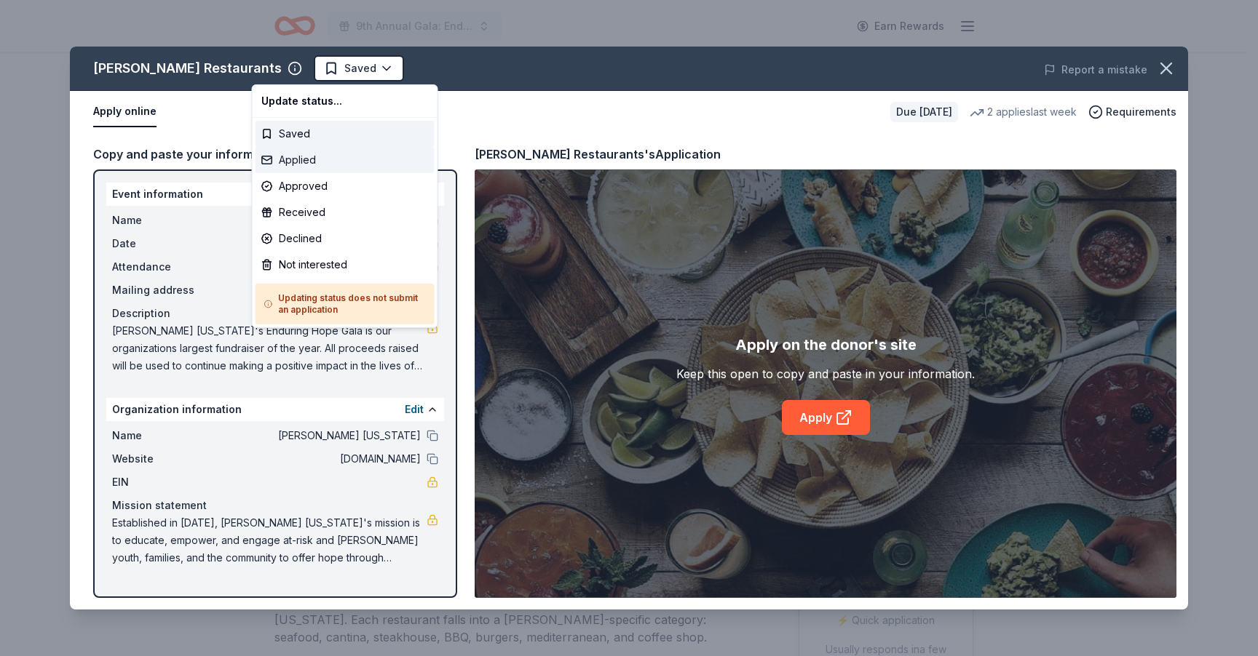
click at [306, 156] on div "Applied" at bounding box center [344, 160] width 179 height 26
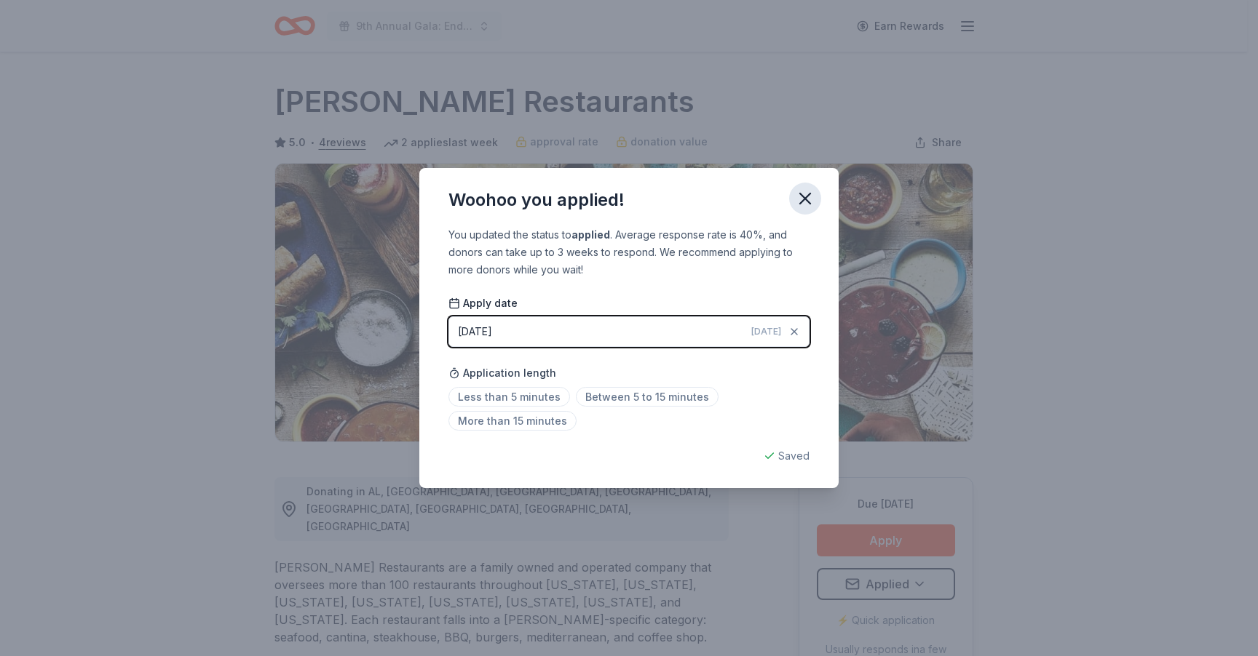
click at [801, 203] on icon "button" at bounding box center [805, 199] width 10 height 10
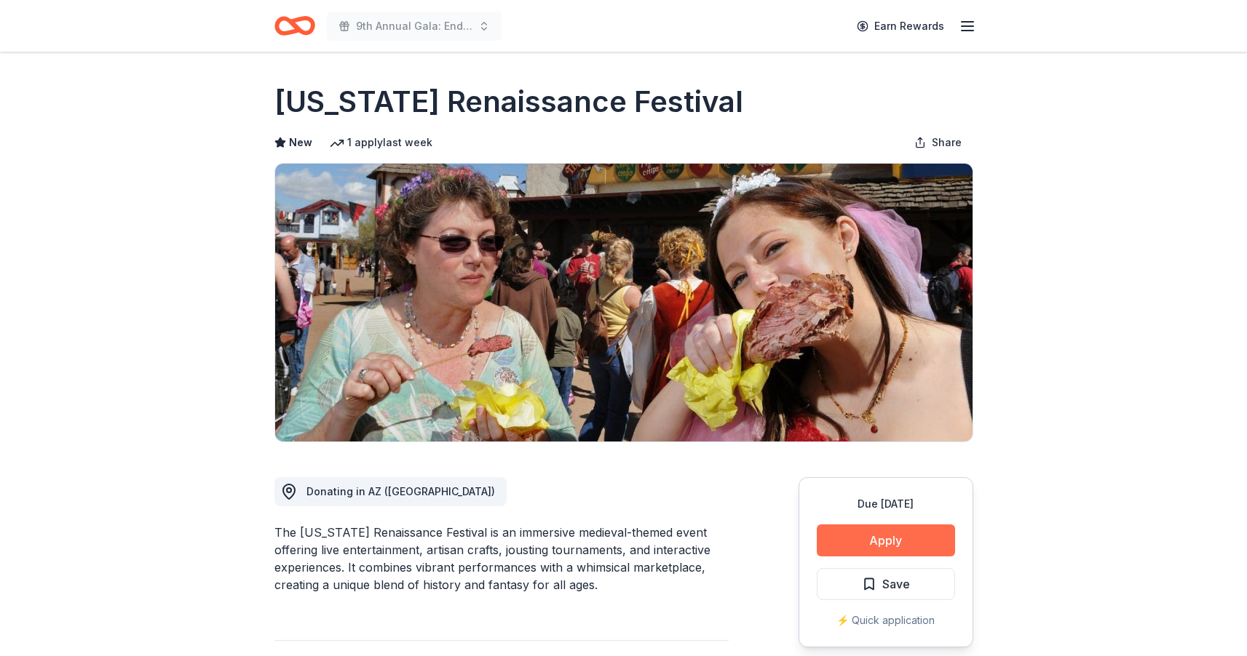
click at [891, 543] on button "Apply" at bounding box center [886, 541] width 138 height 32
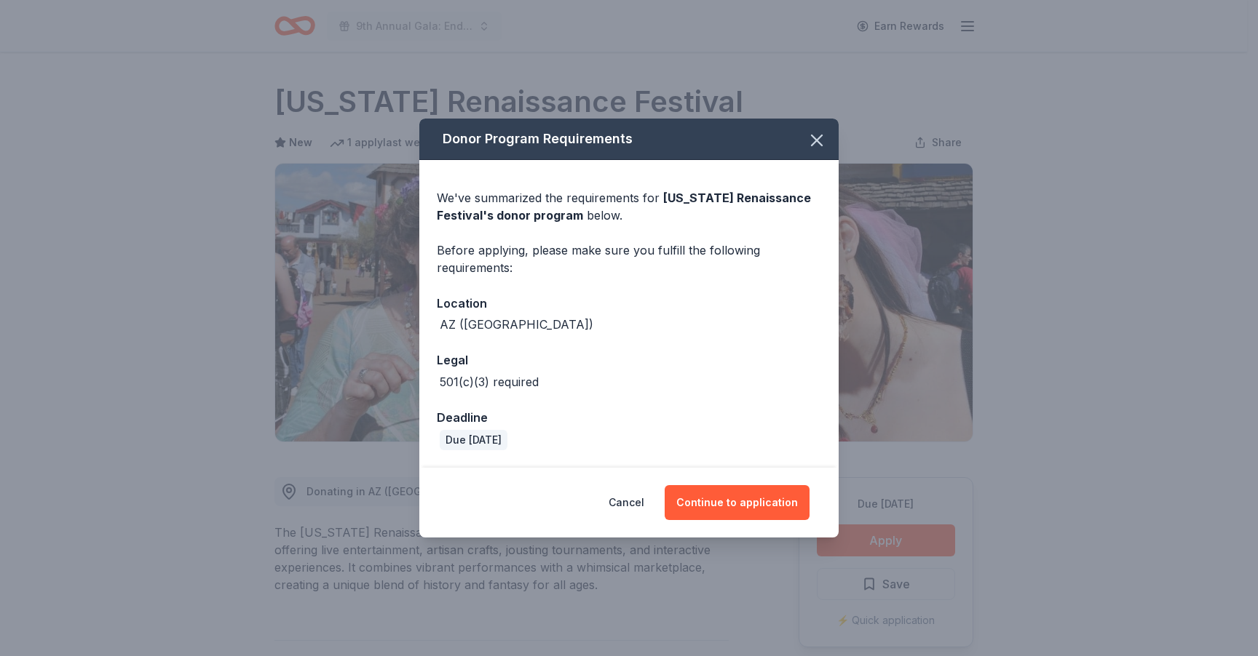
click at [704, 484] on div "Cancel Continue to application" at bounding box center [628, 503] width 419 height 70
click at [707, 496] on button "Continue to application" at bounding box center [736, 502] width 145 height 35
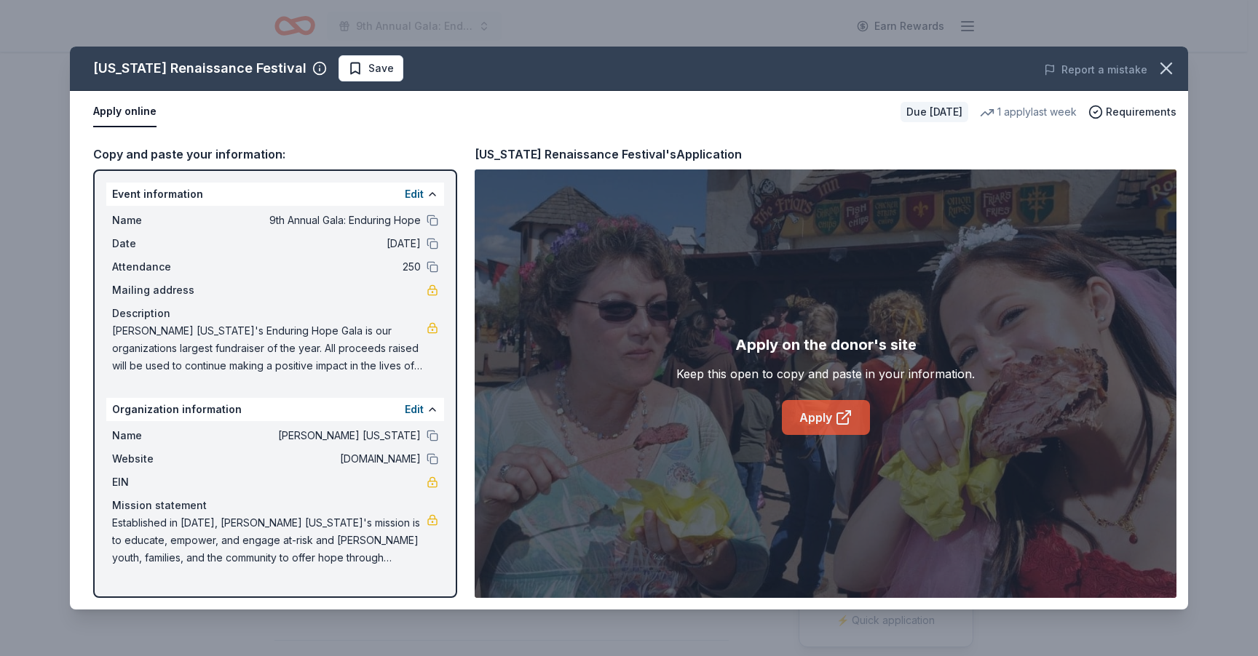
click at [846, 422] on icon at bounding box center [843, 417] width 17 height 17
click at [368, 68] on span "Save" at bounding box center [380, 68] width 25 height 17
click at [355, 68] on html "9th Annual Gala: Enduring Hope Earn Rewards Due in 38 days Share Arizona Renais…" at bounding box center [629, 328] width 1258 height 656
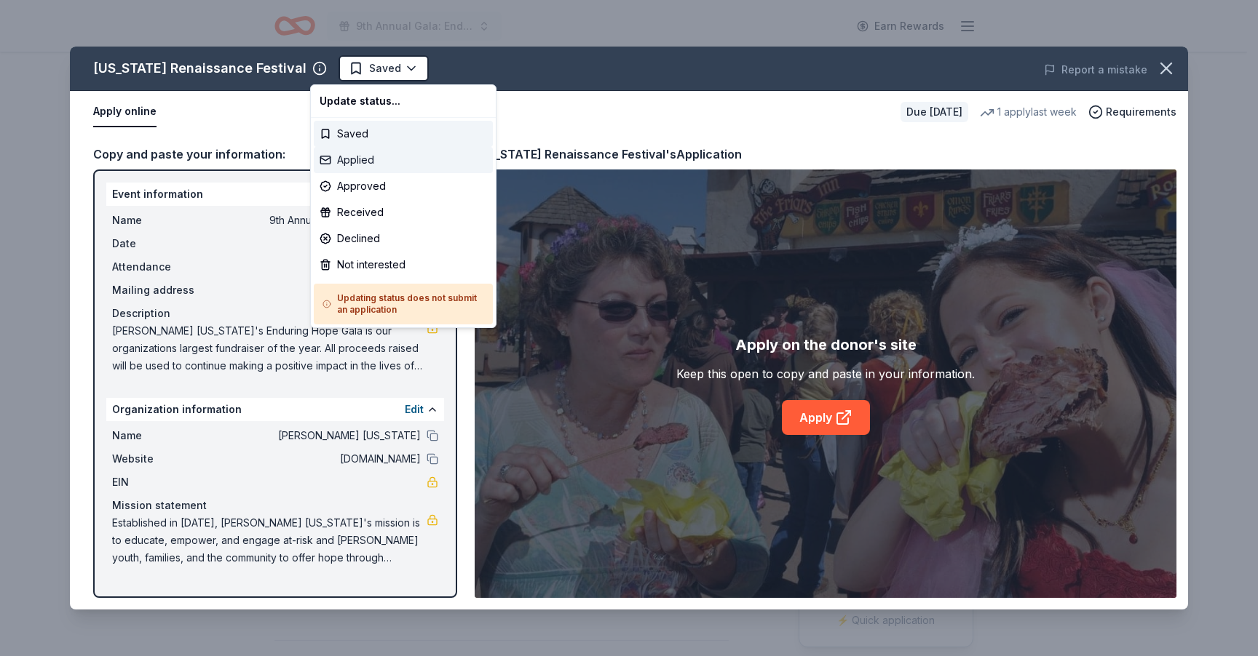
click at [354, 159] on div "Applied" at bounding box center [403, 160] width 179 height 26
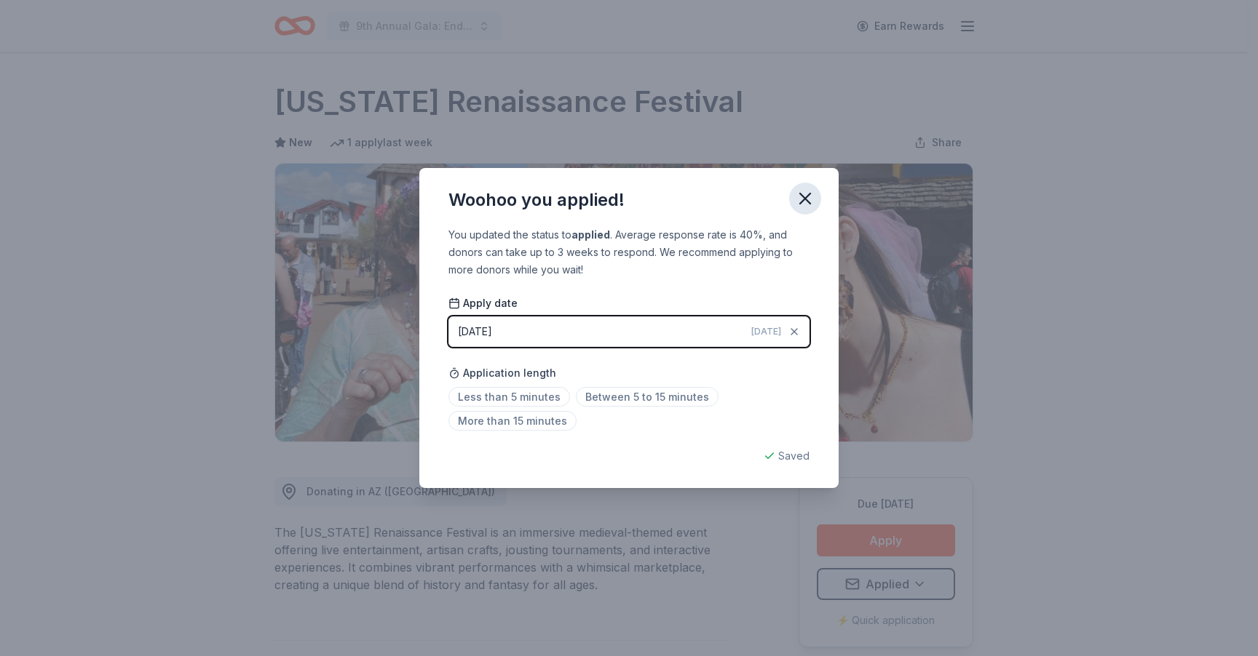
click at [801, 199] on icon "button" at bounding box center [805, 199] width 20 height 20
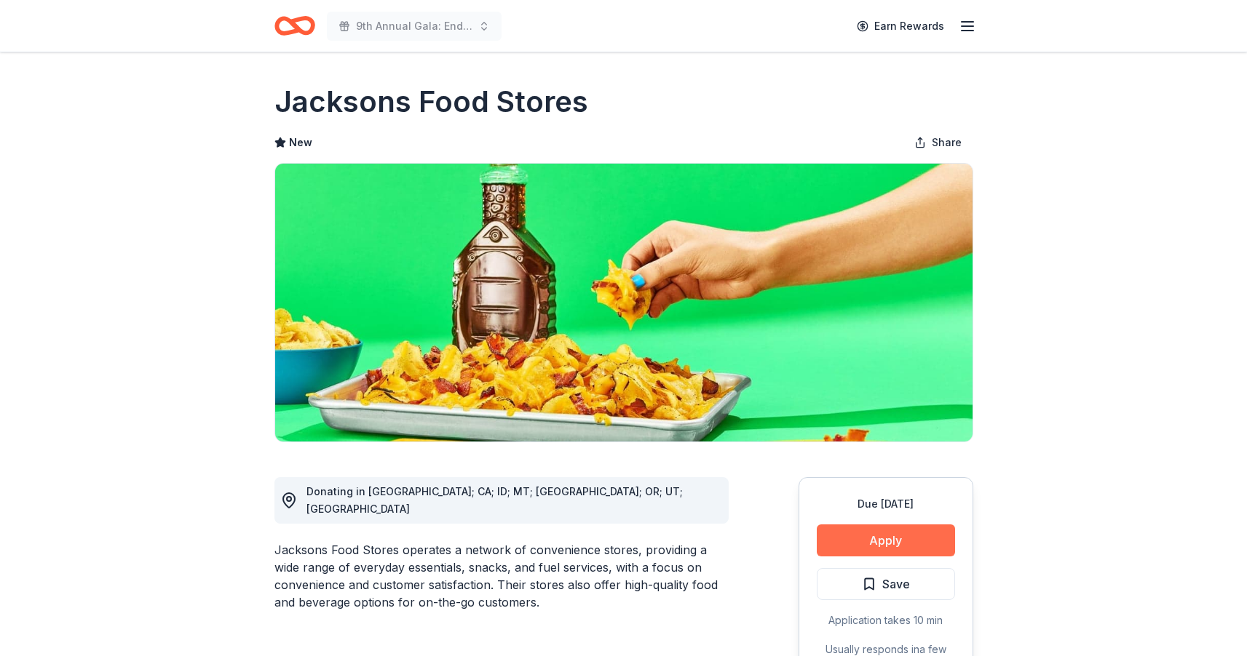
click at [893, 536] on button "Apply" at bounding box center [886, 541] width 138 height 32
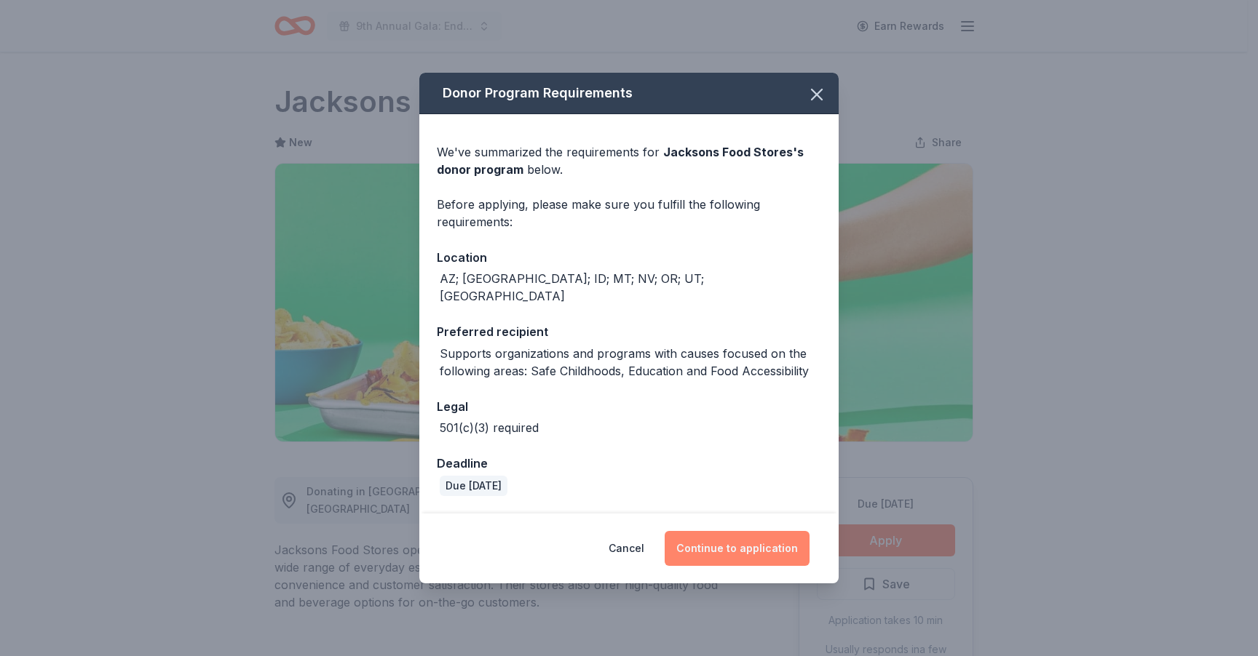
click at [765, 544] on button "Continue to application" at bounding box center [736, 548] width 145 height 35
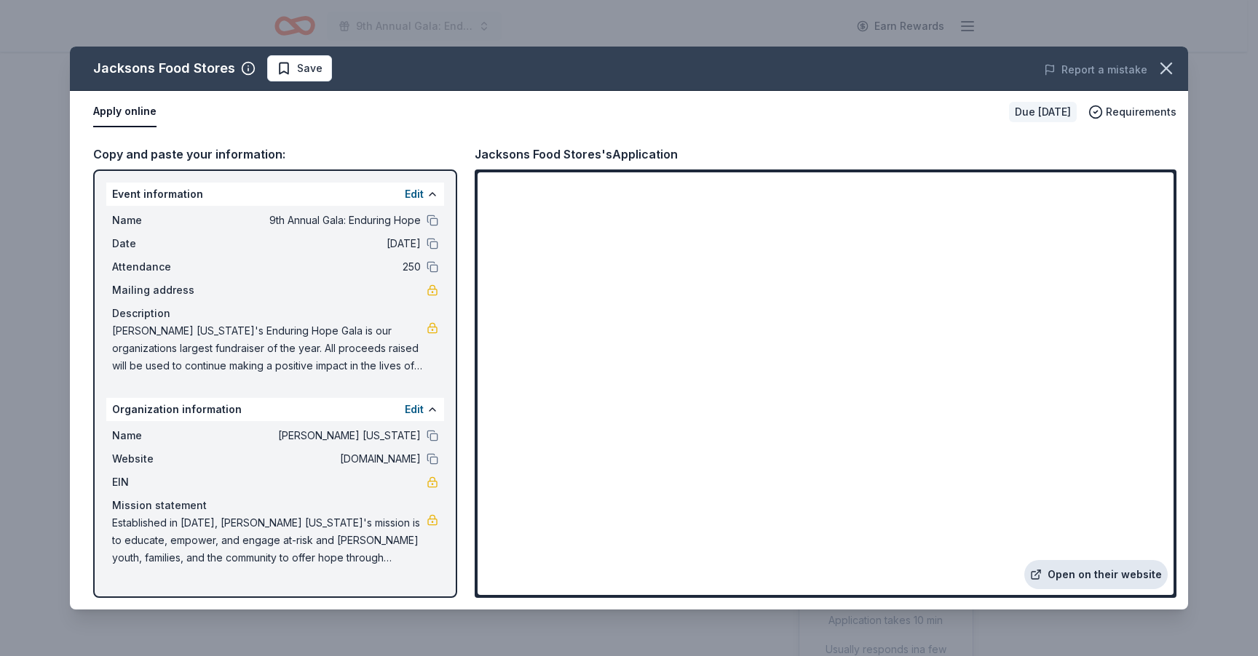
click at [1088, 577] on link "Open on their website" at bounding box center [1095, 574] width 143 height 29
click at [328, 68] on button "Save" at bounding box center [299, 68] width 65 height 26
click at [324, 70] on html "9th Annual Gala: Enduring Hope Earn Rewards Due in 50 days Share Jacksons Food …" at bounding box center [629, 328] width 1258 height 656
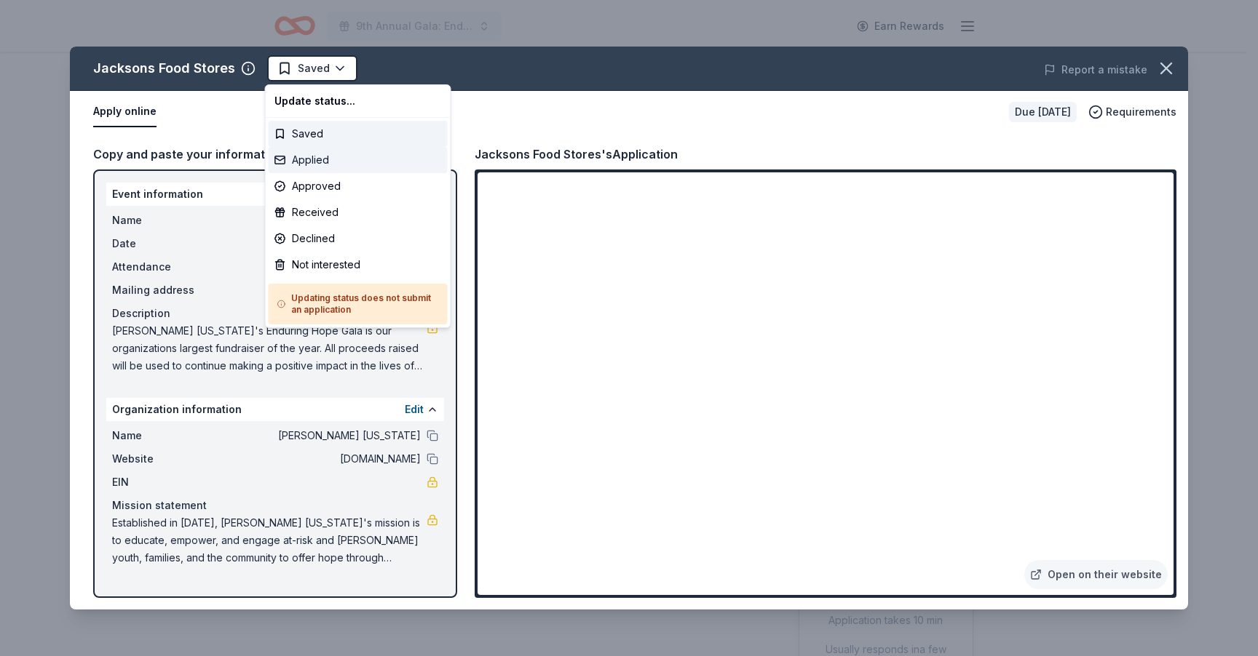
click at [320, 156] on div "Applied" at bounding box center [358, 160] width 179 height 26
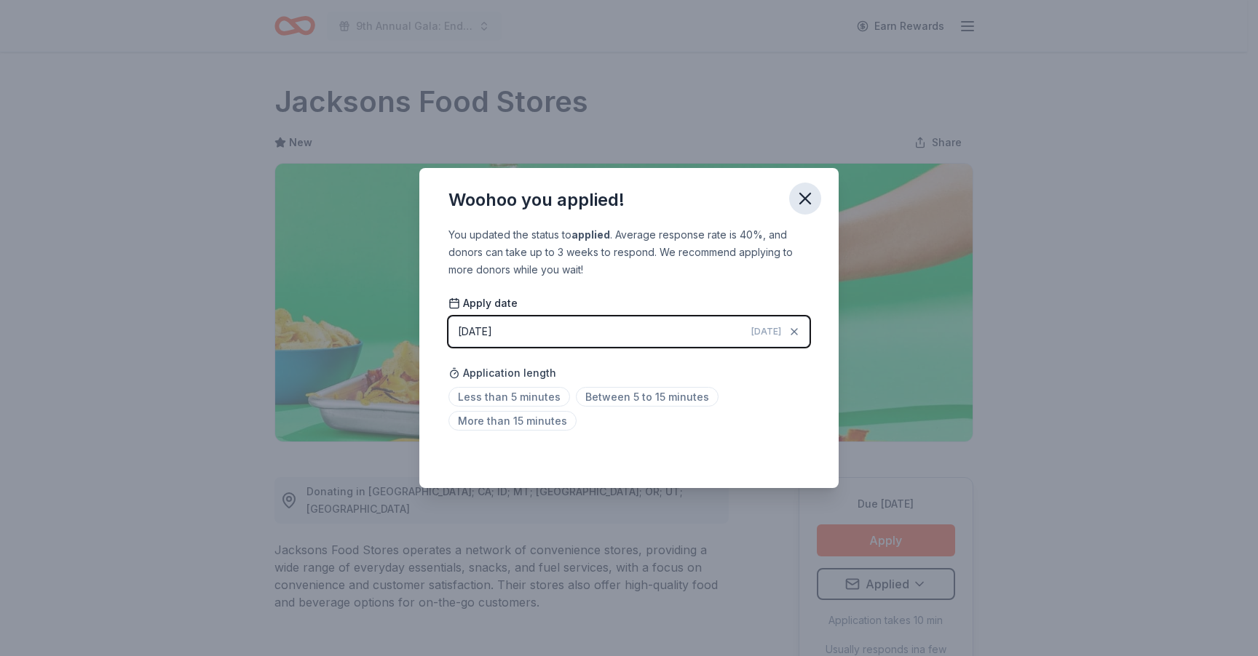
click at [799, 200] on icon "button" at bounding box center [805, 199] width 20 height 20
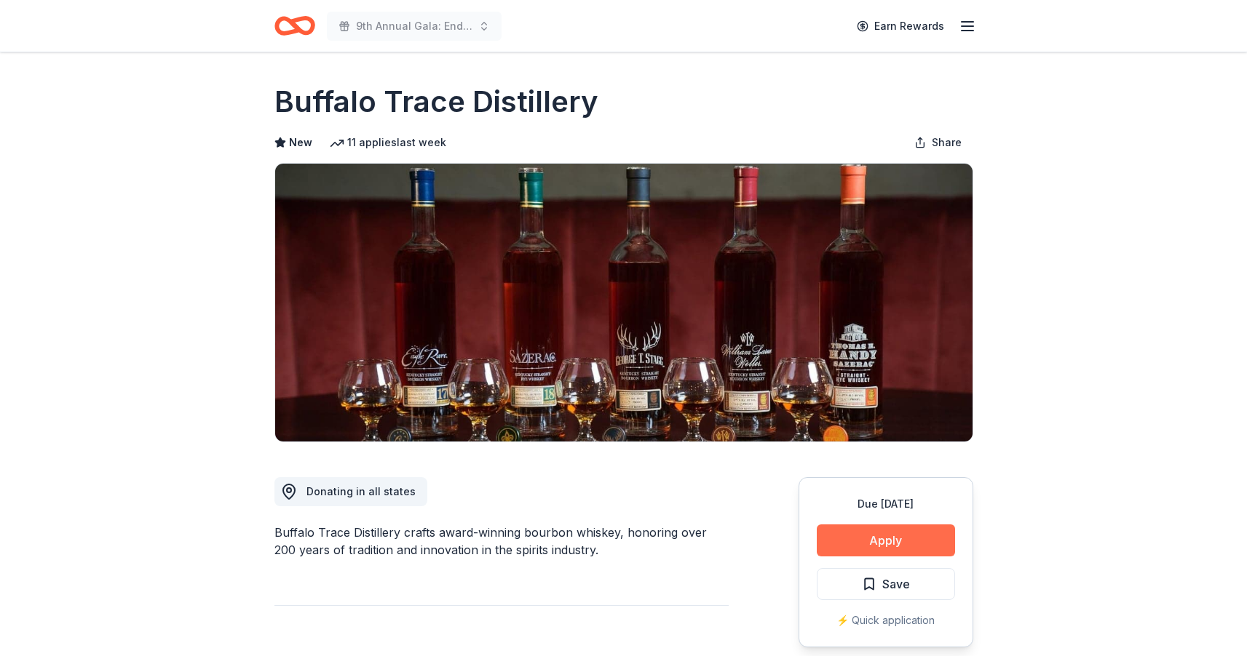
click at [879, 541] on button "Apply" at bounding box center [886, 541] width 138 height 32
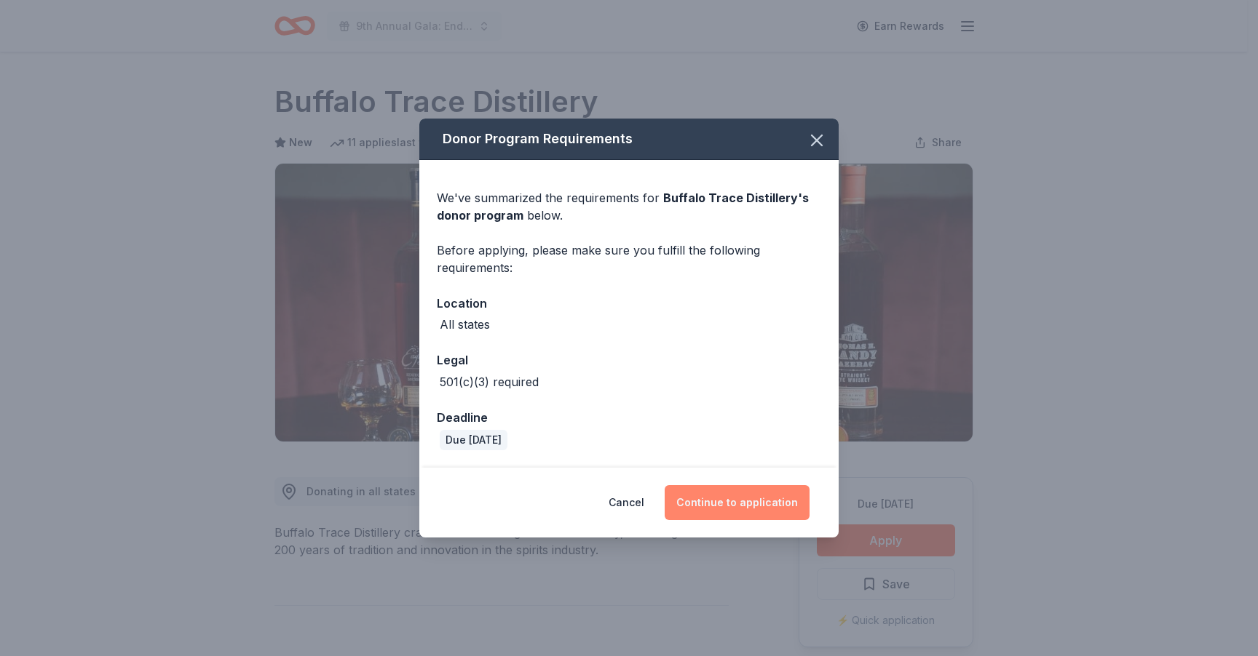
click at [769, 500] on button "Continue to application" at bounding box center [736, 502] width 145 height 35
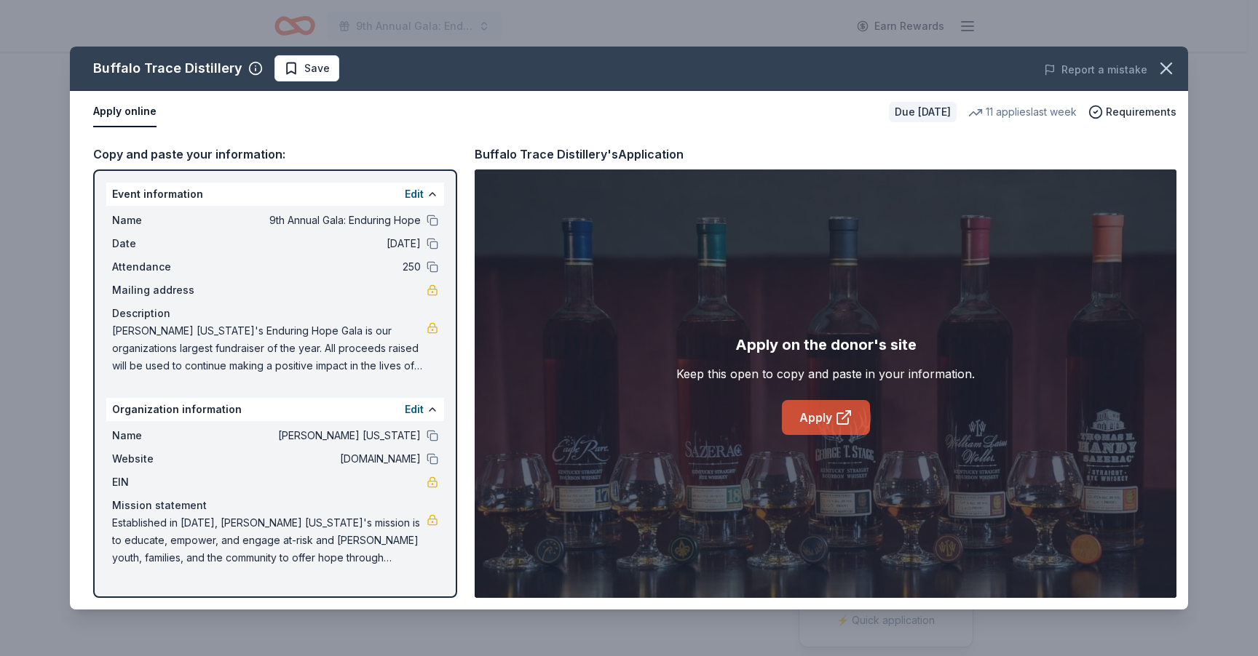
click at [846, 418] on icon at bounding box center [843, 417] width 17 height 17
click at [284, 70] on span "Save" at bounding box center [307, 68] width 46 height 17
click at [317, 72] on html "9th Annual Gala: Enduring Hope Earn Rewards Due in 50 days Share Buffalo Trace …" at bounding box center [629, 328] width 1258 height 656
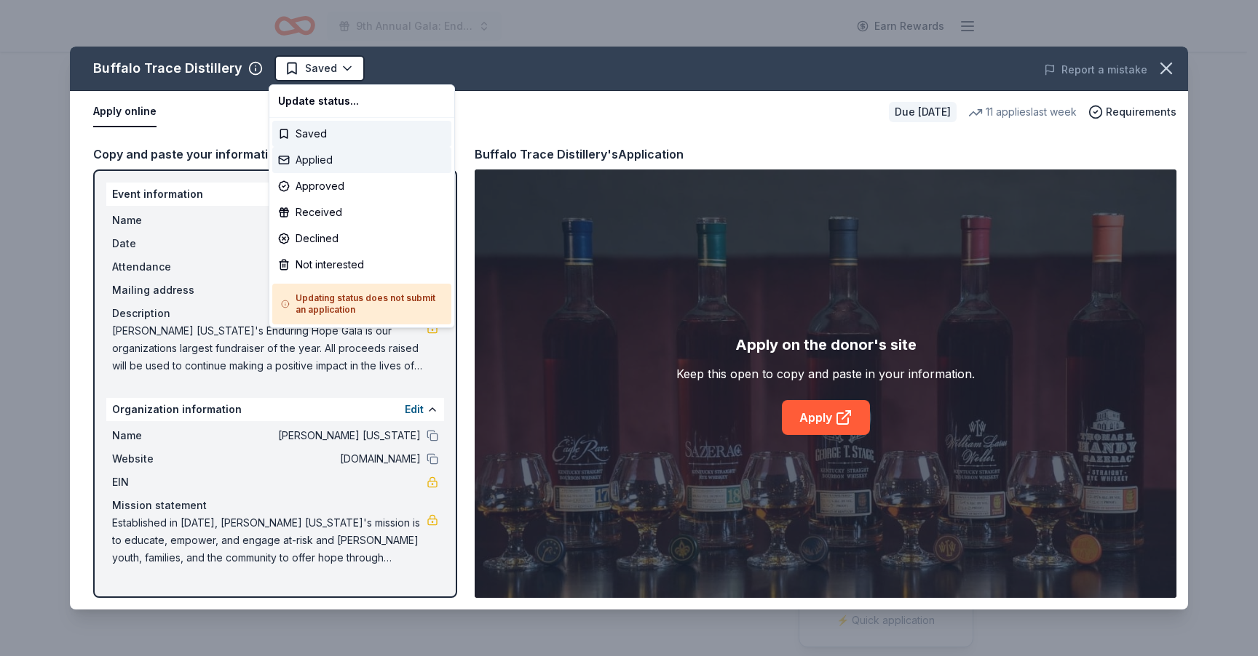
click at [327, 159] on div "Applied" at bounding box center [361, 160] width 179 height 26
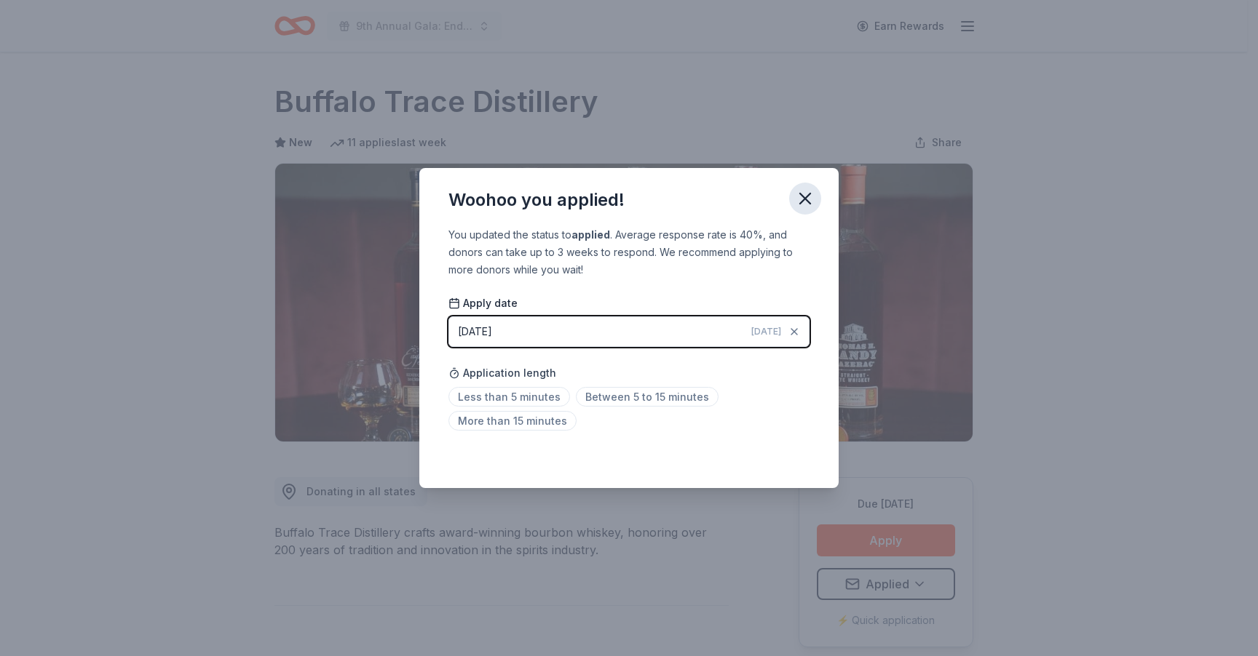
click at [809, 201] on icon "button" at bounding box center [805, 199] width 20 height 20
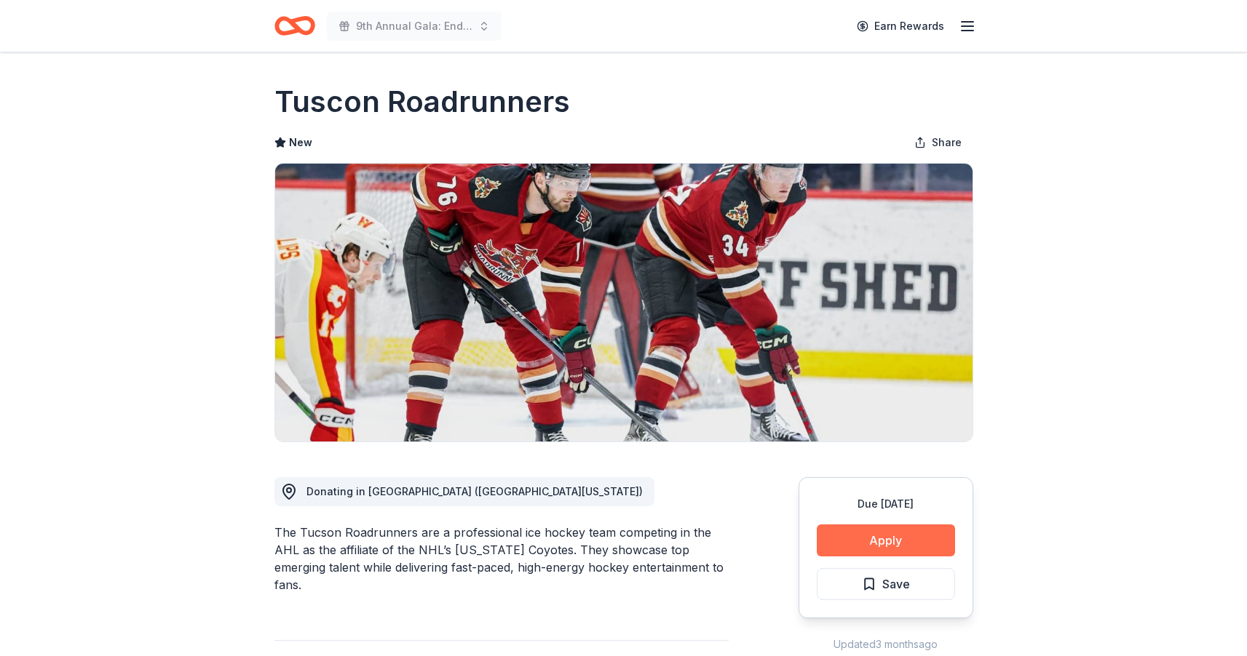
click at [907, 526] on button "Apply" at bounding box center [886, 541] width 138 height 32
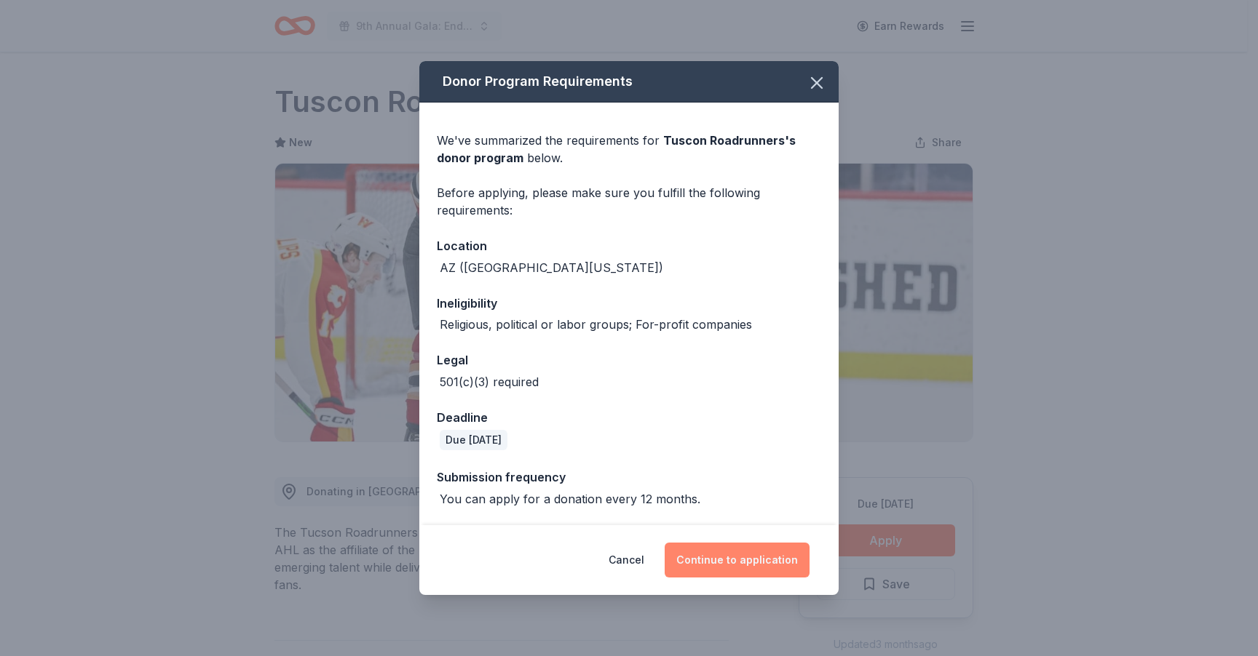
click at [773, 562] on button "Continue to application" at bounding box center [736, 560] width 145 height 35
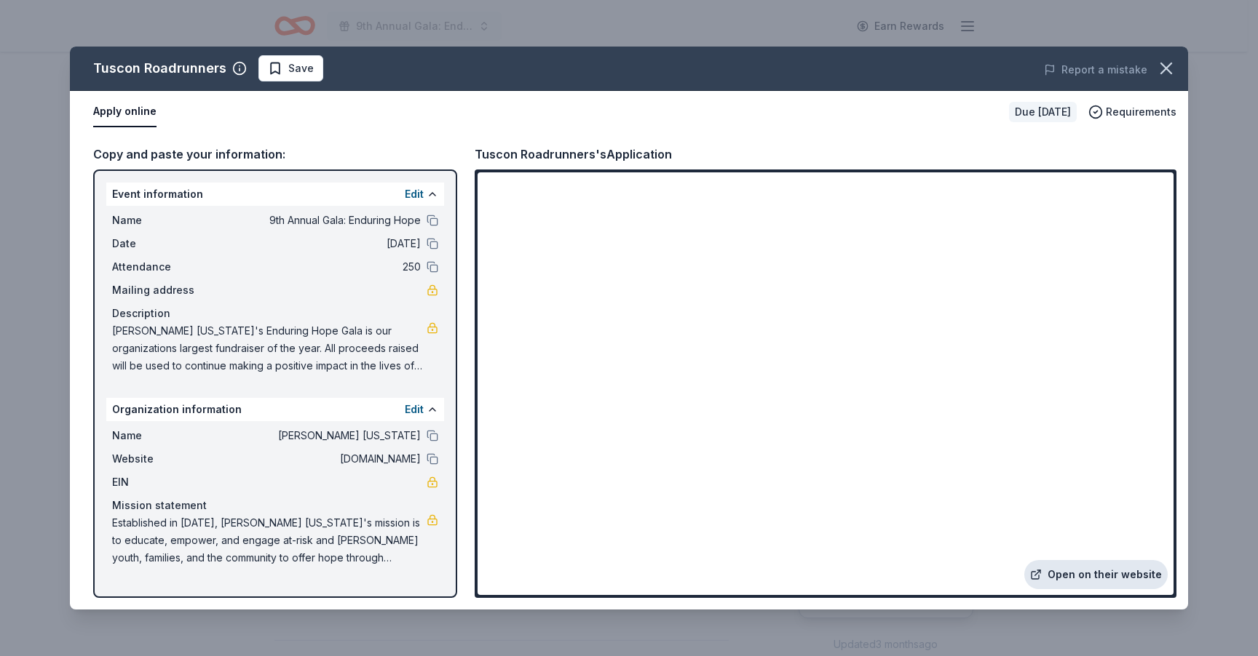
click at [1104, 573] on link "Open on their website" at bounding box center [1095, 574] width 143 height 29
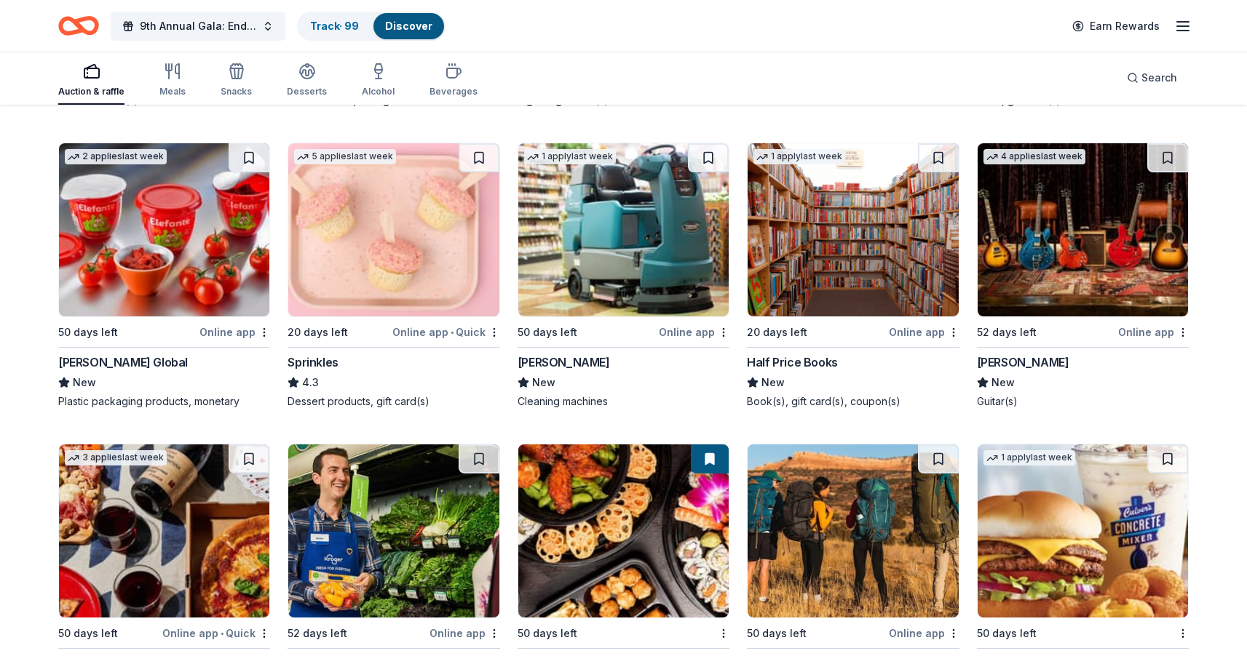
scroll to position [7905, 0]
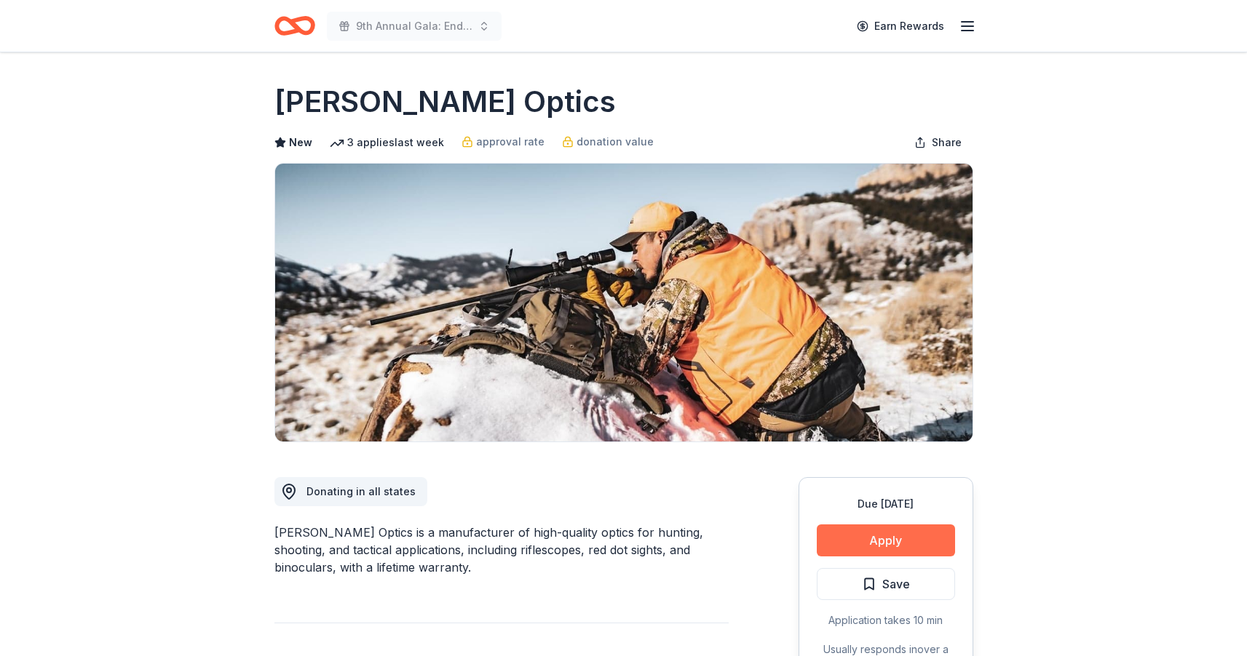
click at [855, 547] on button "Apply" at bounding box center [886, 541] width 138 height 32
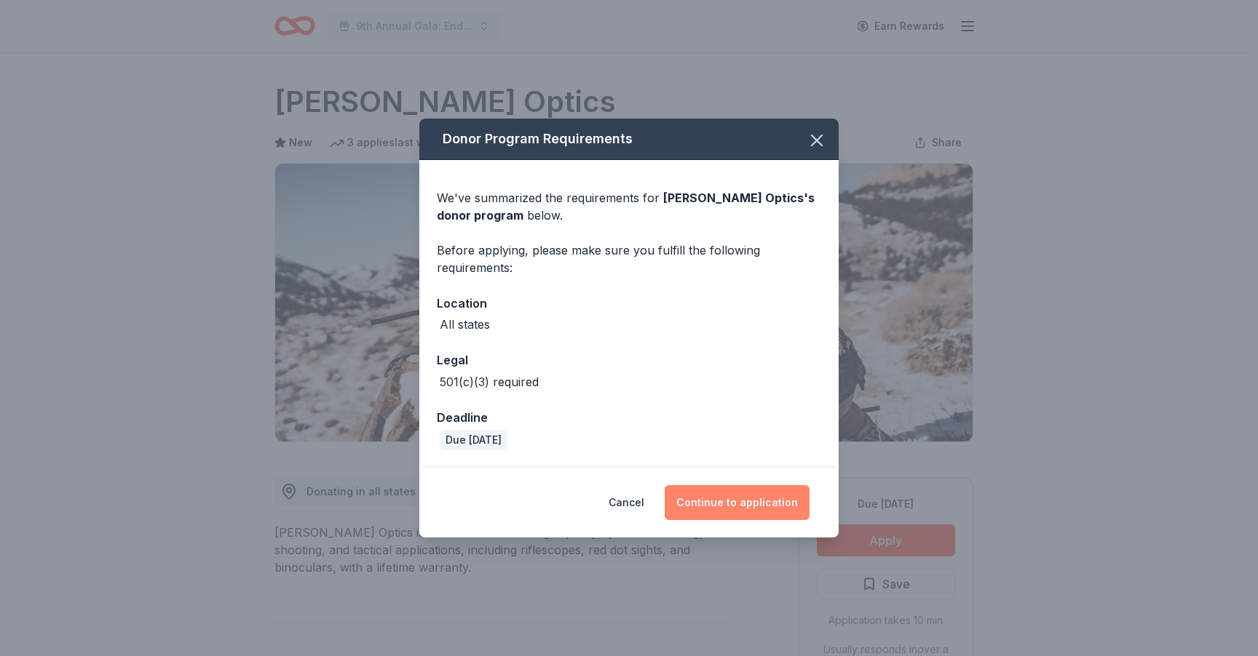
click at [737, 499] on button "Continue to application" at bounding box center [736, 502] width 145 height 35
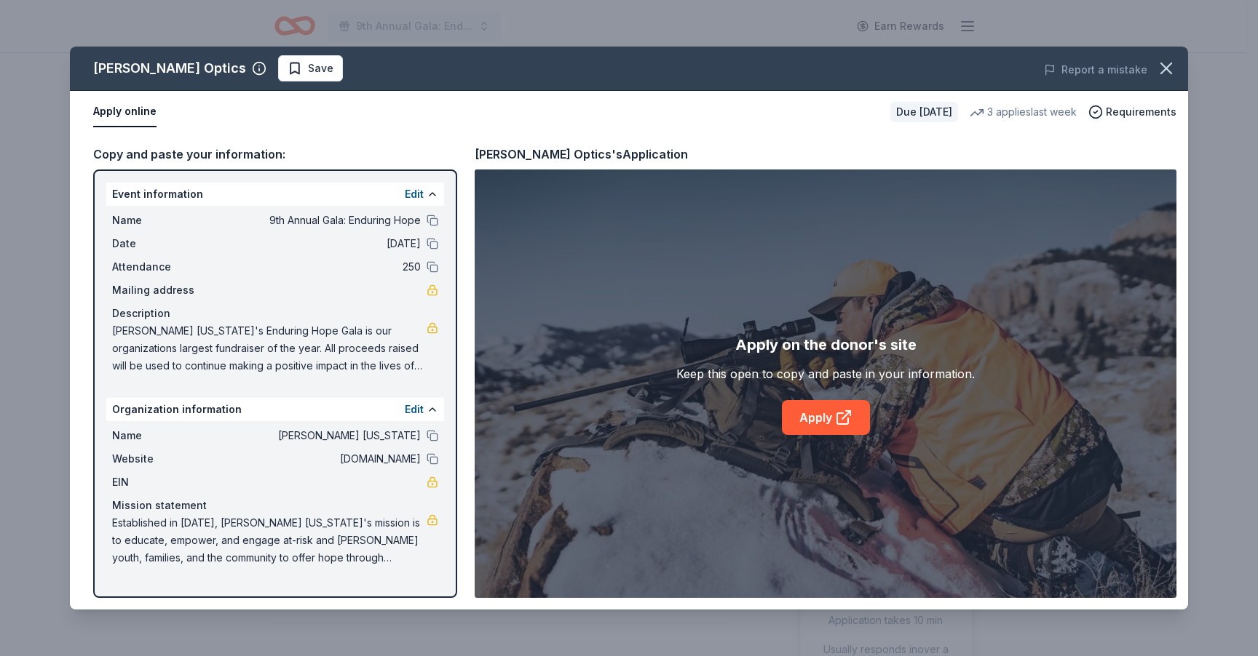
click at [810, 436] on div "Apply on the donor's site Keep this open to copy and paste in your information.…" at bounding box center [826, 384] width 702 height 429
click at [812, 425] on link "Apply" at bounding box center [826, 417] width 88 height 35
click at [287, 73] on span "Save" at bounding box center [310, 68] width 46 height 17
click at [248, 76] on html "9th Annual Gala: Enduring Hope Earn Rewards Due in 50 days Share Burris Optics …" at bounding box center [629, 328] width 1258 height 656
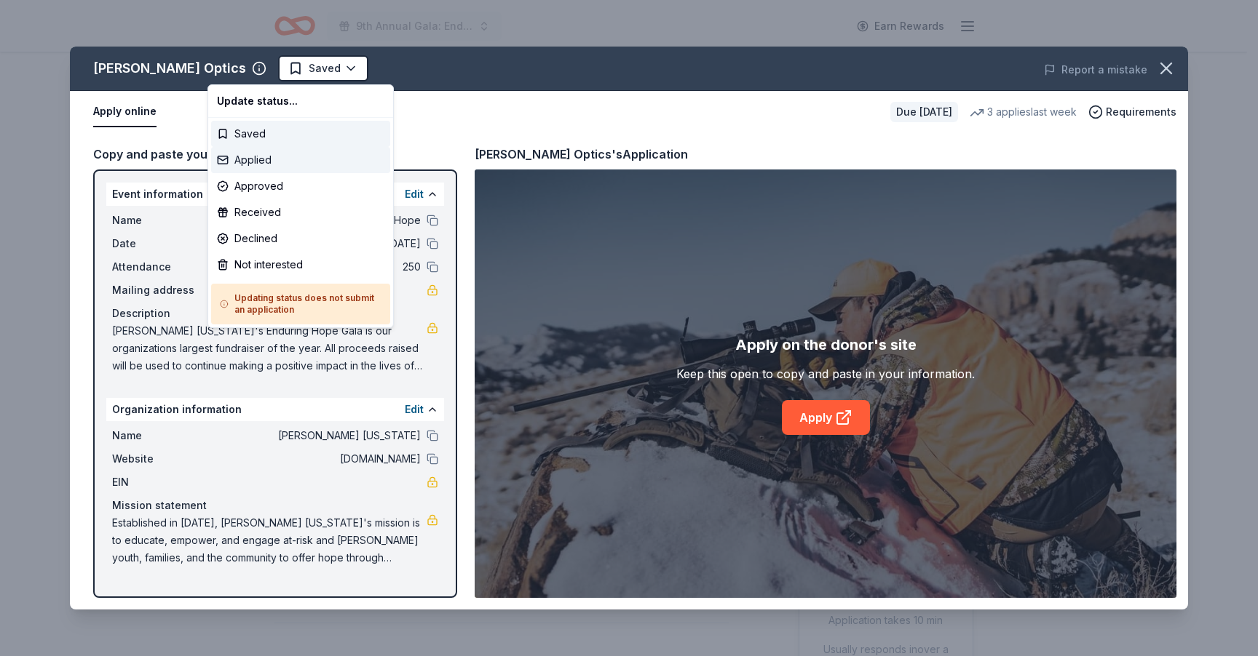
click at [250, 163] on div "Applied" at bounding box center [300, 160] width 179 height 26
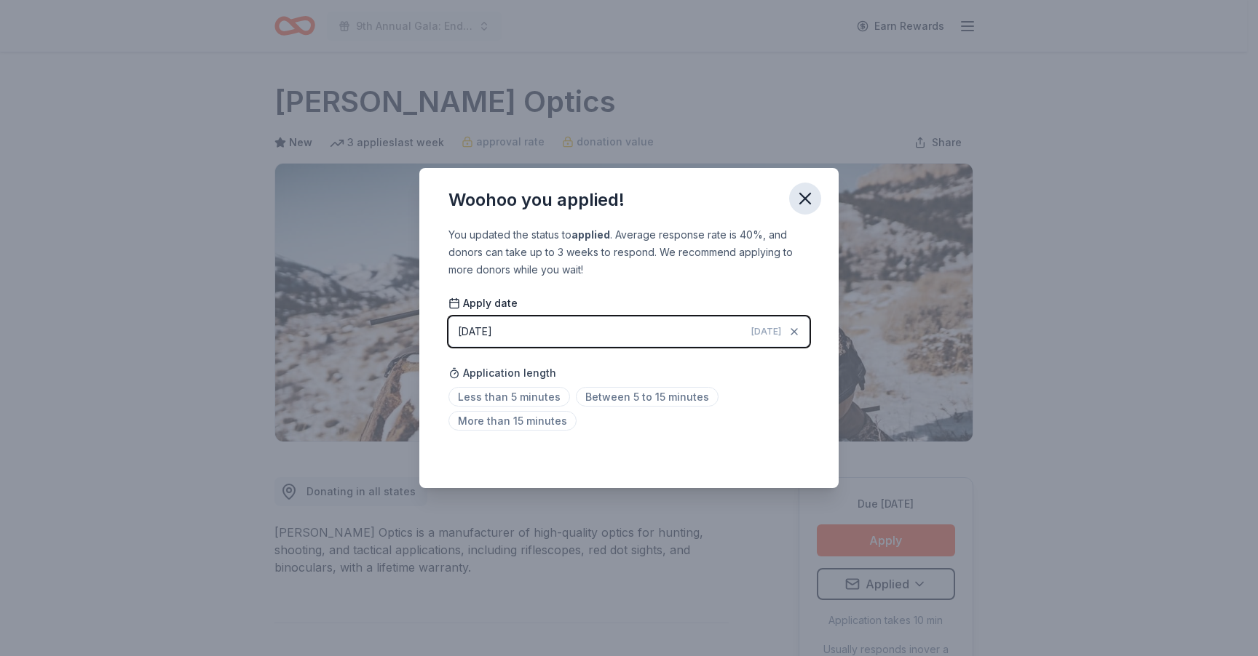
click at [808, 199] on icon "button" at bounding box center [805, 199] width 20 height 20
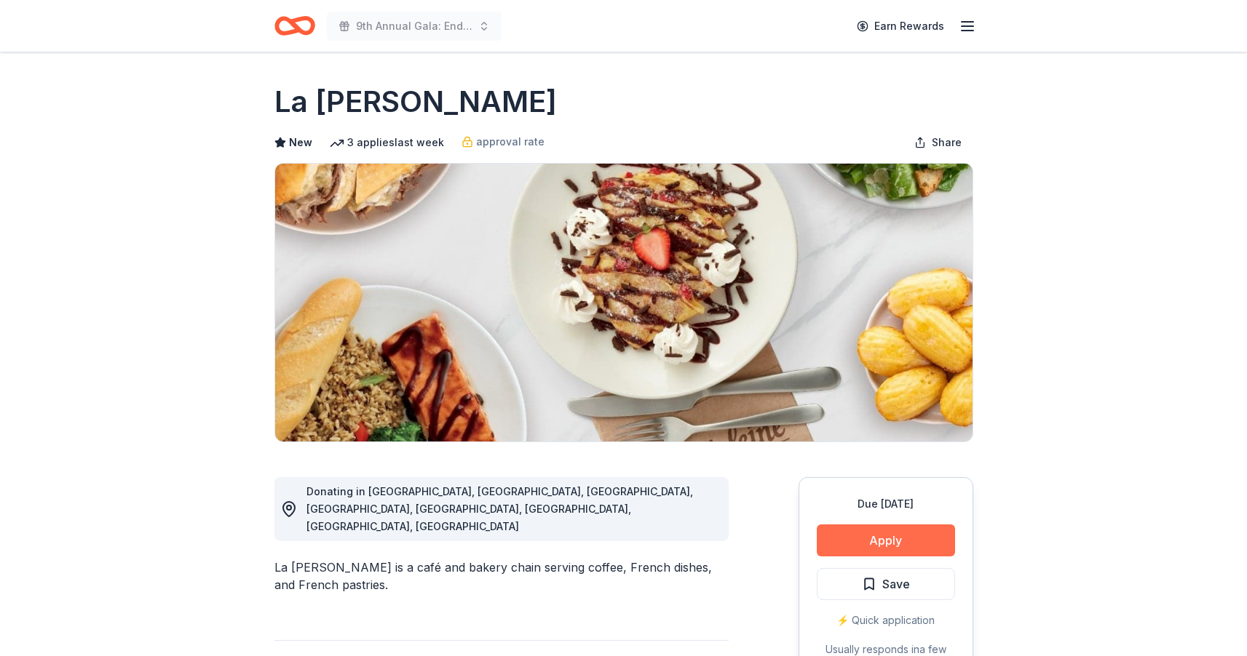
click at [886, 537] on button "Apply" at bounding box center [886, 541] width 138 height 32
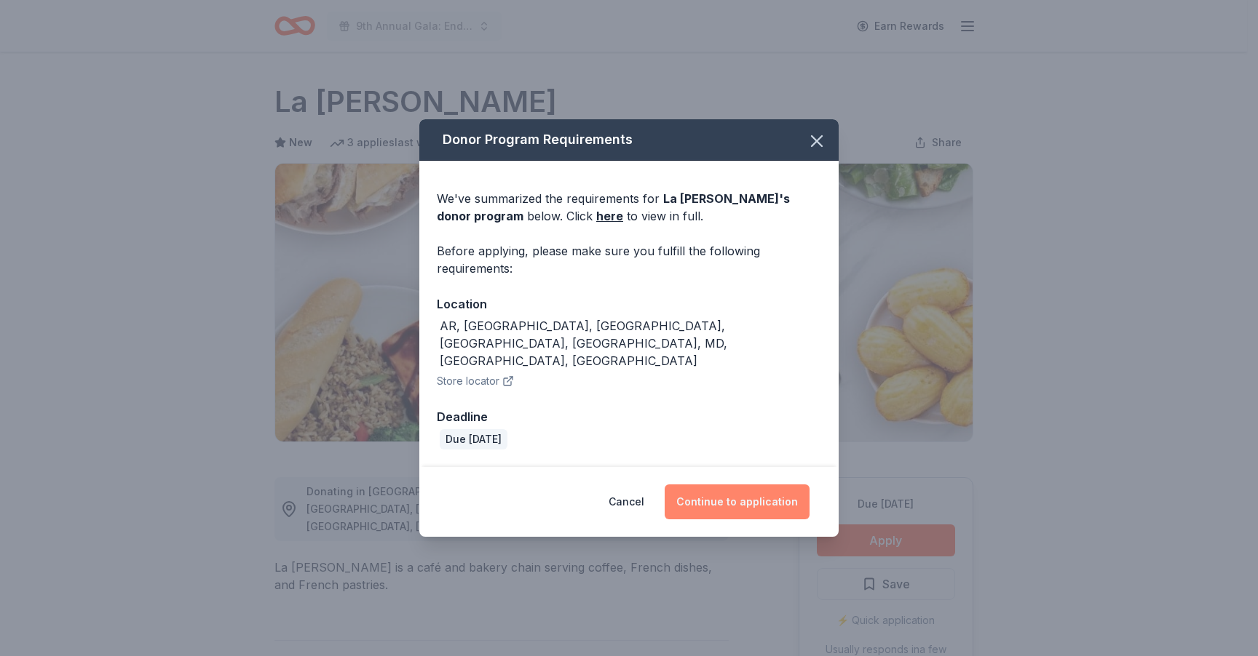
click at [744, 491] on button "Continue to application" at bounding box center [736, 502] width 145 height 35
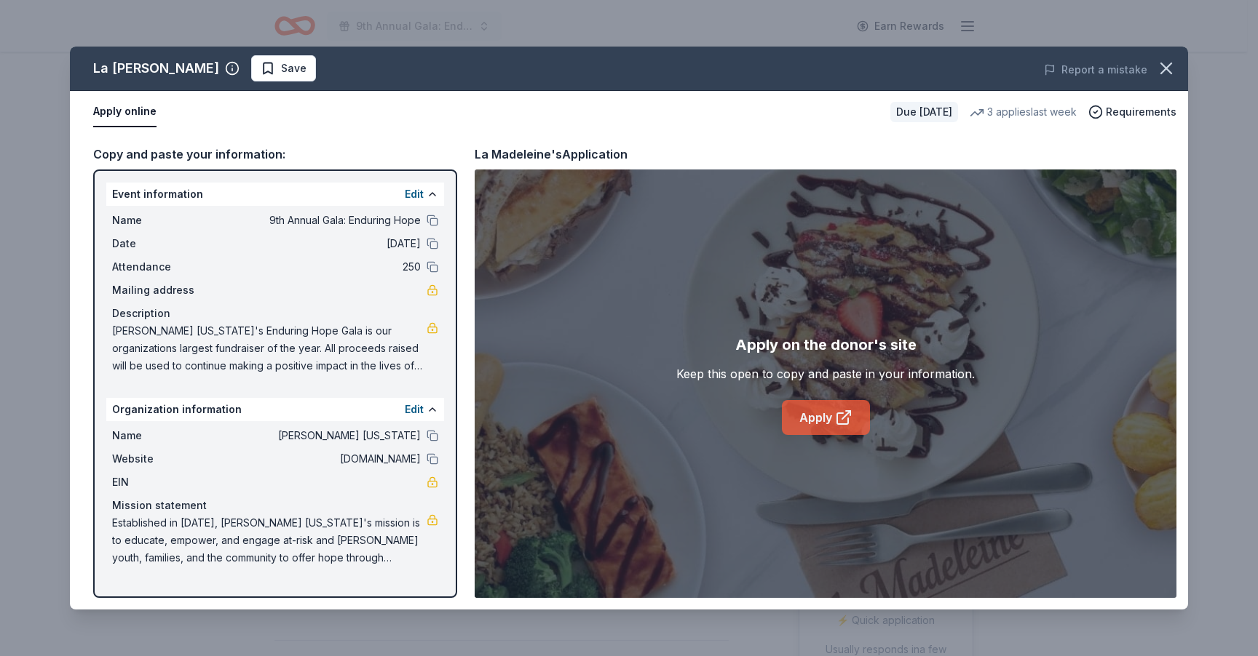
click at [807, 415] on link "Apply" at bounding box center [826, 417] width 88 height 35
click at [261, 67] on span "Save" at bounding box center [284, 68] width 46 height 17
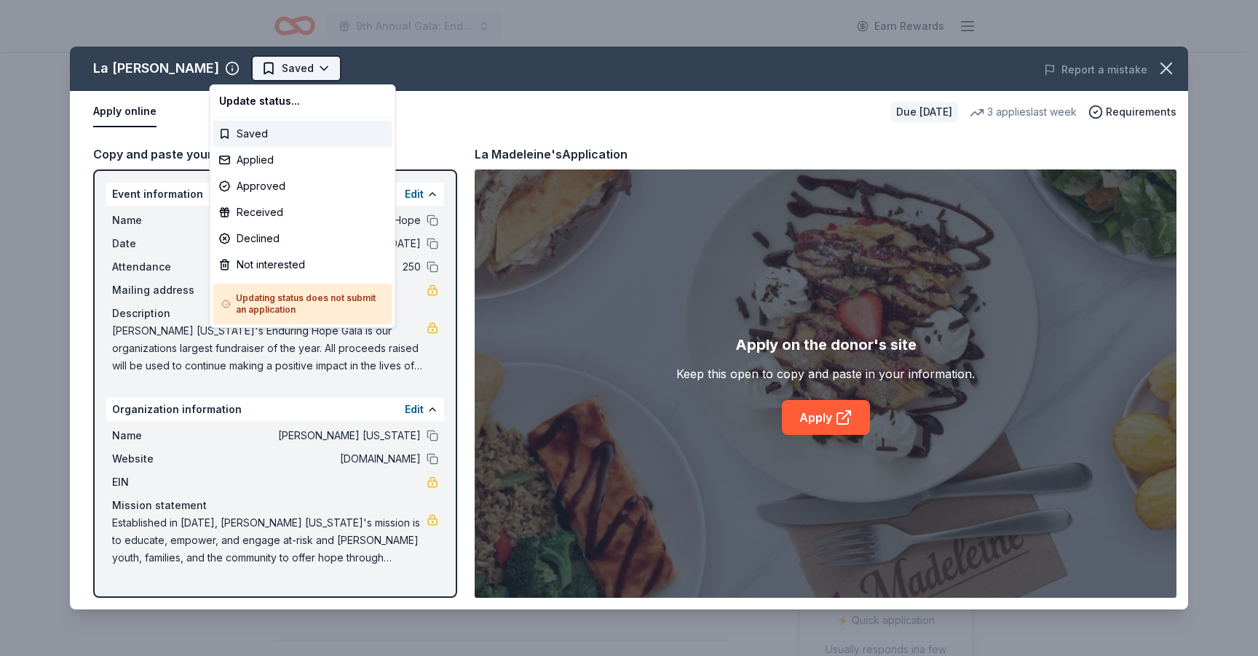
click at [239, 68] on html "9th Annual Gala: Enduring Hope Earn Rewards Due in 50 days Share La Madeleine N…" at bounding box center [629, 328] width 1258 height 656
click at [259, 162] on div "Applied" at bounding box center [302, 160] width 179 height 26
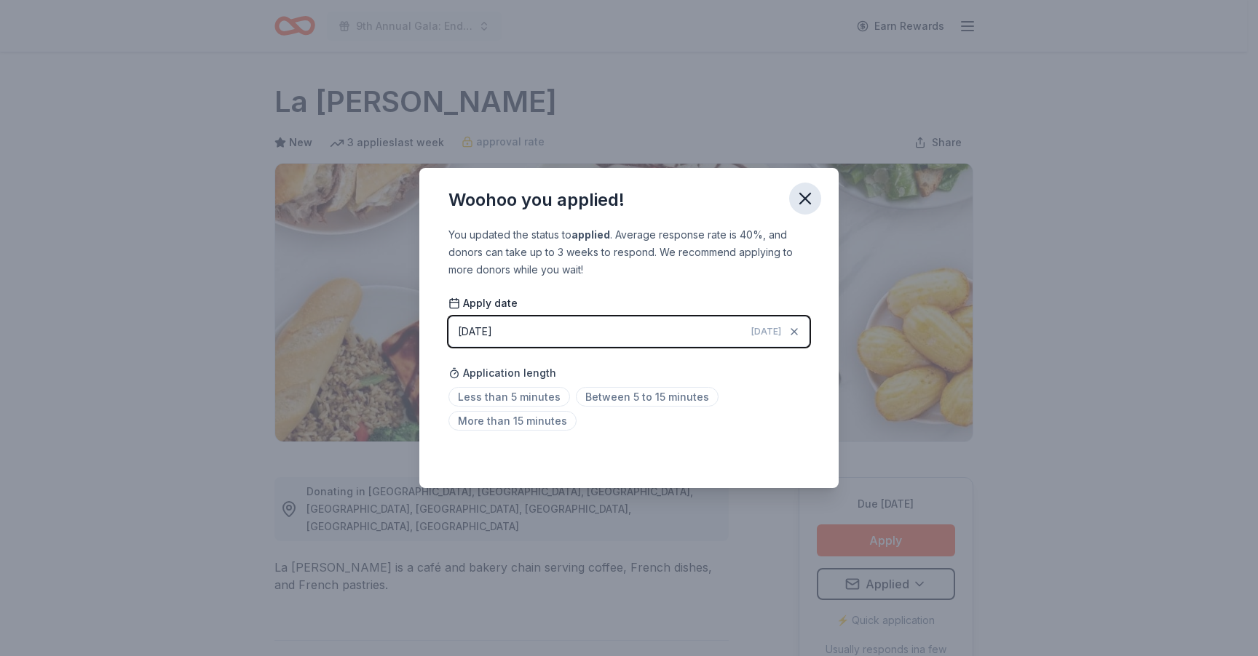
click at [806, 203] on icon "button" at bounding box center [805, 199] width 20 height 20
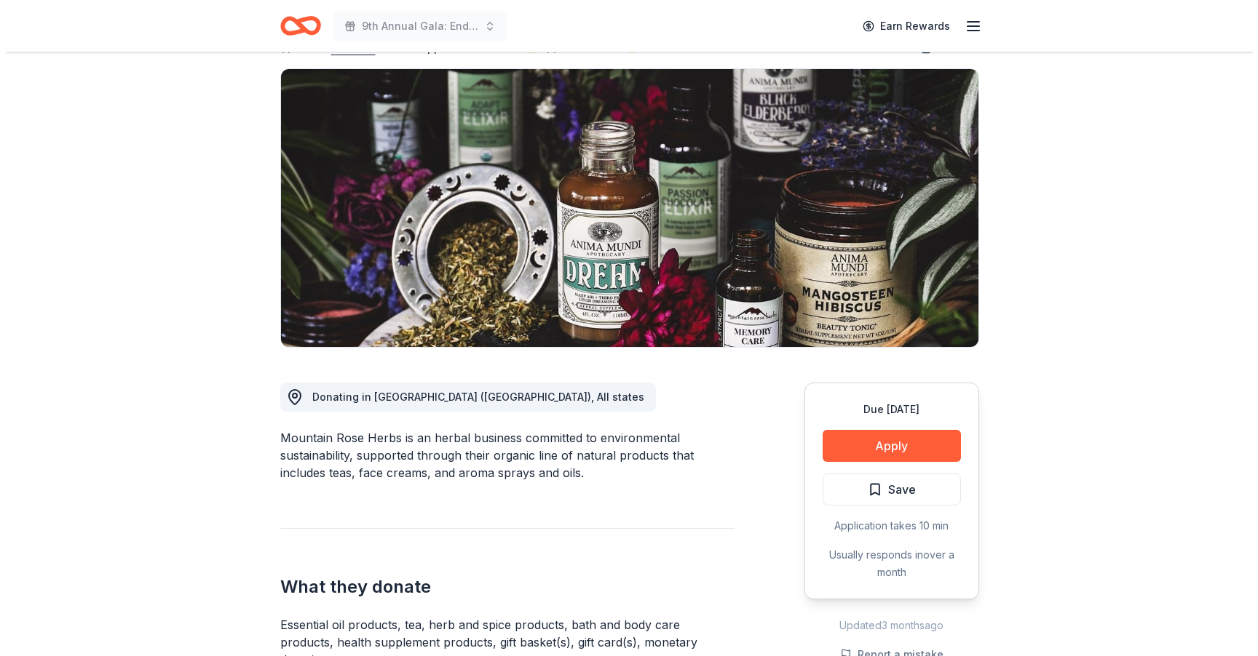
scroll to position [140, 0]
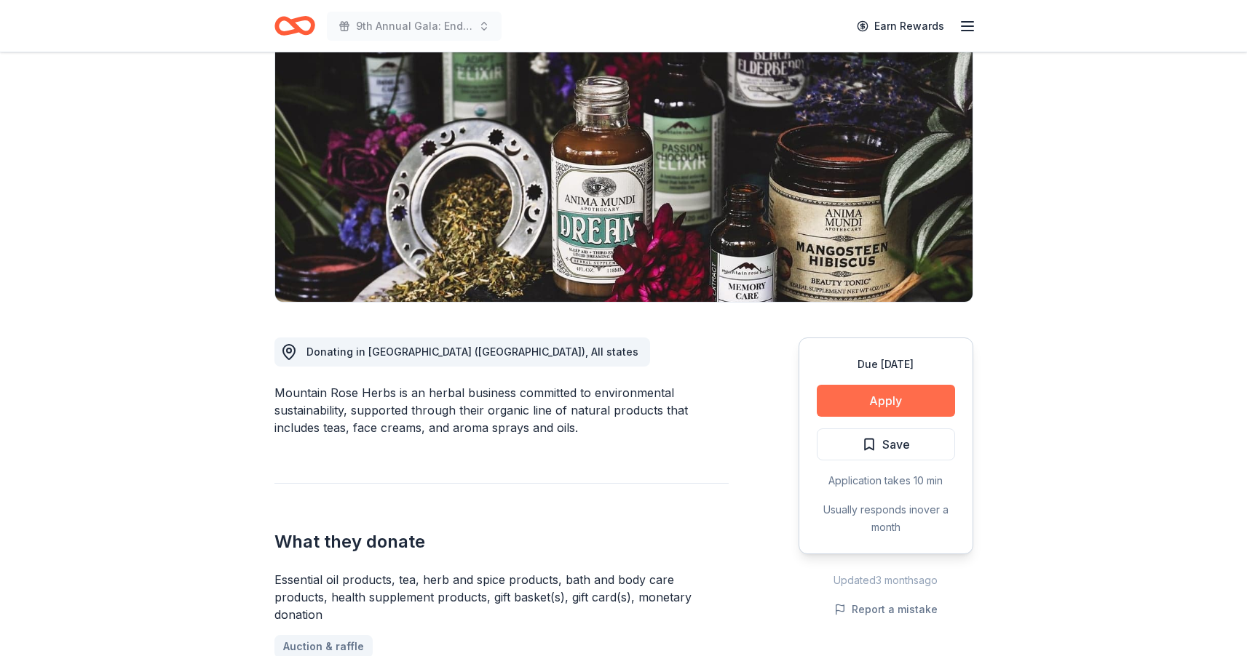
click at [875, 408] on button "Apply" at bounding box center [886, 401] width 138 height 32
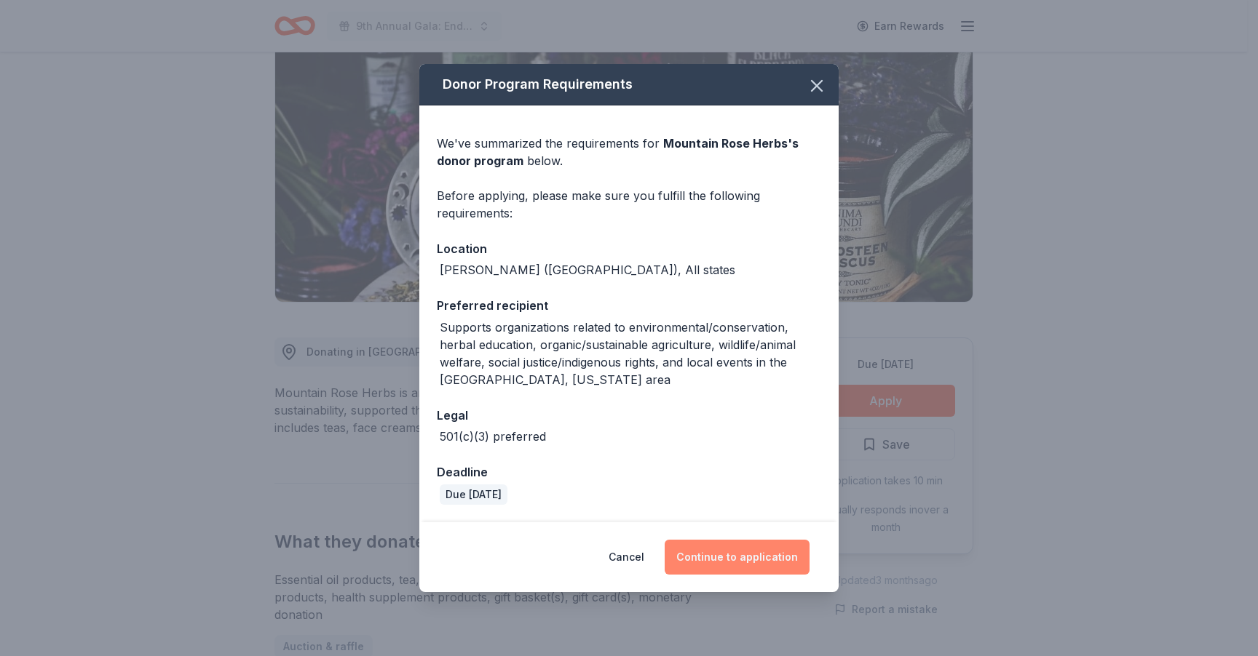
click at [713, 562] on button "Continue to application" at bounding box center [736, 557] width 145 height 35
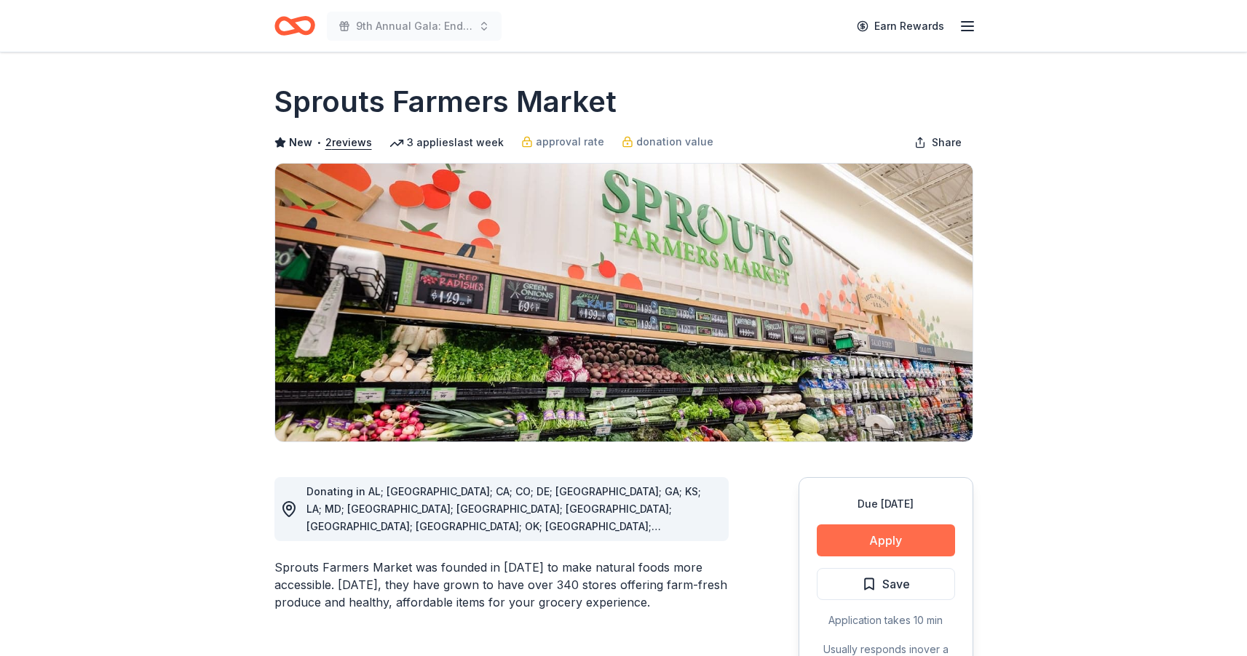
click at [873, 542] on button "Apply" at bounding box center [886, 541] width 138 height 32
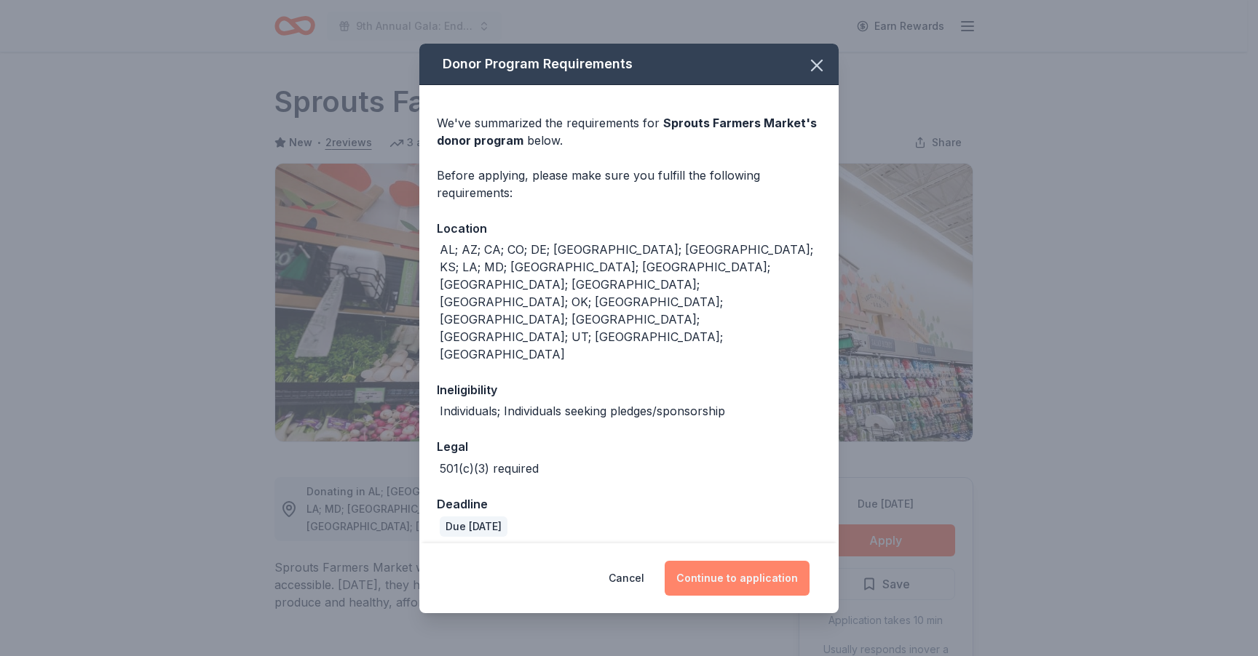
click at [747, 561] on button "Continue to application" at bounding box center [736, 578] width 145 height 35
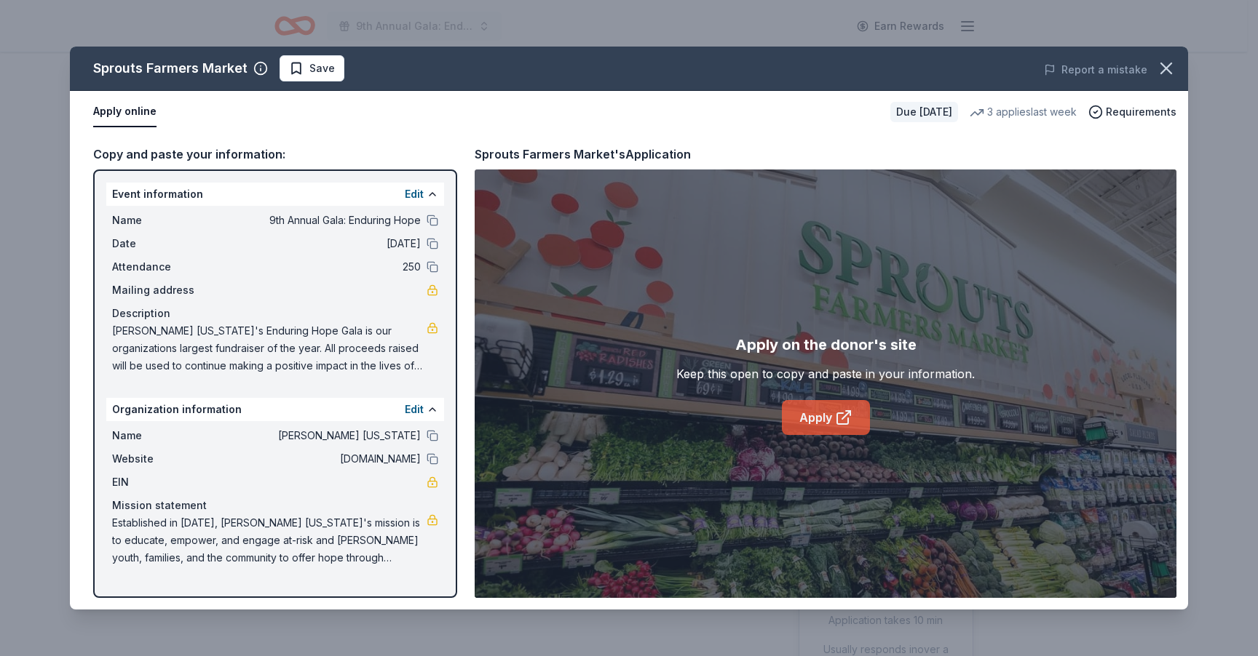
click at [806, 418] on link "Apply" at bounding box center [826, 417] width 88 height 35
click at [334, 62] on button "Save" at bounding box center [311, 68] width 65 height 26
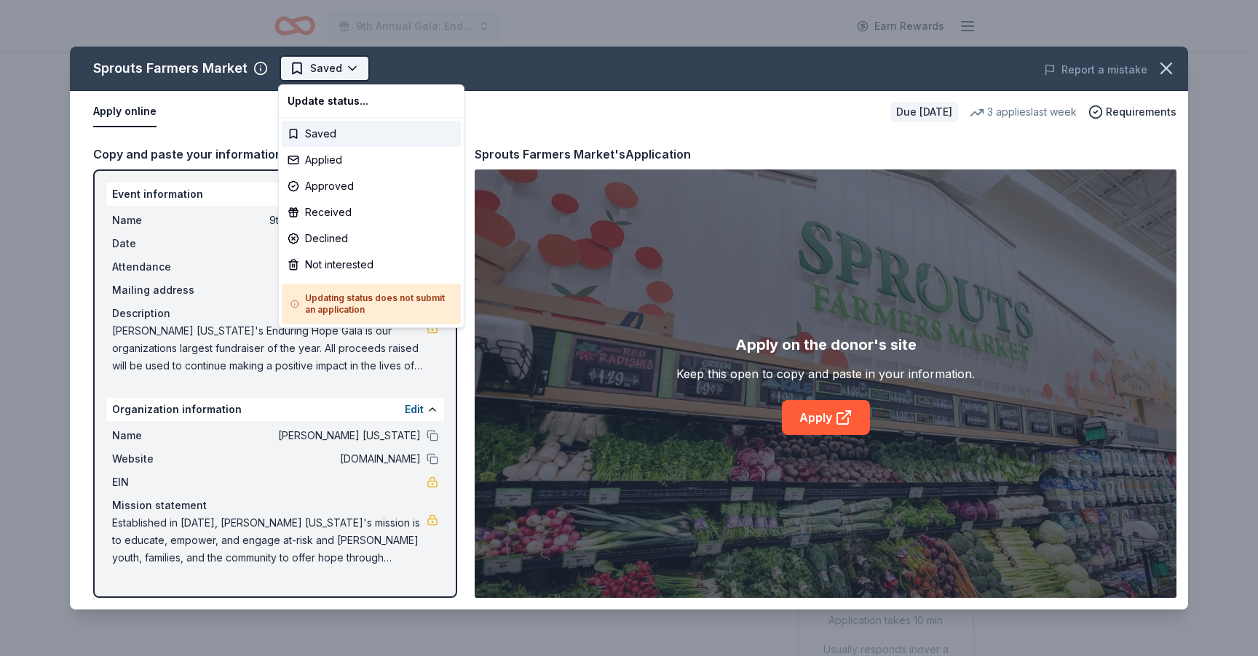
click at [328, 72] on html "9th Annual Gala: Enduring Hope Earn Rewards Due in 20 days Share Sprouts Farmer…" at bounding box center [629, 328] width 1258 height 656
click at [339, 166] on div "Applied" at bounding box center [371, 160] width 179 height 26
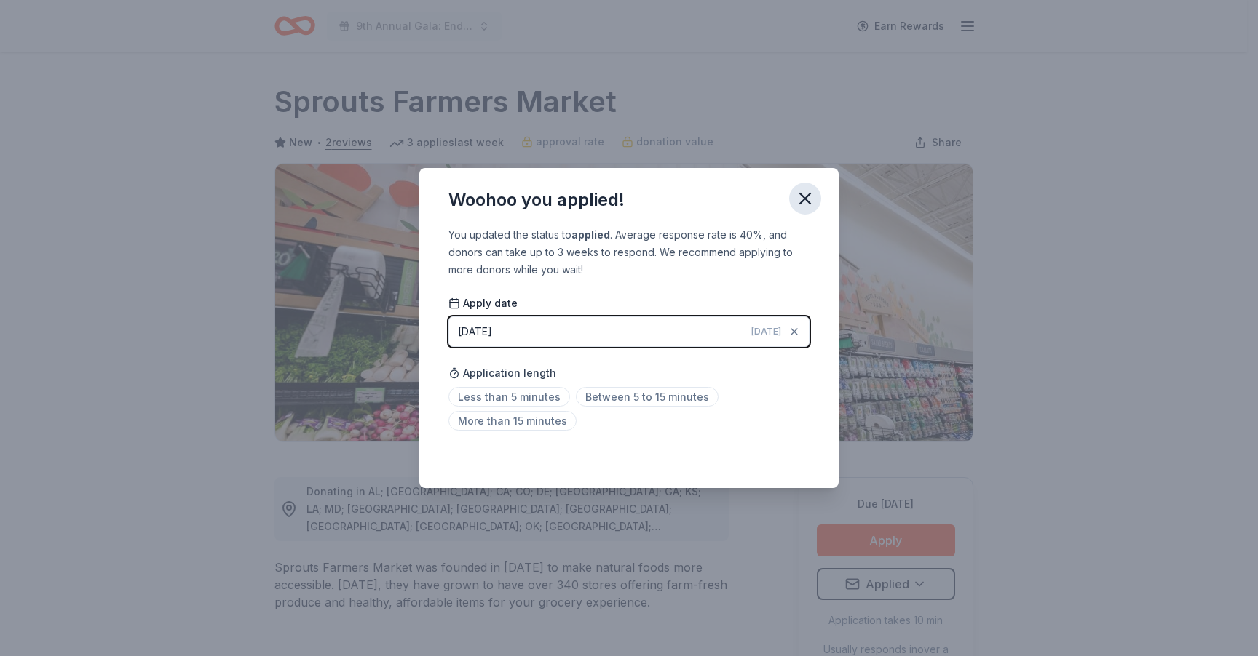
click at [817, 194] on button "button" at bounding box center [805, 199] width 32 height 32
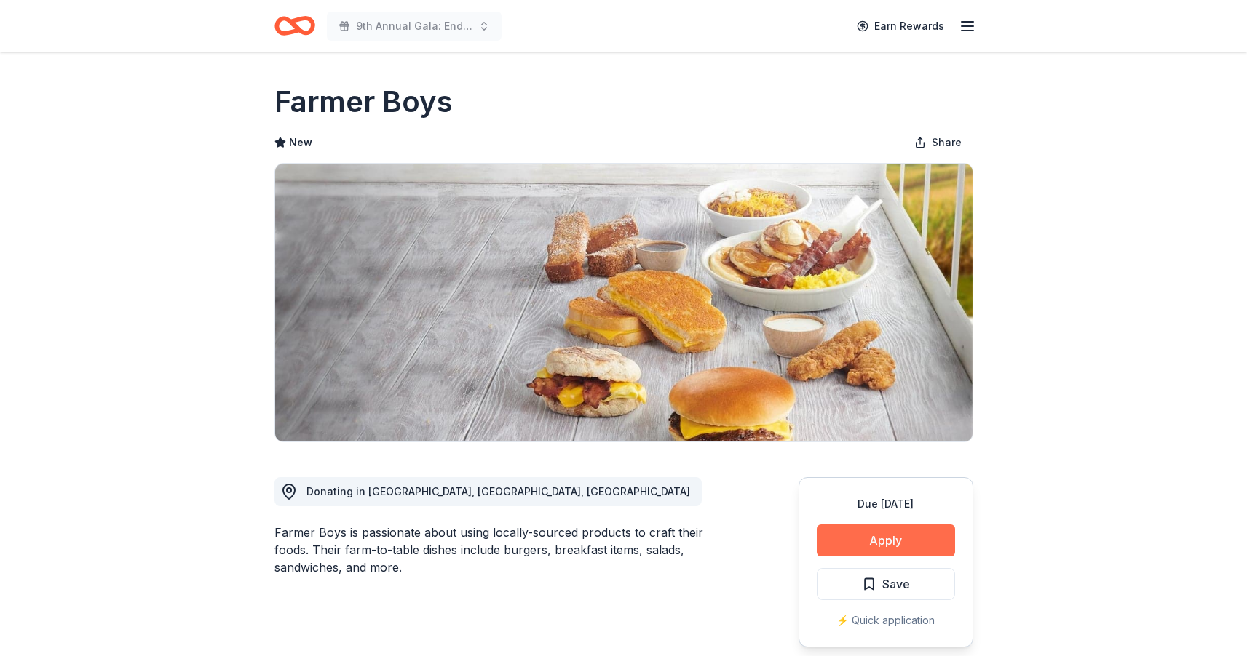
click at [898, 544] on button "Apply" at bounding box center [886, 541] width 138 height 32
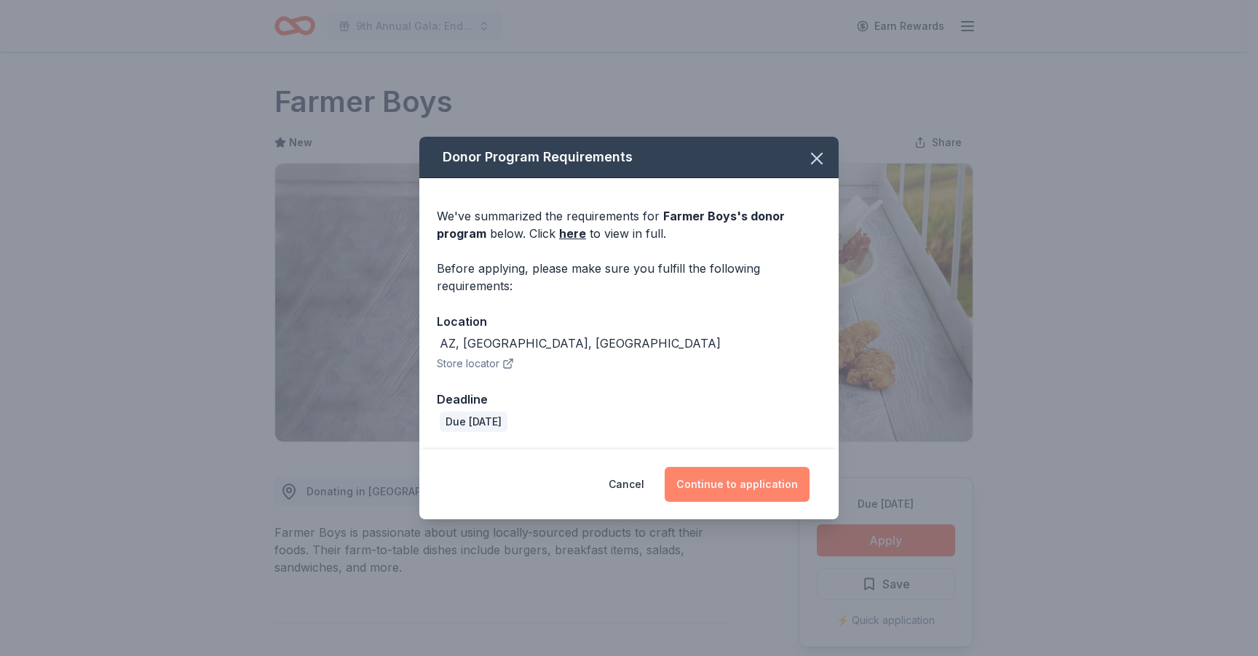
click at [769, 482] on button "Continue to application" at bounding box center [736, 484] width 145 height 35
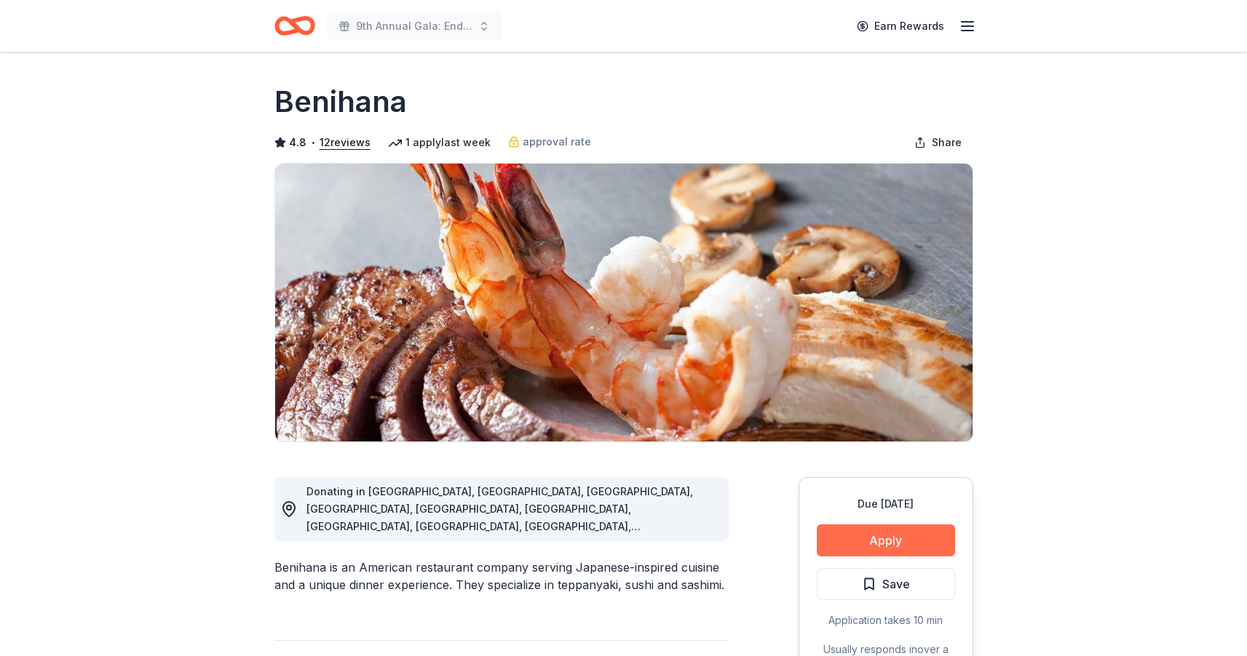
click at [897, 545] on button "Apply" at bounding box center [886, 541] width 138 height 32
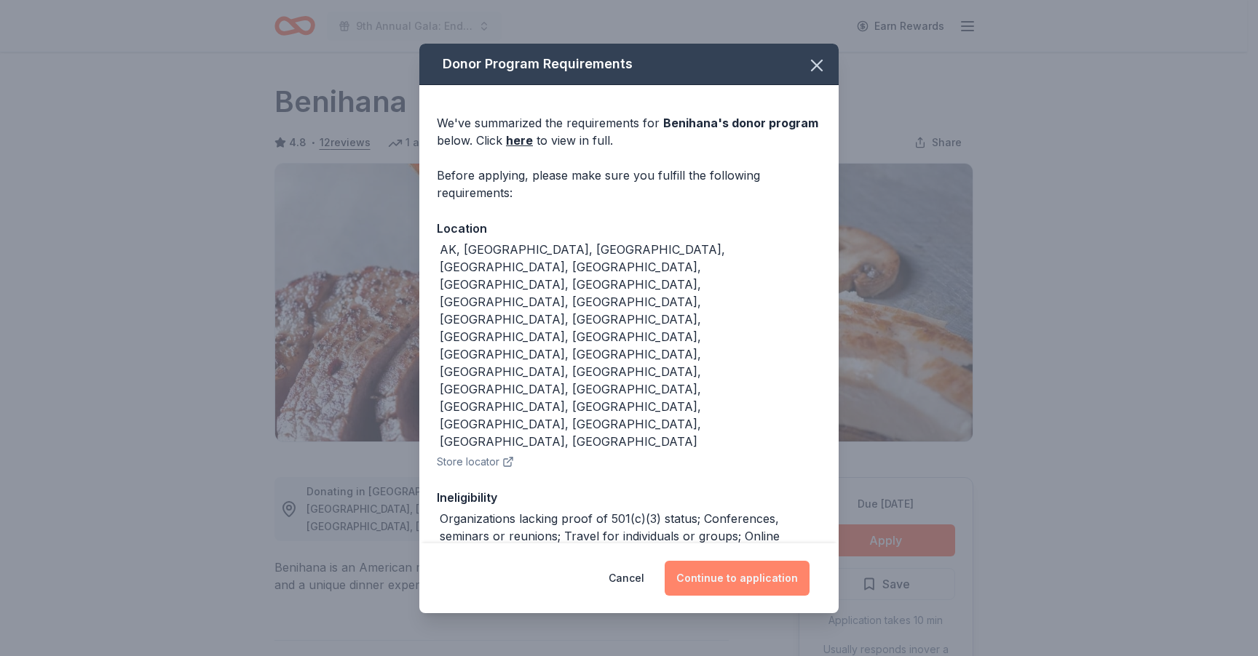
click at [756, 562] on button "Continue to application" at bounding box center [736, 578] width 145 height 35
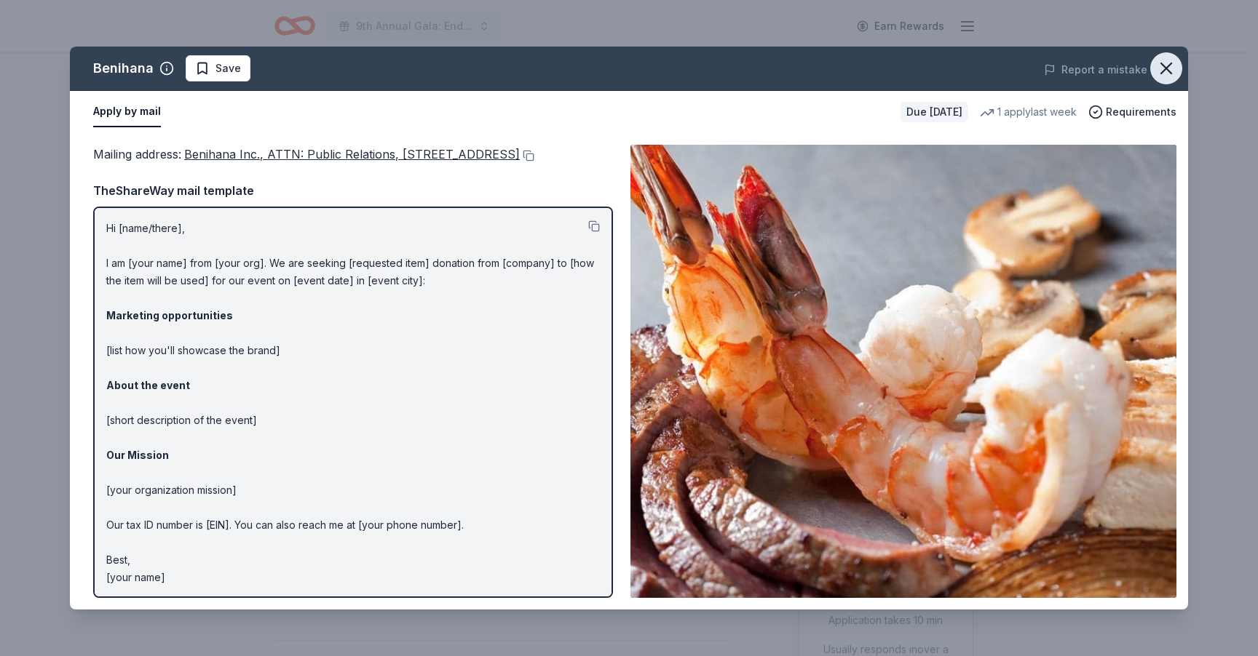
click at [1165, 73] on icon "button" at bounding box center [1166, 68] width 20 height 20
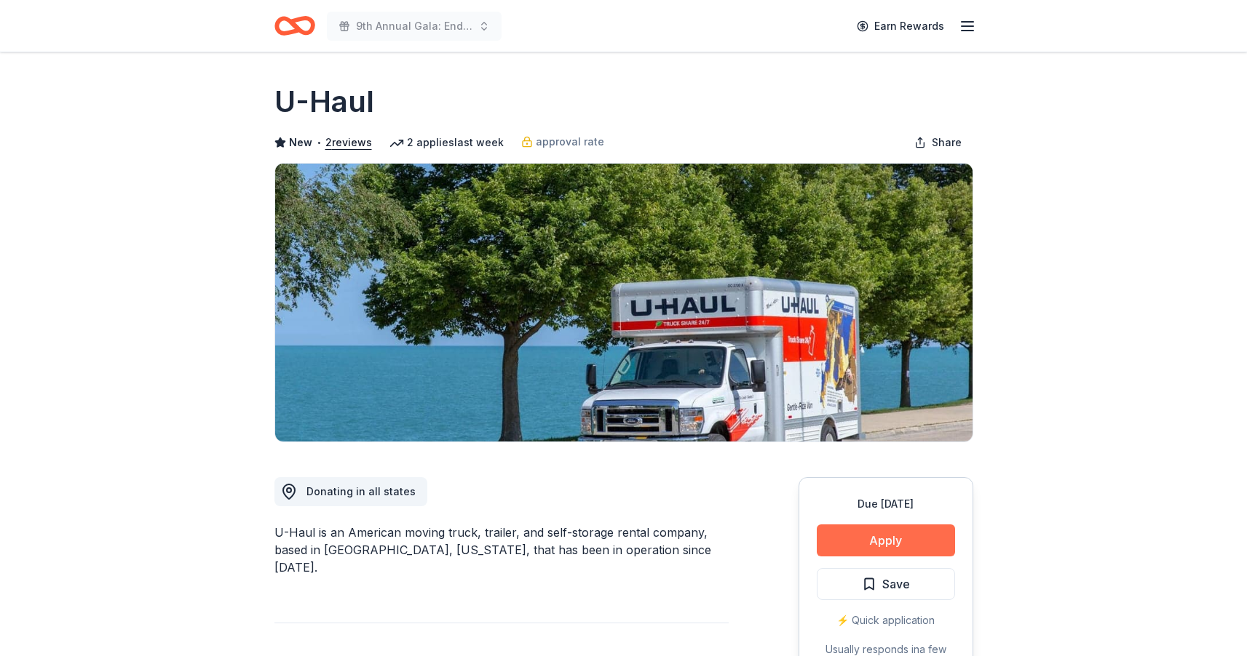
click at [868, 543] on button "Apply" at bounding box center [886, 541] width 138 height 32
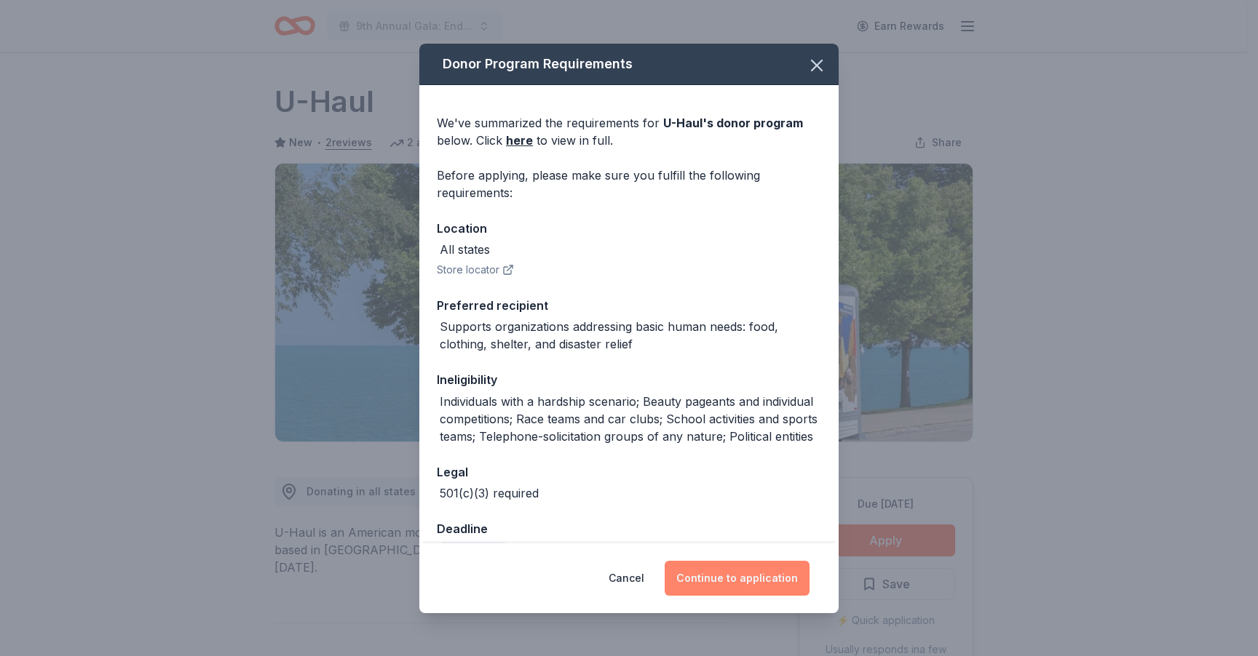
click at [737, 580] on button "Continue to application" at bounding box center [736, 578] width 145 height 35
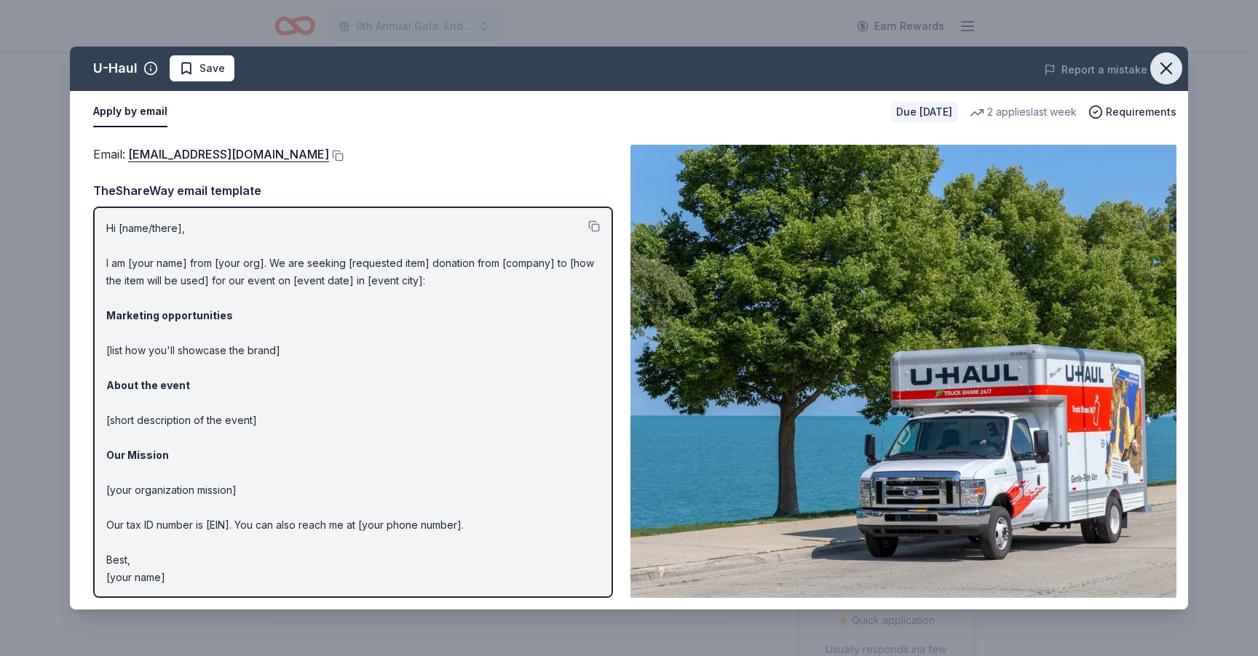
click at [1170, 70] on icon "button" at bounding box center [1166, 68] width 20 height 20
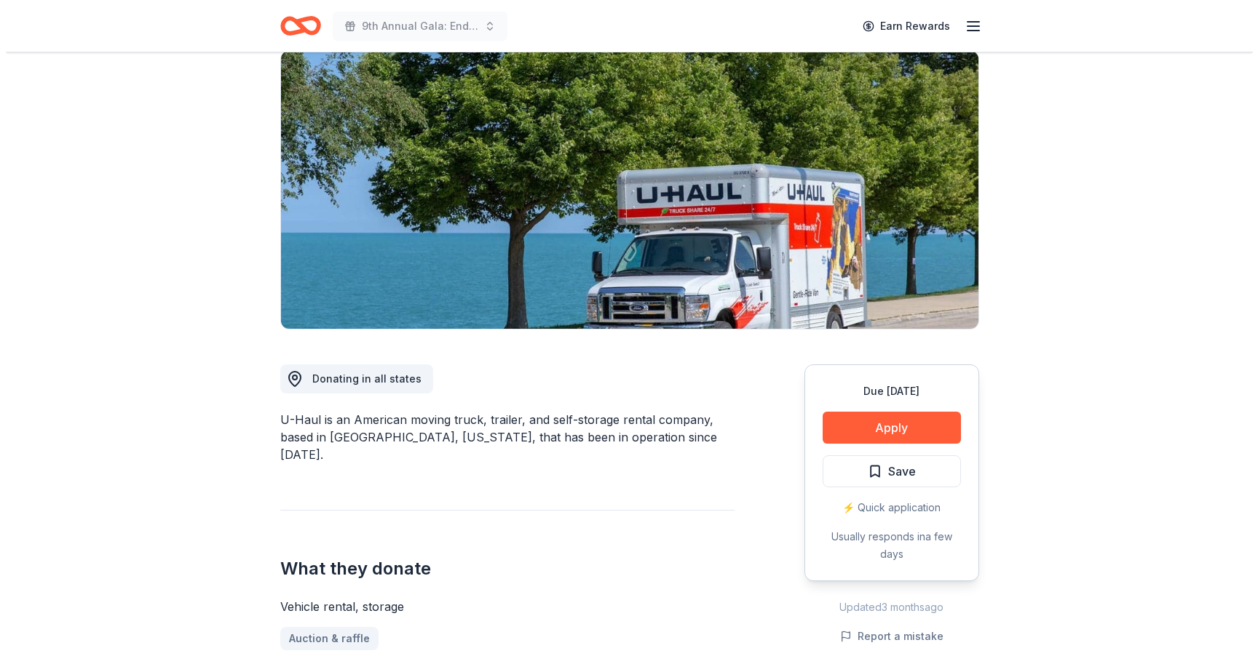
scroll to position [221, 0]
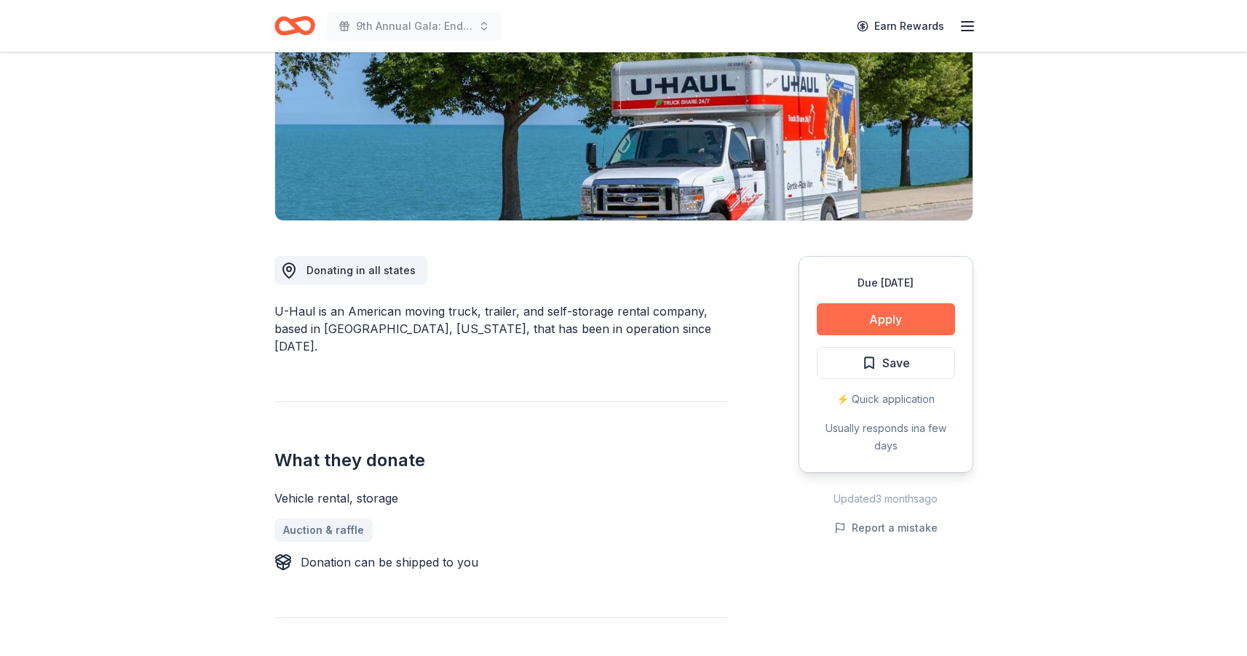
click at [883, 317] on button "Apply" at bounding box center [886, 319] width 138 height 32
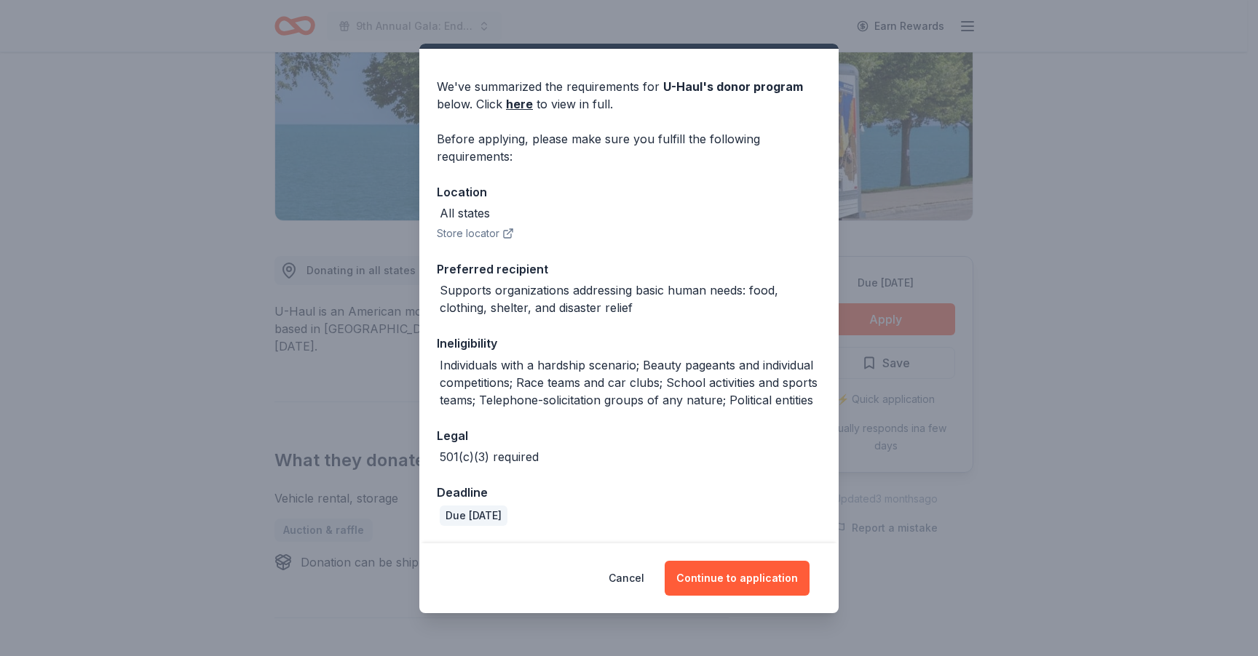
scroll to position [54, 0]
click at [714, 576] on button "Continue to application" at bounding box center [736, 578] width 145 height 35
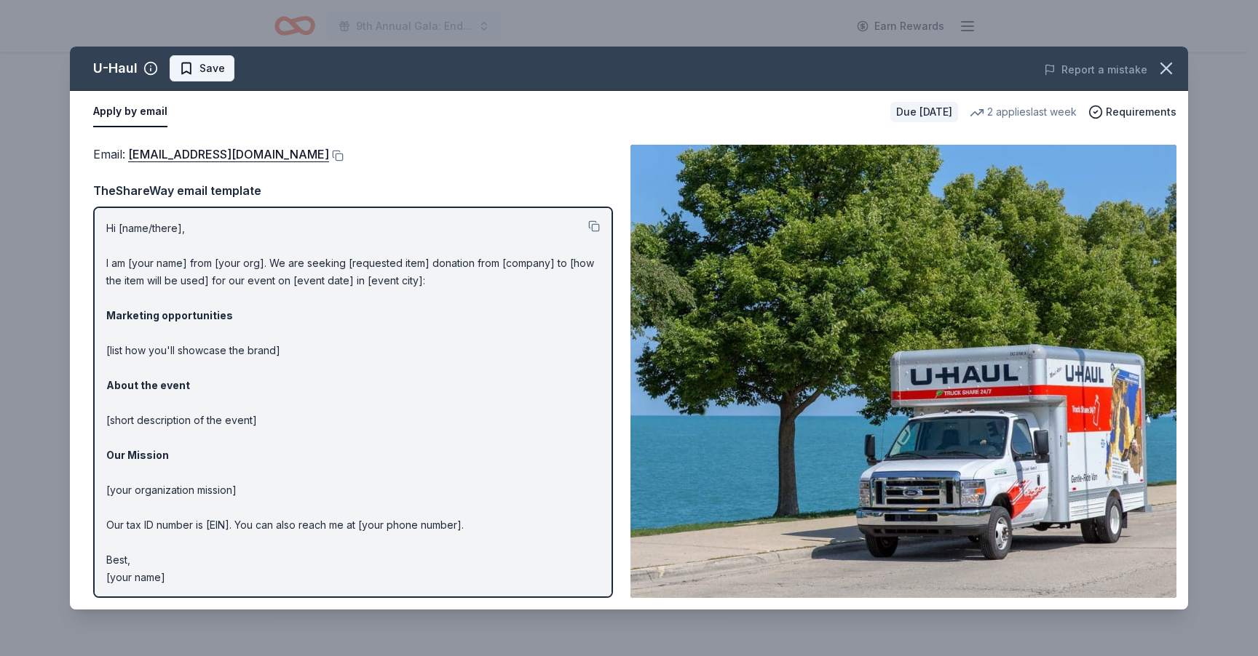
click at [191, 71] on span "Save" at bounding box center [202, 68] width 46 height 17
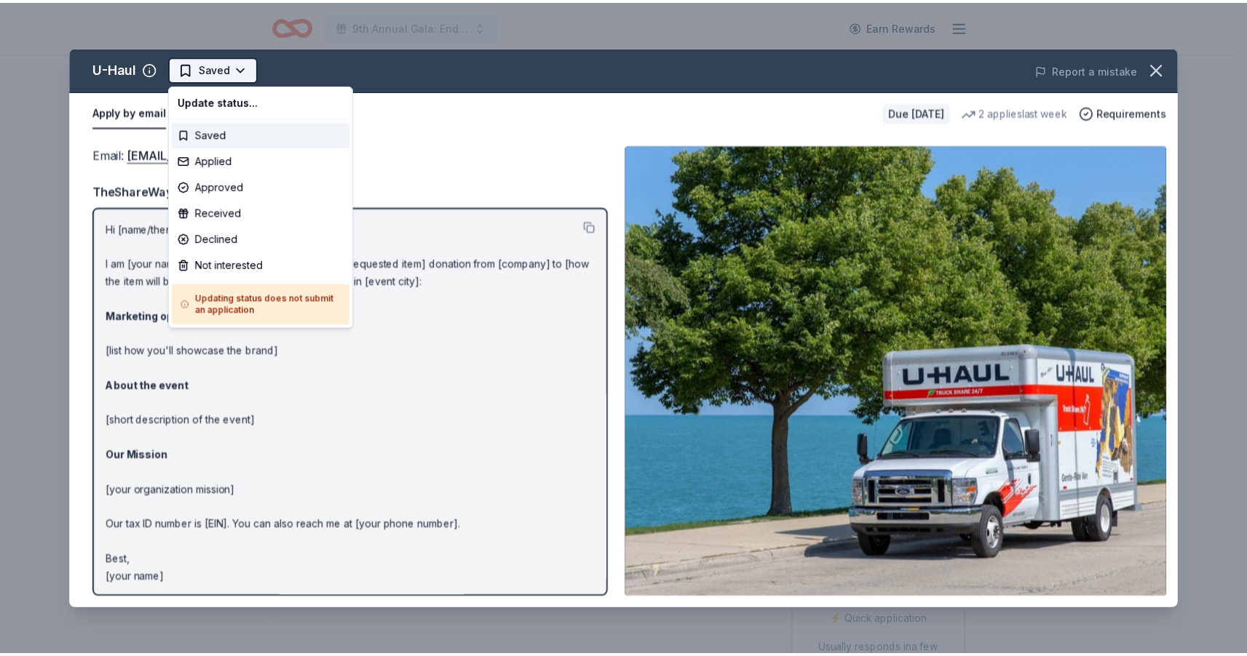
scroll to position [0, 0]
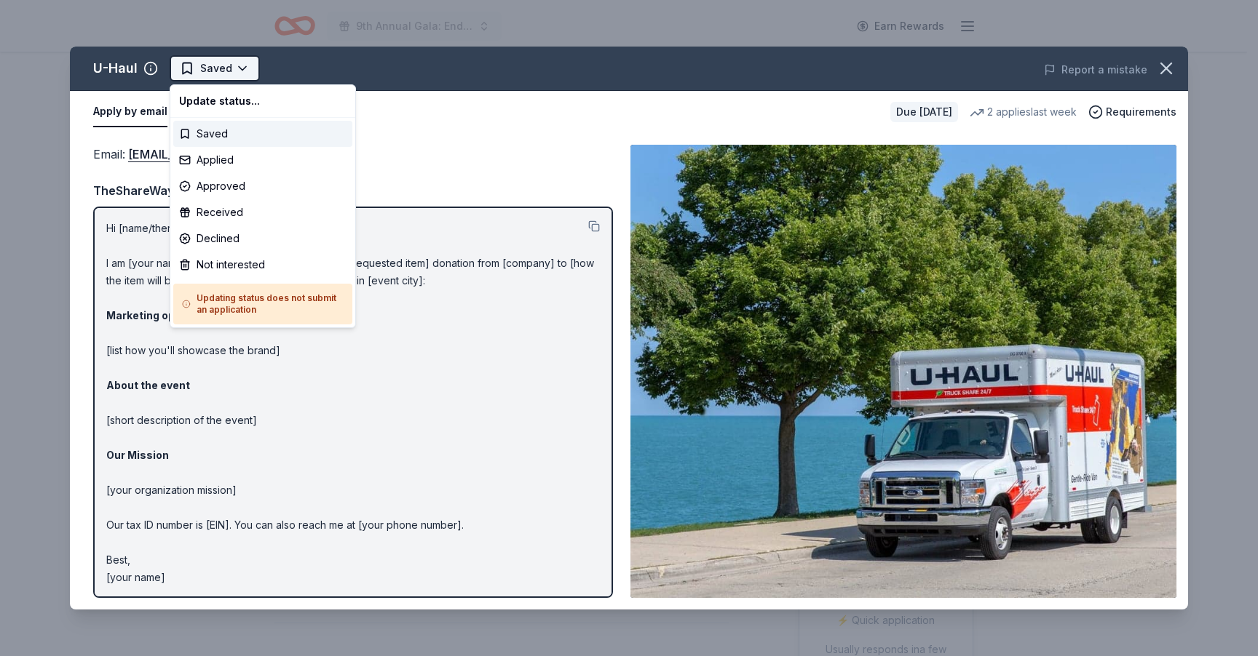
click at [247, 77] on html "9th Annual Gala: Enduring Hope Earn Rewards Due in 59 days Share U-Haul New • 2…" at bounding box center [629, 328] width 1258 height 656
click at [217, 167] on div "Applied" at bounding box center [262, 160] width 179 height 26
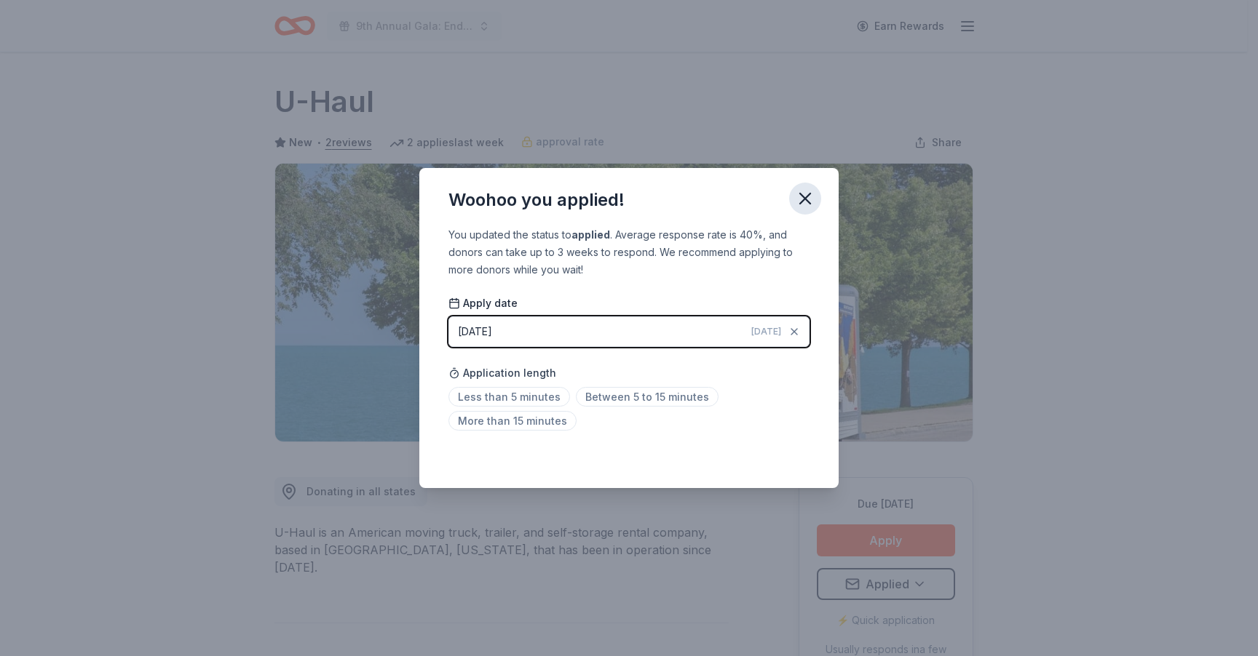
click at [798, 199] on icon "button" at bounding box center [805, 199] width 20 height 20
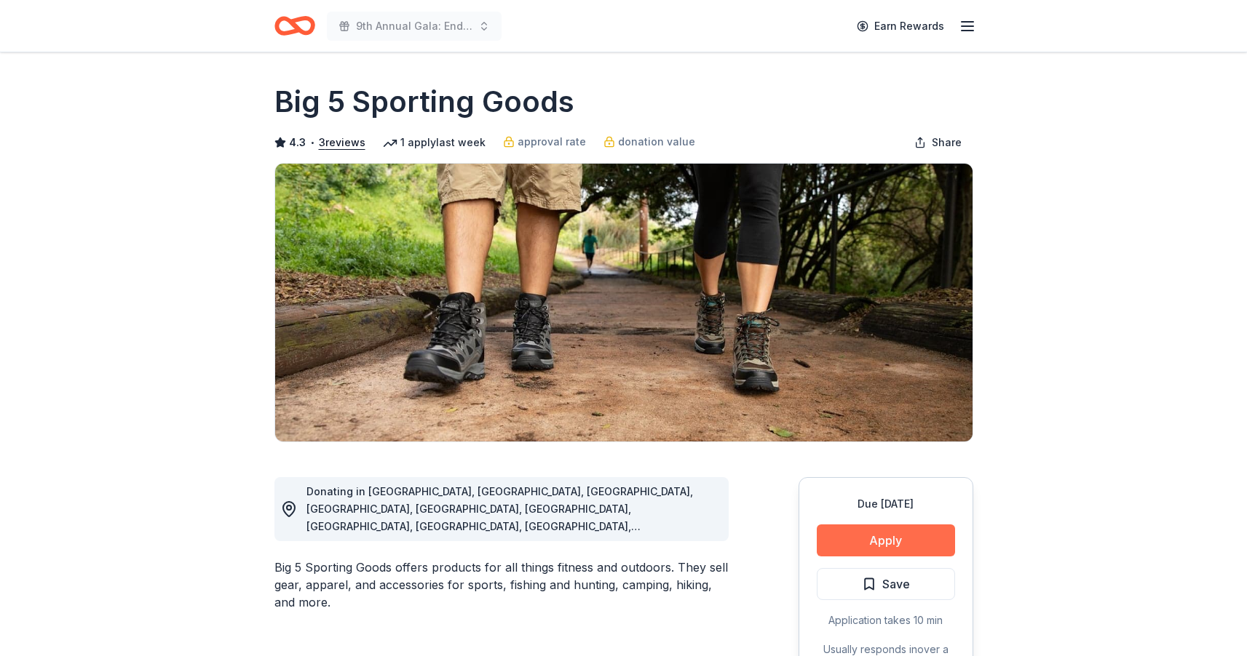
click at [857, 543] on button "Apply" at bounding box center [886, 541] width 138 height 32
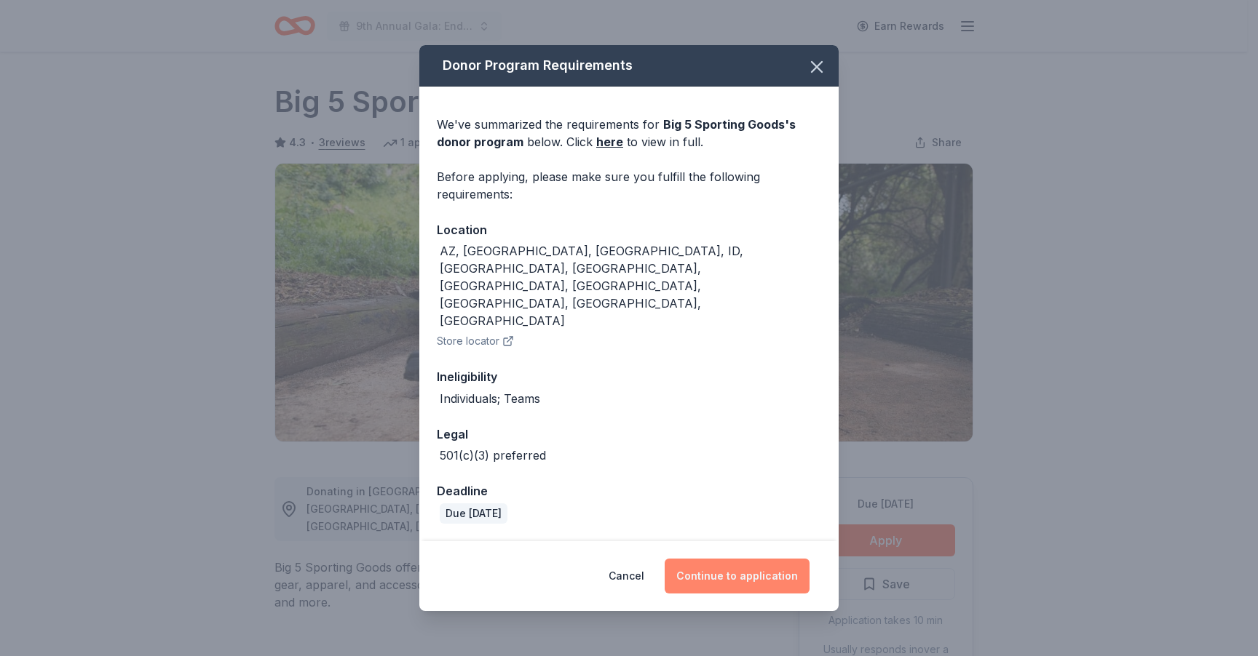
click at [740, 559] on button "Continue to application" at bounding box center [736, 576] width 145 height 35
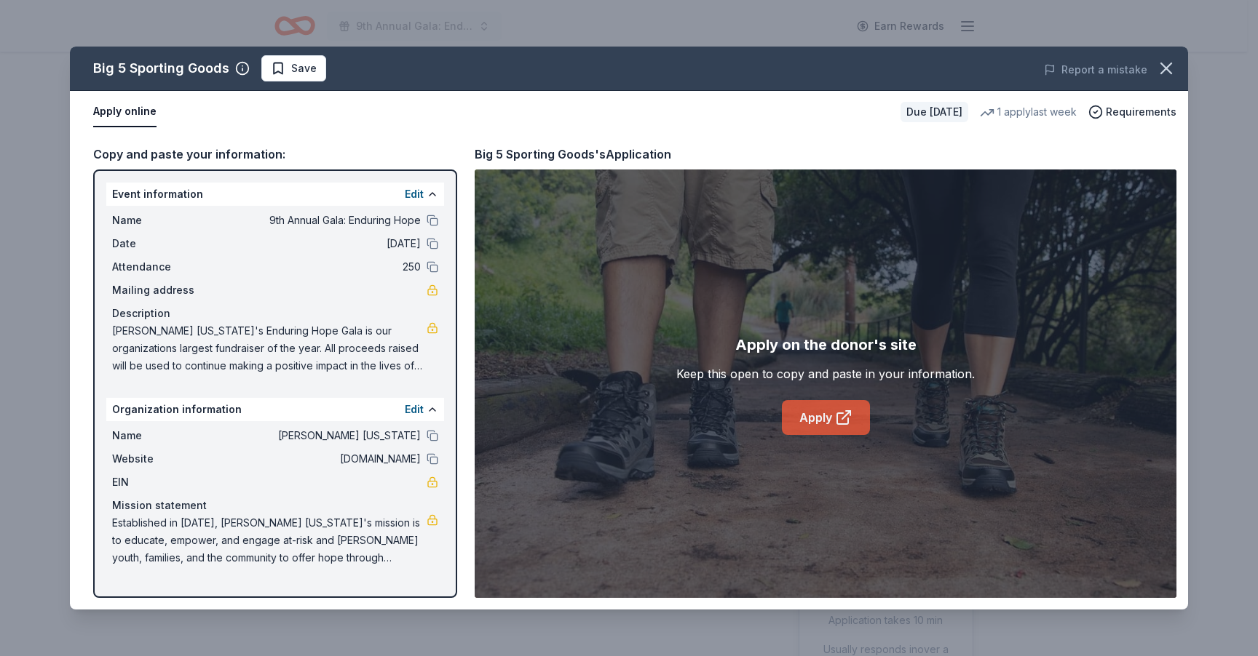
click at [813, 435] on link "Apply" at bounding box center [826, 417] width 88 height 35
click at [282, 72] on span "Save" at bounding box center [294, 68] width 46 height 17
click at [285, 72] on html "9th Annual Gala: Enduring Hope Earn Rewards Due in 50 days Share Big 5 Sporting…" at bounding box center [629, 328] width 1258 height 656
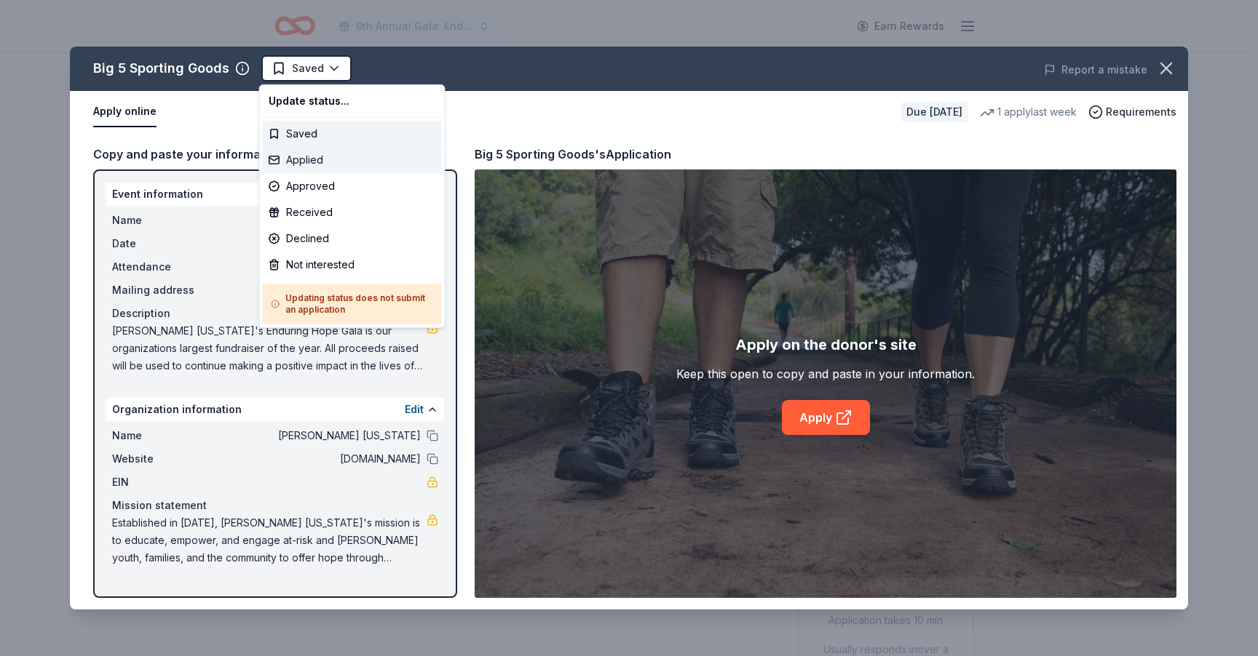
click at [320, 163] on div "Applied" at bounding box center [352, 160] width 179 height 26
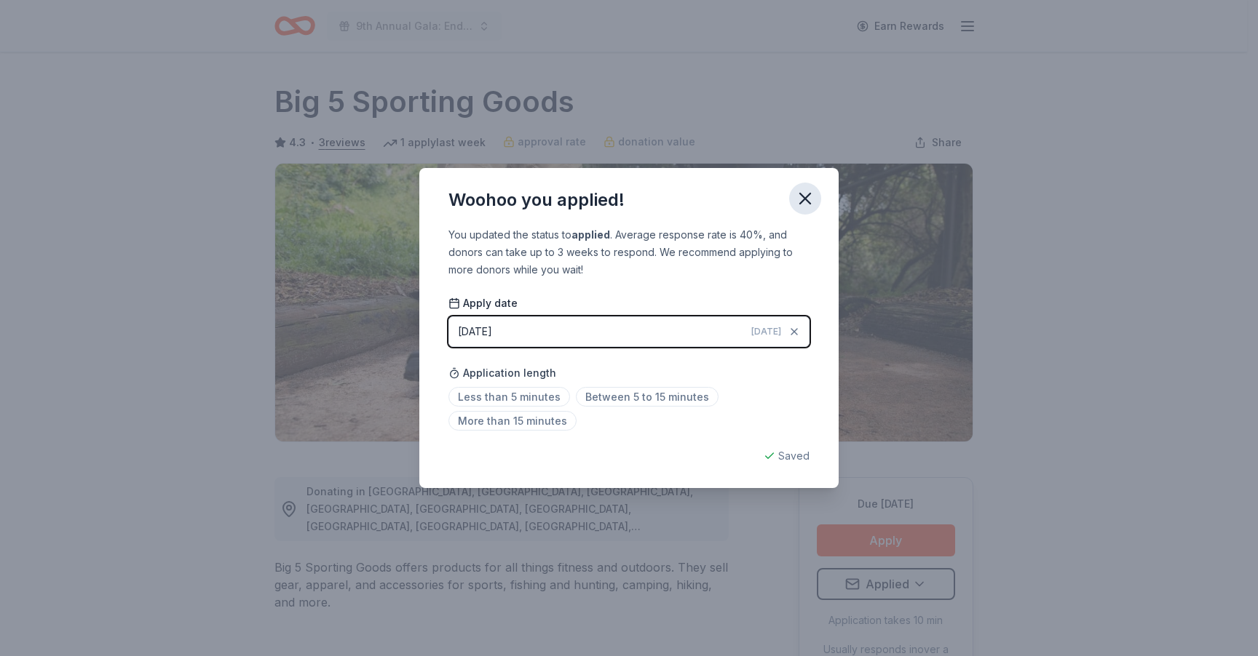
click at [807, 198] on icon "button" at bounding box center [805, 199] width 10 height 10
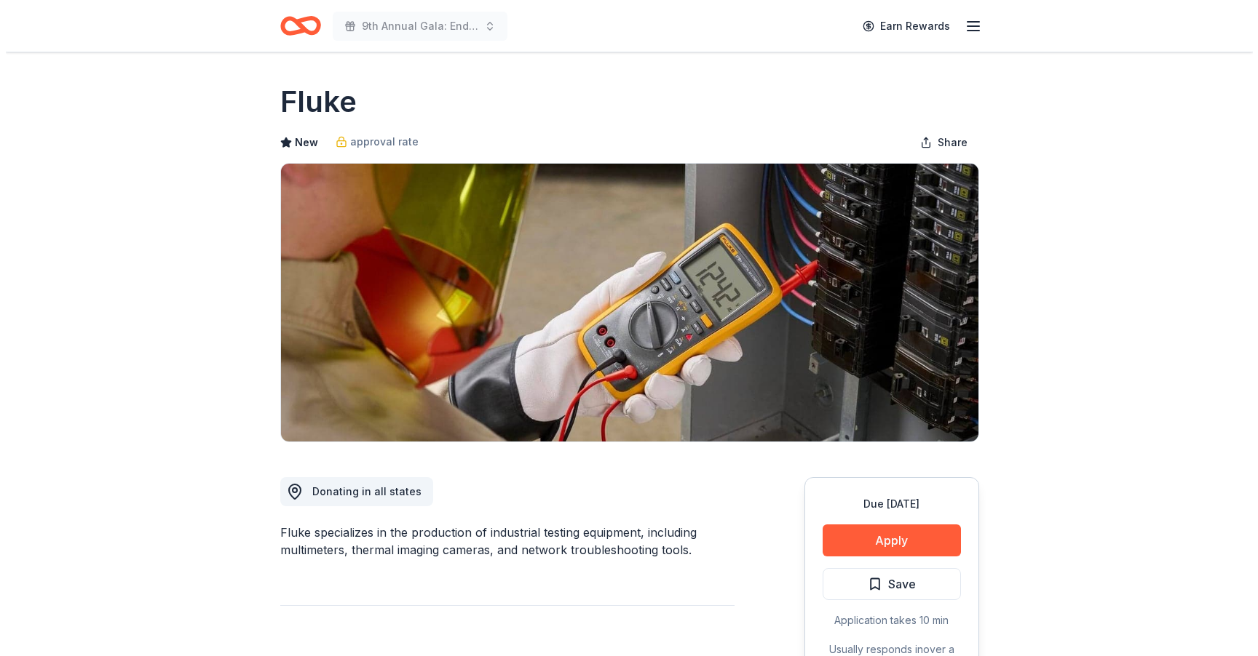
scroll to position [93, 0]
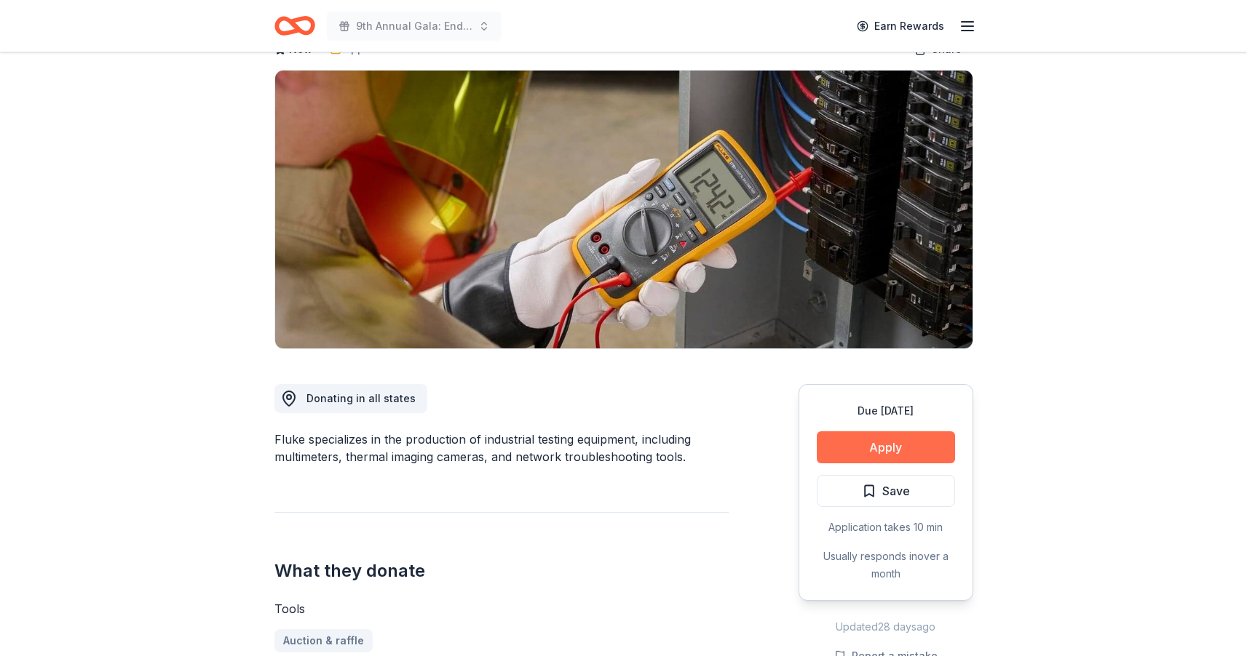
click at [900, 450] on button "Apply" at bounding box center [886, 448] width 138 height 32
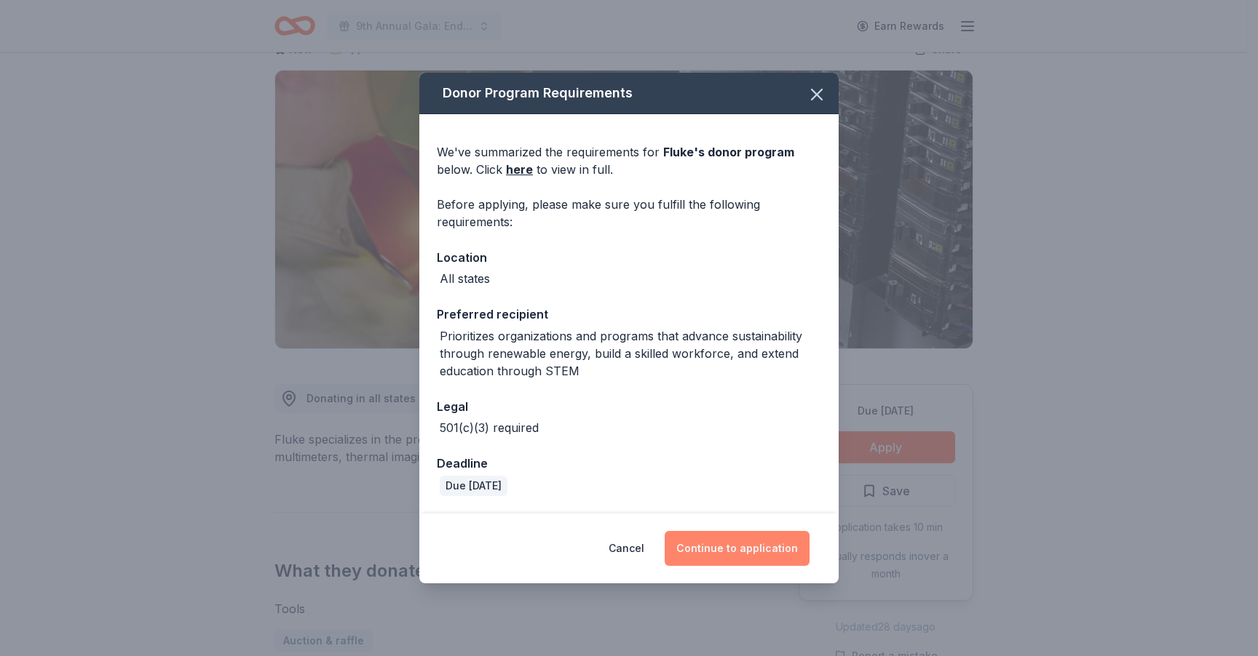
click at [732, 543] on button "Continue to application" at bounding box center [736, 548] width 145 height 35
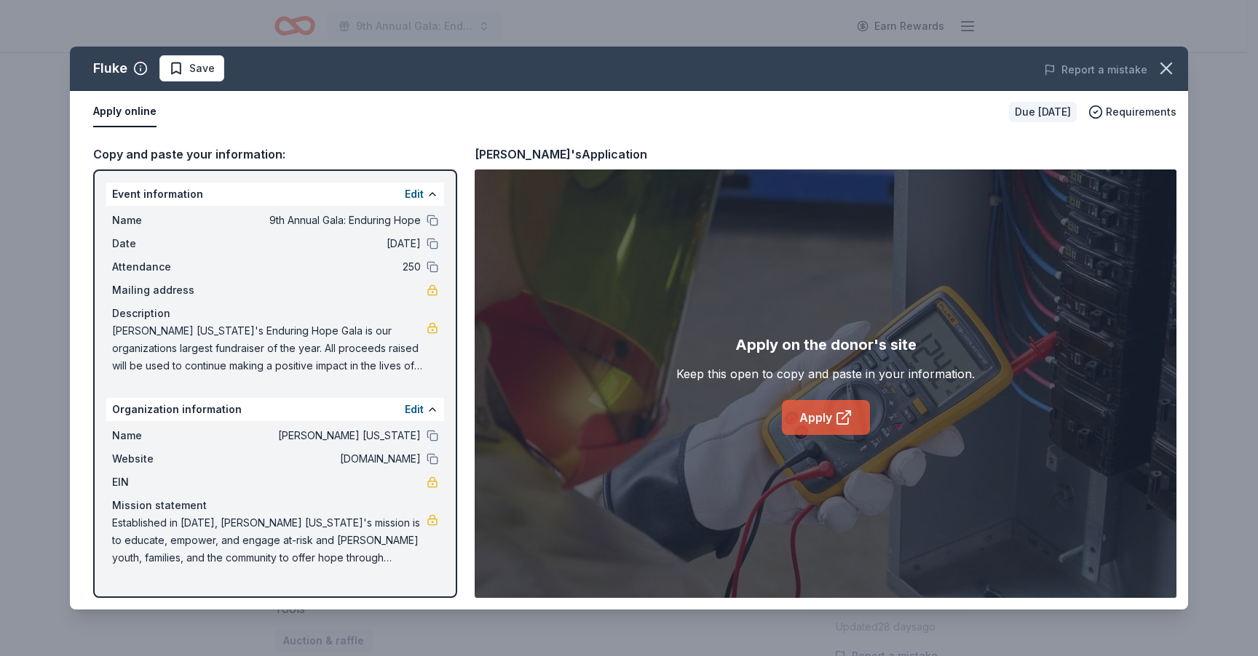
click at [819, 425] on link "Apply" at bounding box center [826, 417] width 88 height 35
click at [203, 63] on span "Save" at bounding box center [201, 68] width 25 height 17
click at [213, 71] on html "9th Annual Gala: Enduring Hope Earn Rewards Due [DATE] Share Fluke New approval…" at bounding box center [629, 235] width 1258 height 656
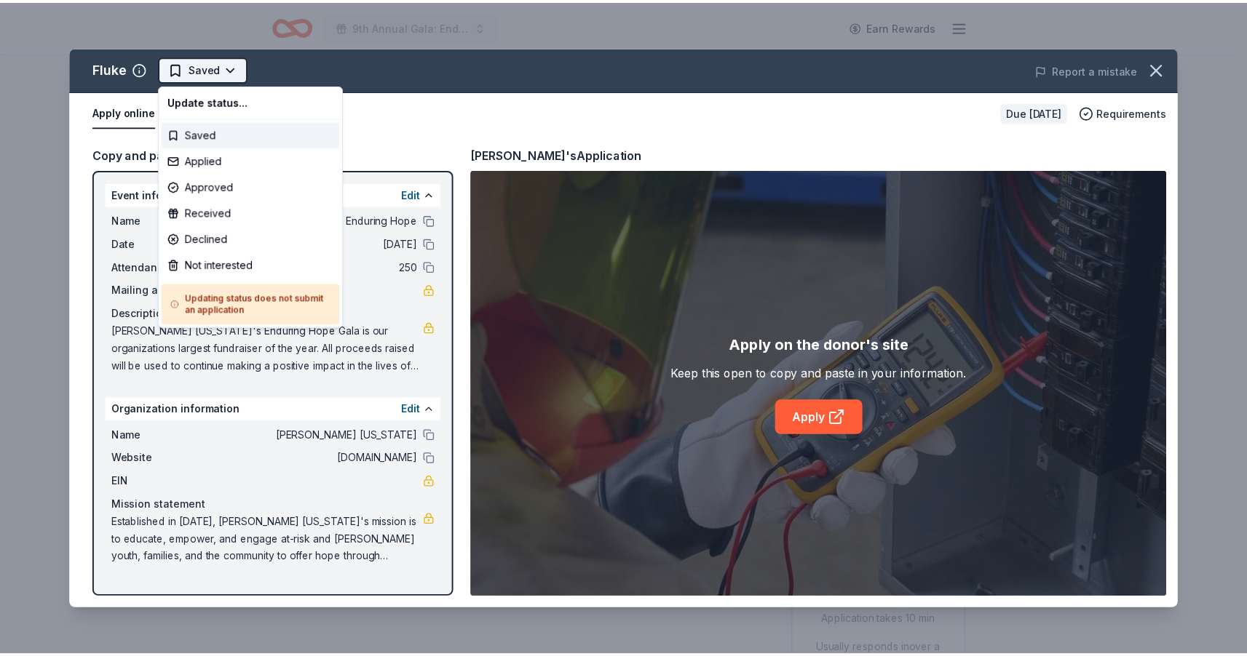
scroll to position [0, 0]
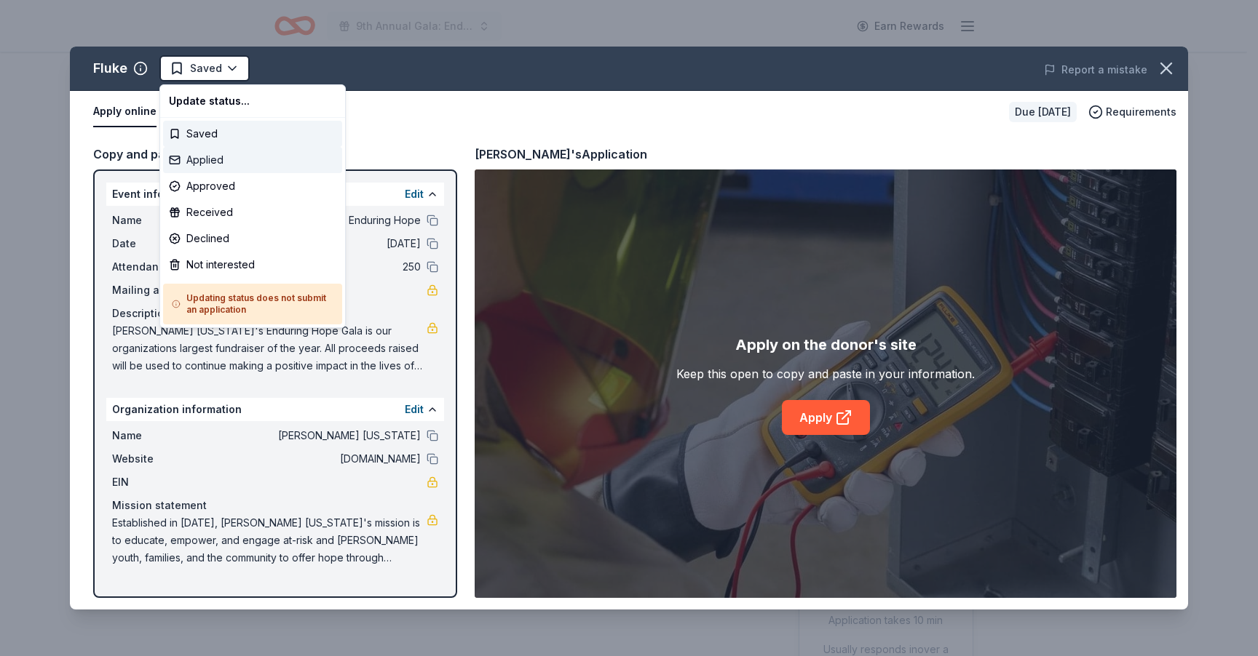
click at [212, 164] on div "Applied" at bounding box center [252, 160] width 179 height 26
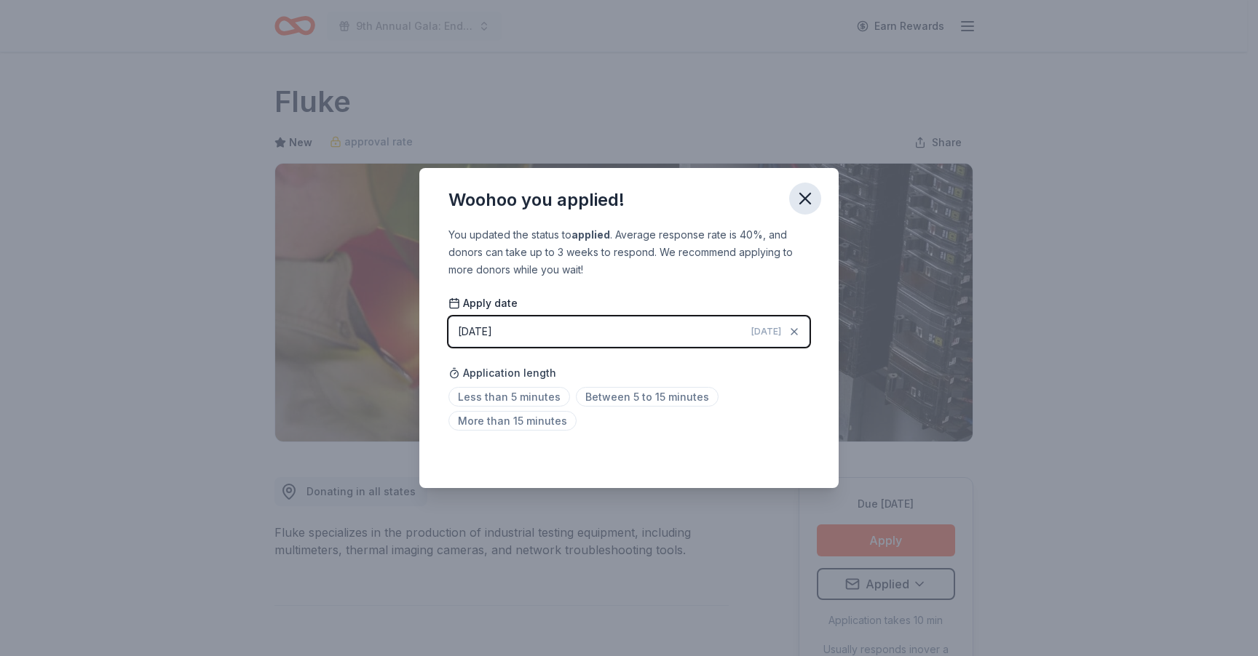
click at [805, 200] on icon "button" at bounding box center [805, 199] width 10 height 10
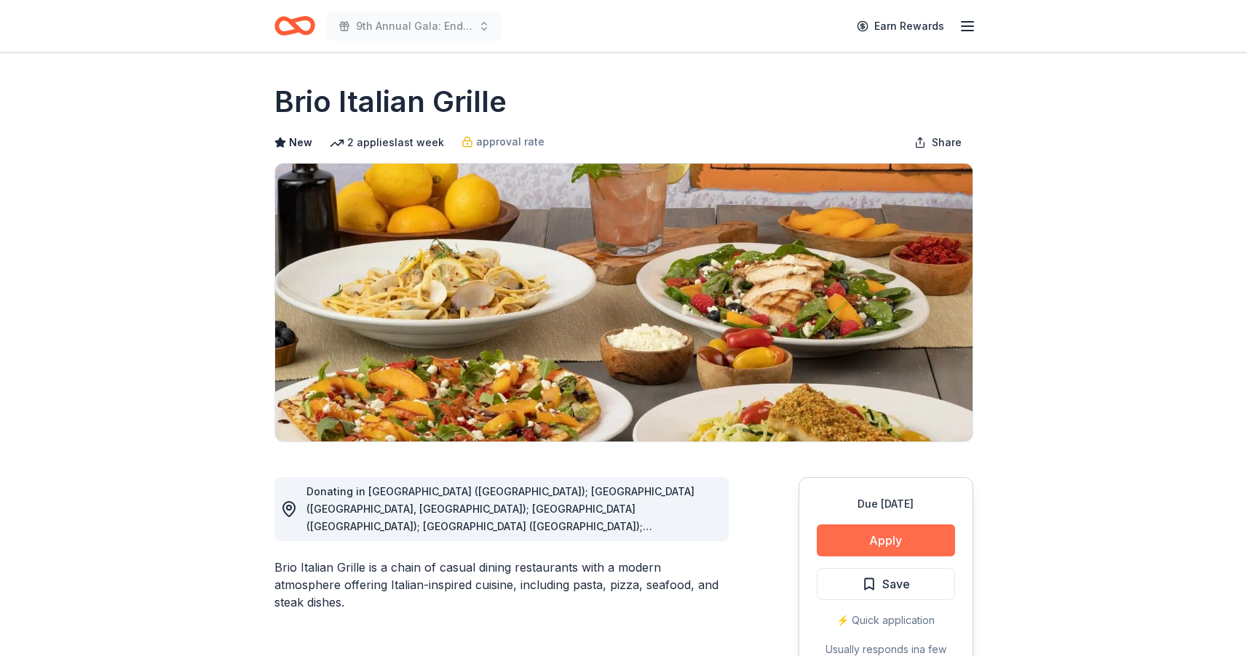
drag, startPoint x: 845, startPoint y: 521, endPoint x: 854, endPoint y: 532, distance: 14.0
click at [846, 523] on div "Due in 50 days Apply Save ⚡️ Quick application Usually responds in a few weeks" at bounding box center [885, 585] width 175 height 217
click at [854, 533] on button "Apply" at bounding box center [886, 541] width 138 height 32
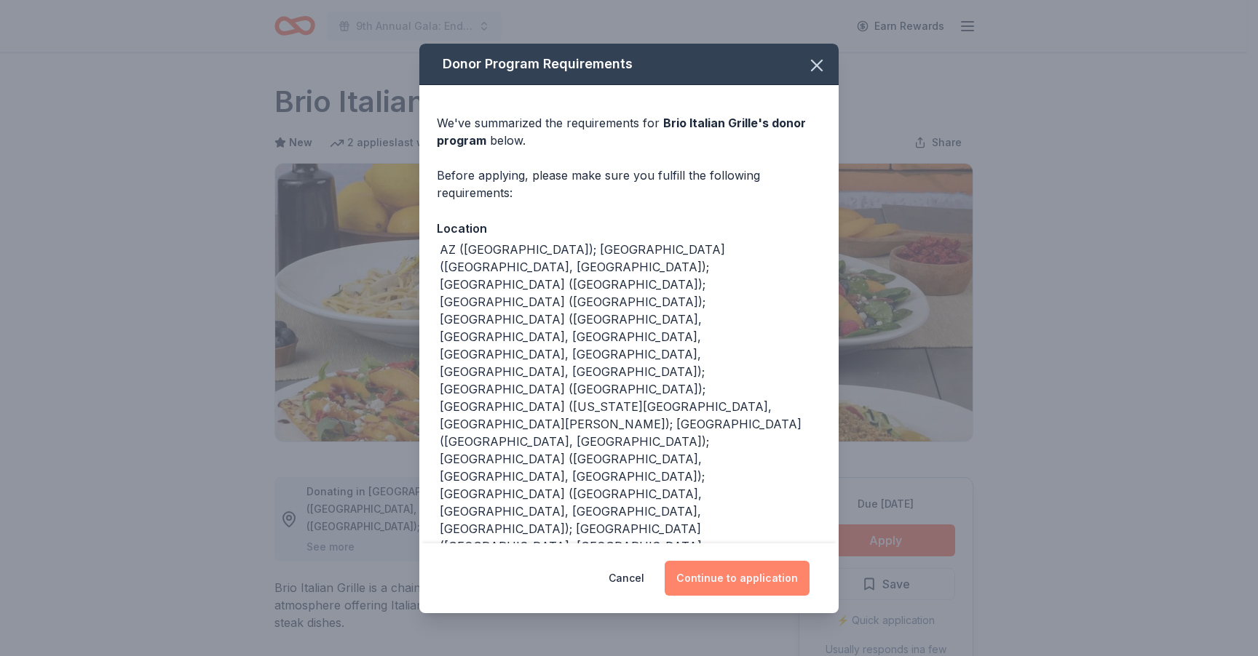
click at [746, 561] on button "Continue to application" at bounding box center [736, 578] width 145 height 35
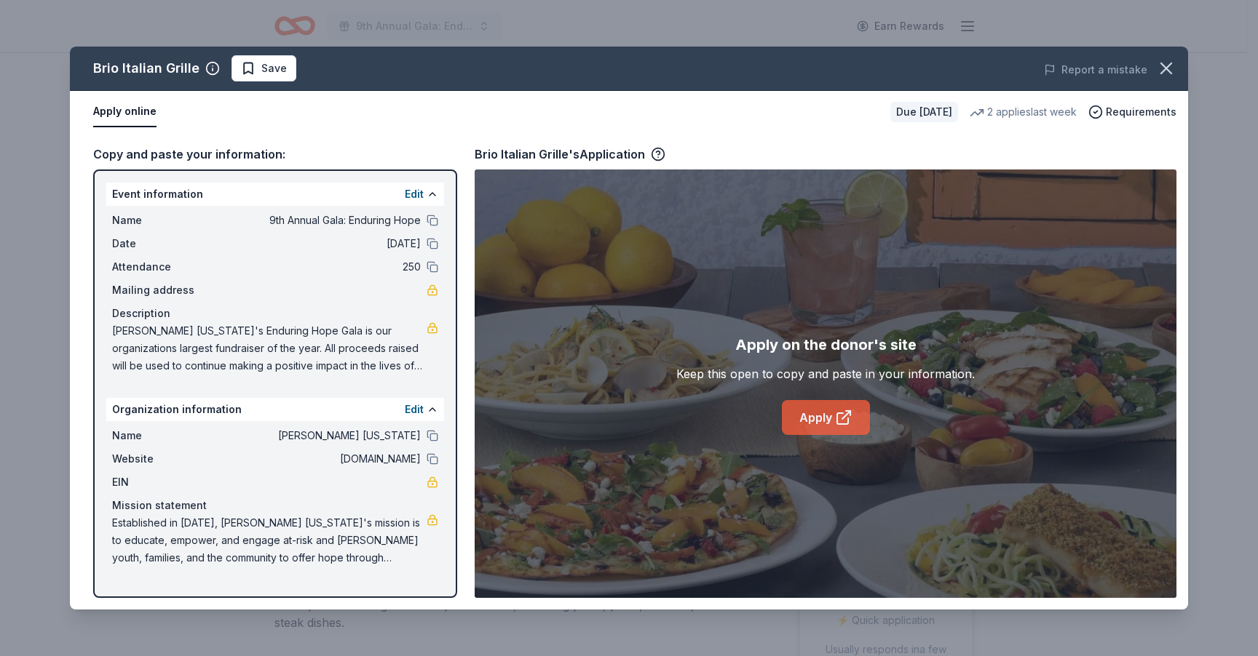
click at [836, 406] on link "Apply" at bounding box center [826, 417] width 88 height 35
click at [249, 78] on button "Save" at bounding box center [263, 68] width 65 height 26
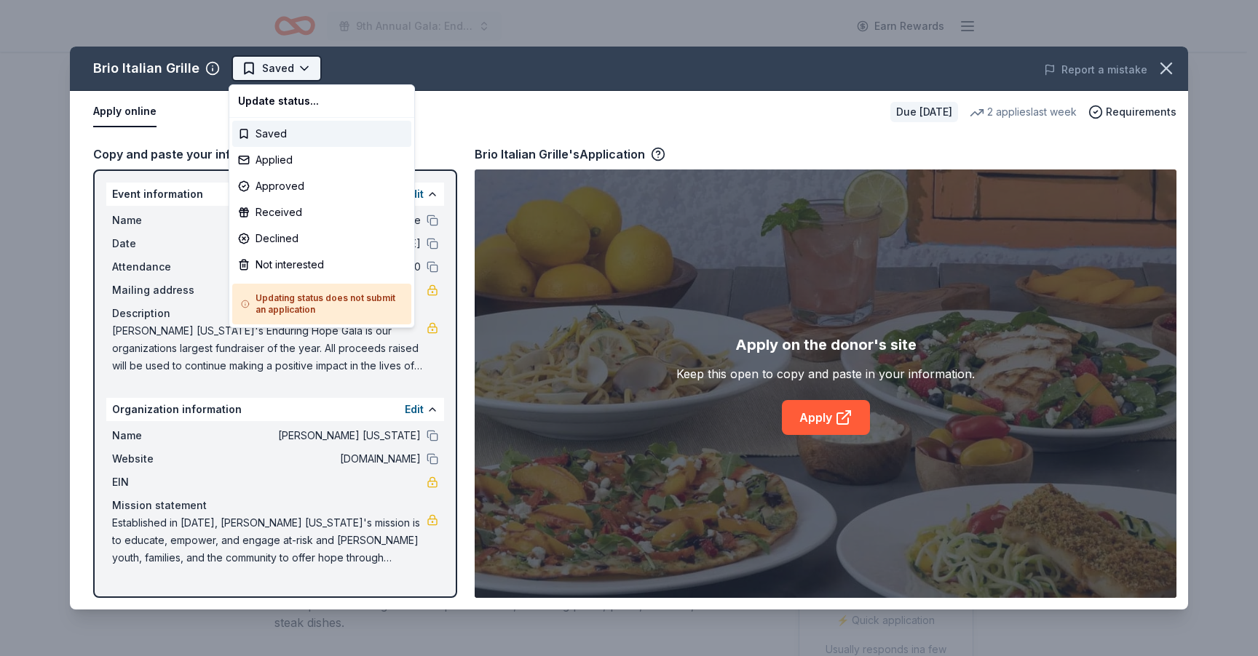
click at [282, 75] on html "9th Annual Gala: Enduring Hope Earn Rewards Due in 50 days Share Brio Italian G…" at bounding box center [629, 328] width 1258 height 656
click at [290, 168] on div "Applied" at bounding box center [321, 160] width 179 height 26
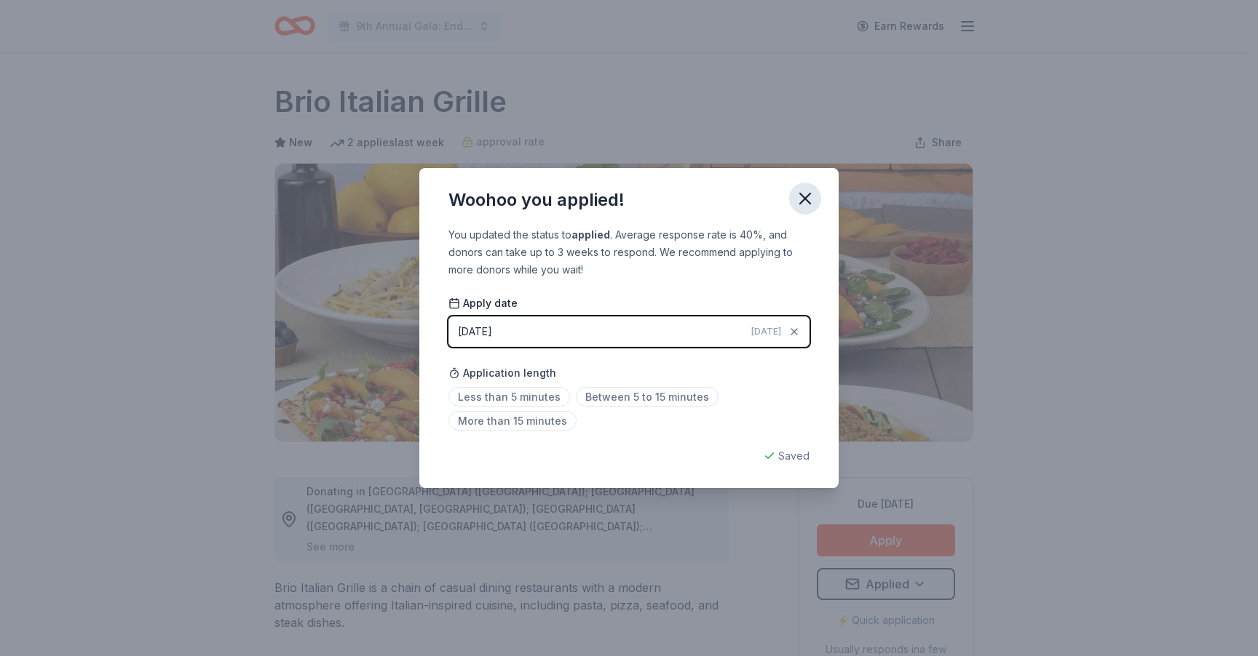
drag, startPoint x: 809, startPoint y: 205, endPoint x: 803, endPoint y: 198, distance: 9.8
click at [809, 205] on icon "button" at bounding box center [805, 199] width 20 height 20
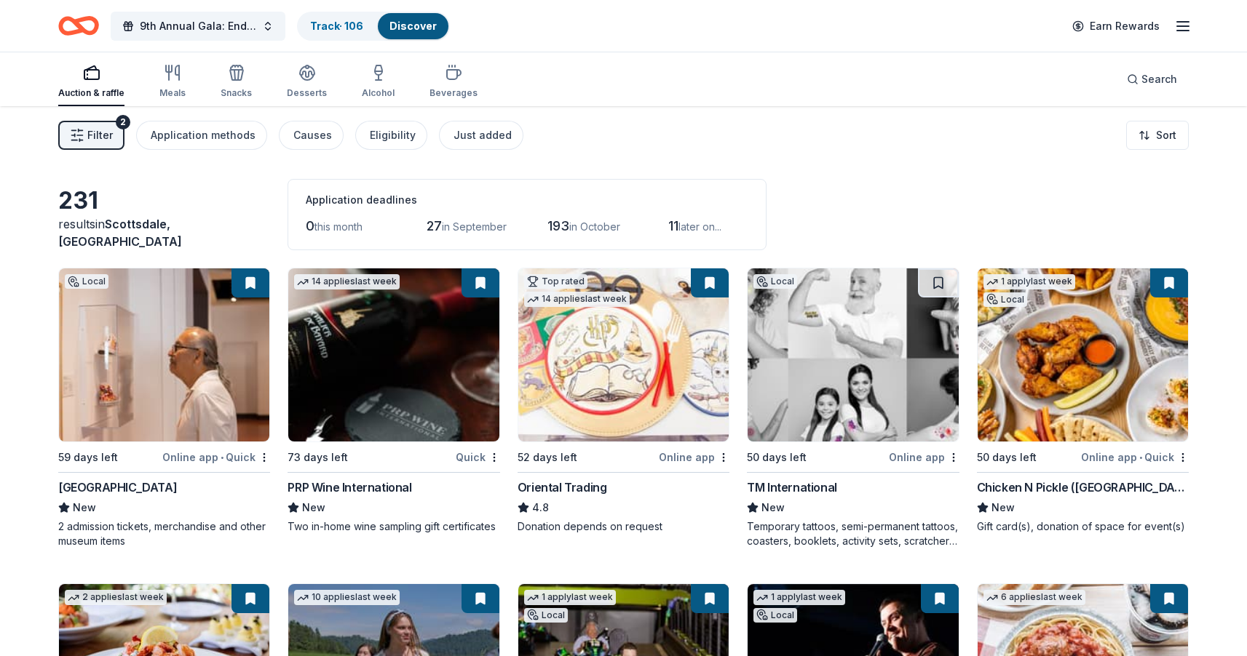
click at [145, 189] on div "231 results in [GEOGRAPHIC_DATA], [GEOGRAPHIC_DATA] Application deadlines 0 thi…" at bounding box center [623, 214] width 1130 height 71
